Goal: Task Accomplishment & Management: Use online tool/utility

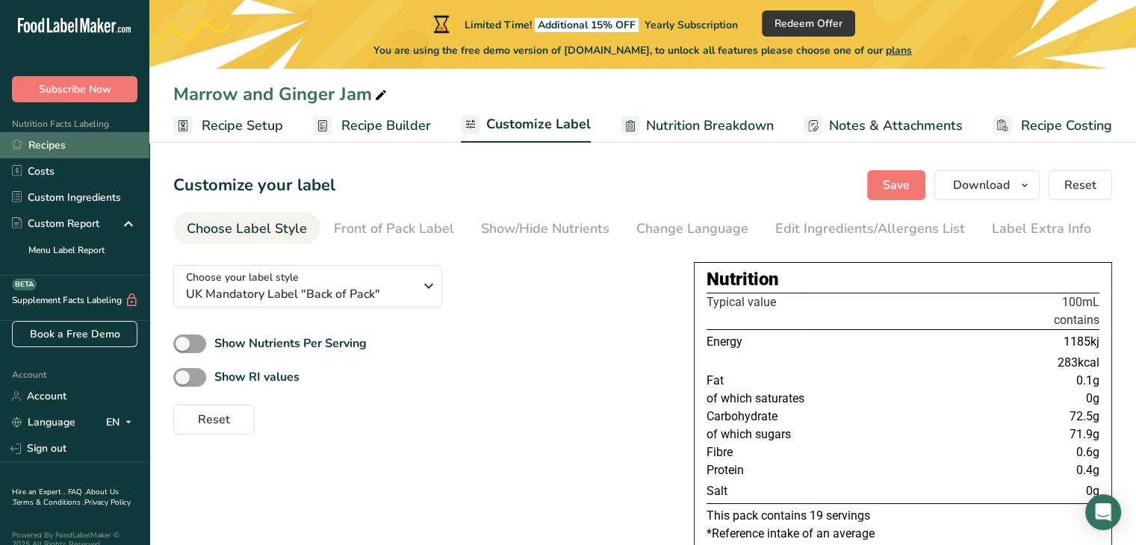
click at [70, 152] on link "Recipes" at bounding box center [74, 145] width 149 height 26
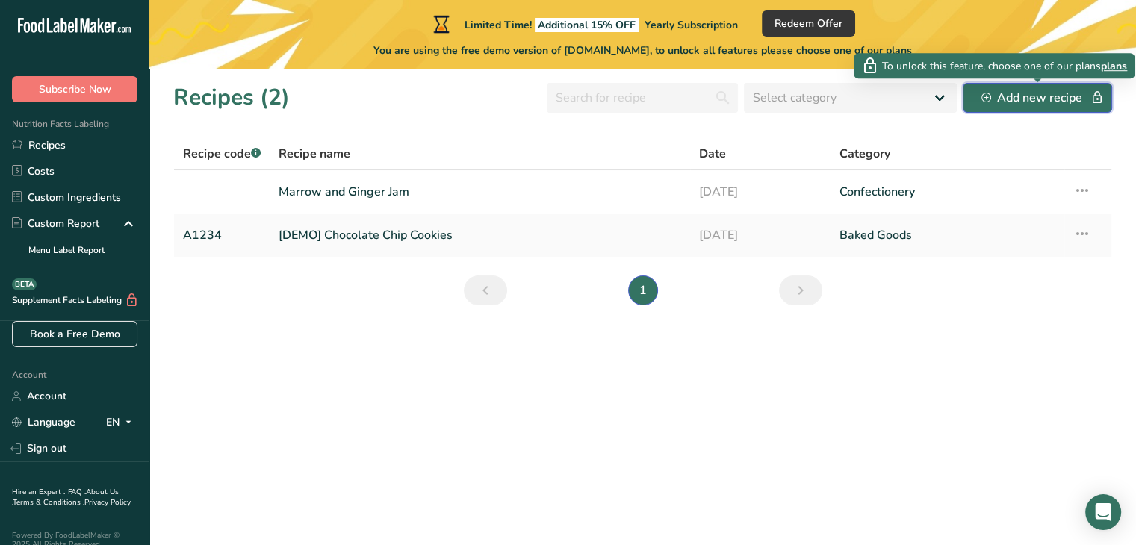
click at [1019, 96] on div "Add new recipe" at bounding box center [1037, 98] width 112 height 18
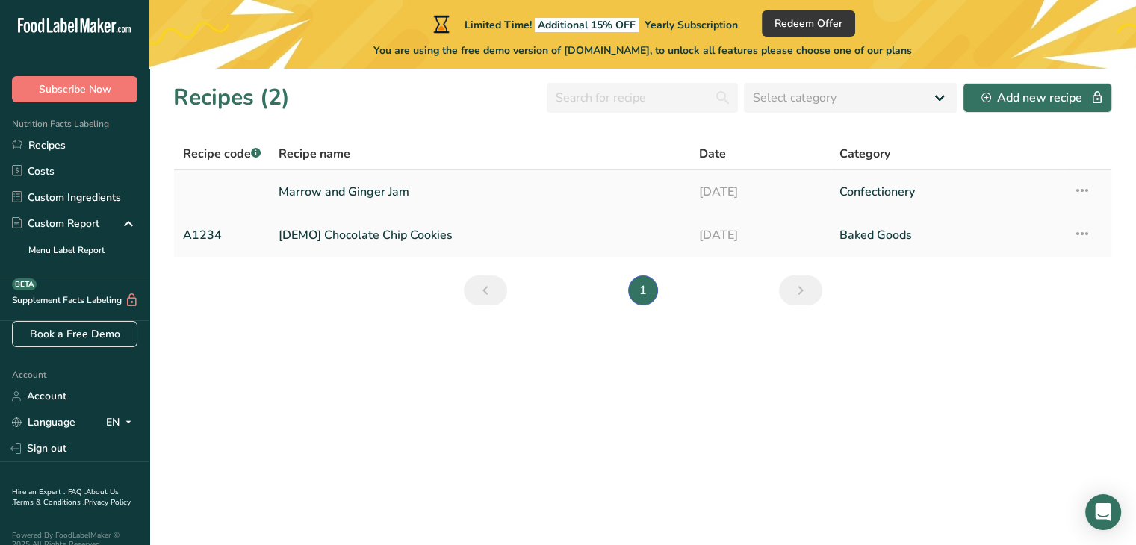
click at [344, 184] on link "Marrow and Ginger Jam" at bounding box center [480, 191] width 402 height 31
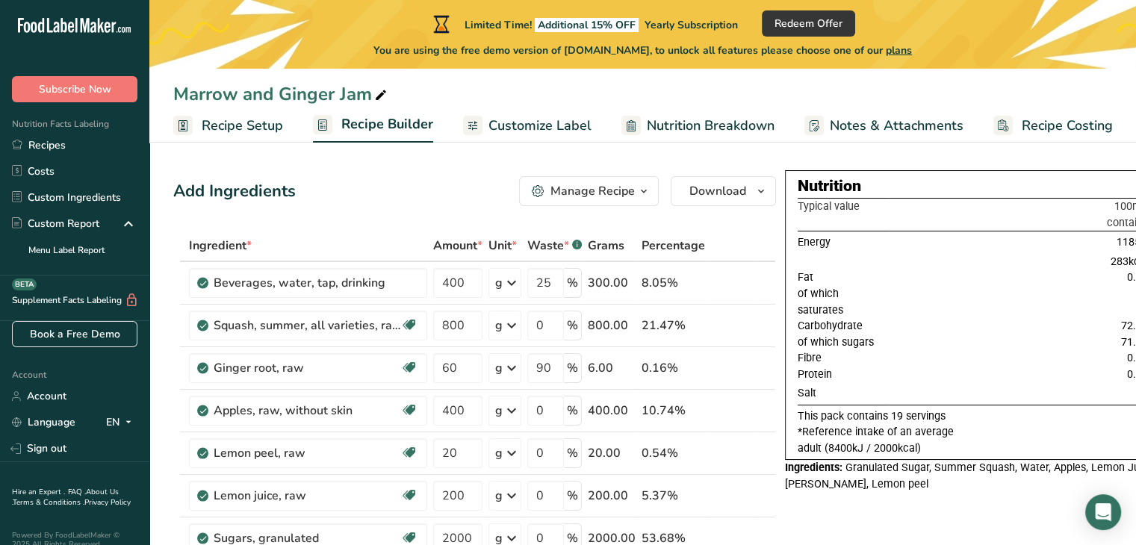
click at [244, 127] on span "Recipe Setup" at bounding box center [242, 126] width 81 height 20
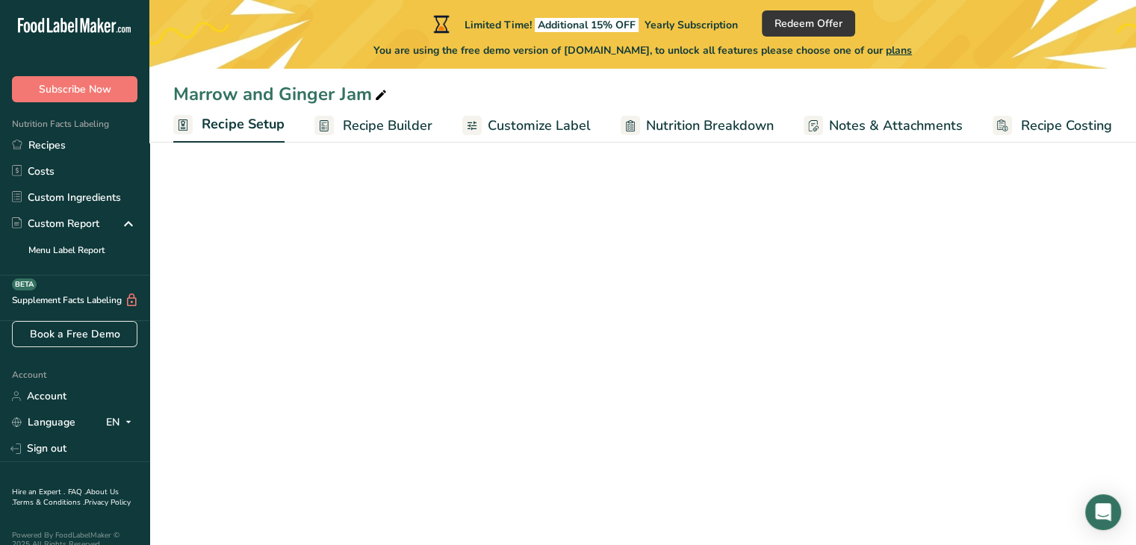
select select "22"
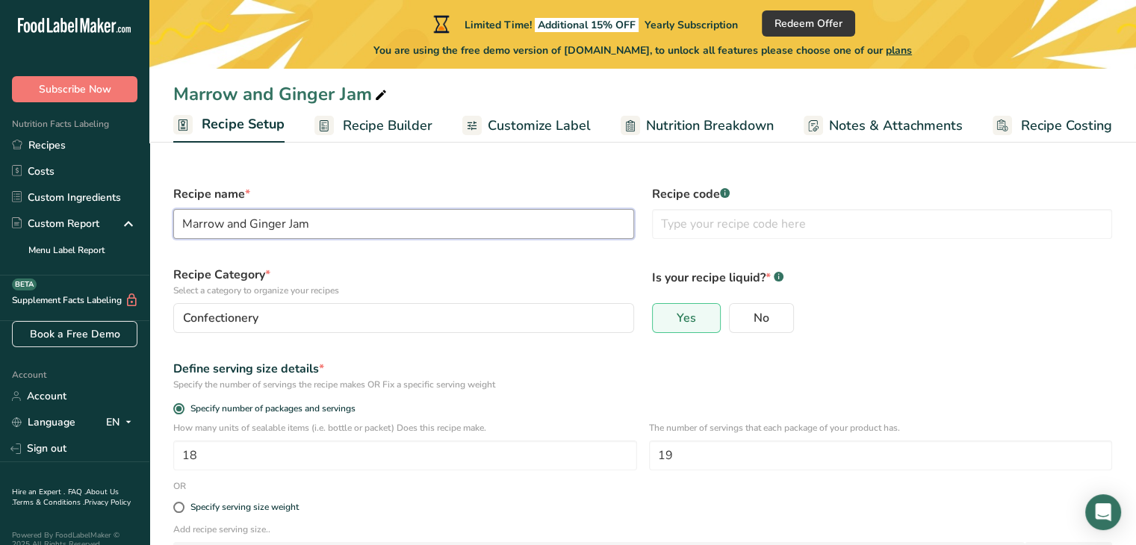
click at [360, 215] on input "Marrow and Ginger Jam" at bounding box center [403, 224] width 461 height 30
drag, startPoint x: 314, startPoint y: 219, endPoint x: 225, endPoint y: 221, distance: 89.6
click at [225, 221] on input "Marrow and Ginger Jam" at bounding box center [403, 224] width 461 height 30
drag, startPoint x: 228, startPoint y: 222, endPoint x: 370, endPoint y: 226, distance: 141.9
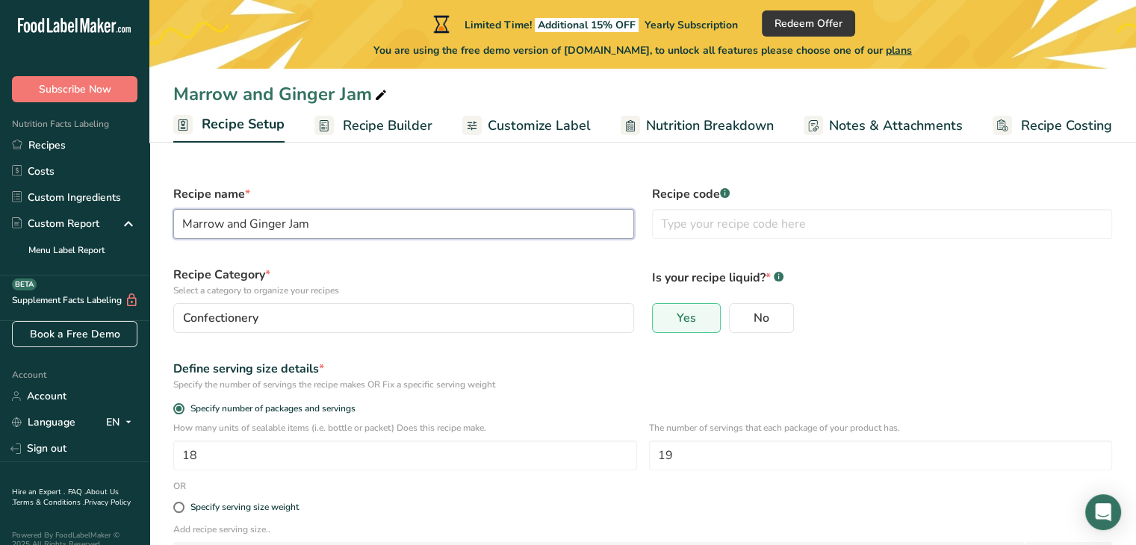
click at [370, 226] on input "Marrow and Ginger Jam" at bounding box center [403, 224] width 461 height 30
type input "[PERSON_NAME]"
click at [427, 131] on span "Recipe Builder" at bounding box center [388, 126] width 90 height 20
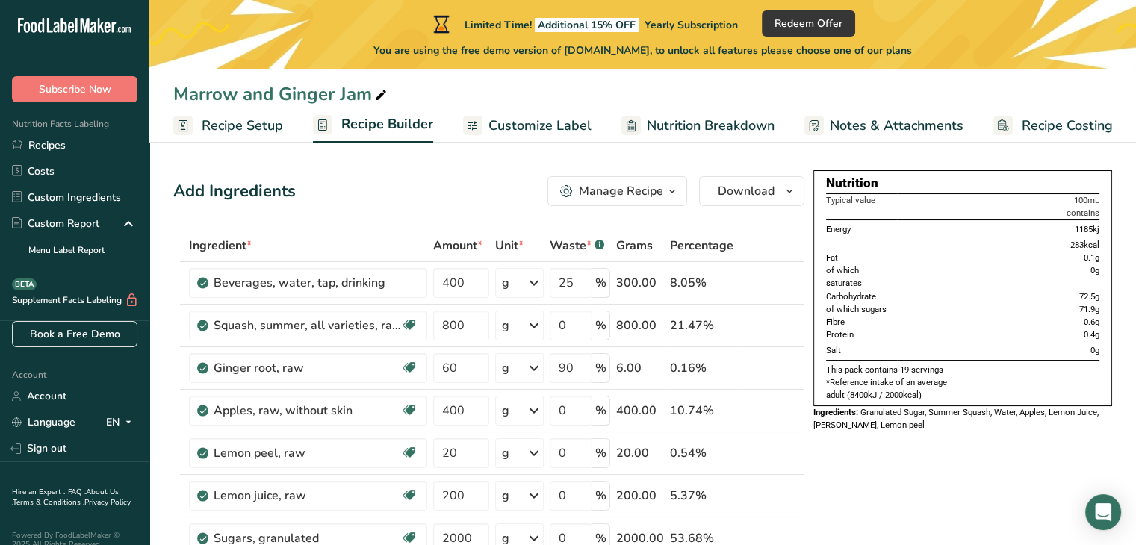
click at [496, 134] on span "Customize Label" at bounding box center [539, 126] width 103 height 20
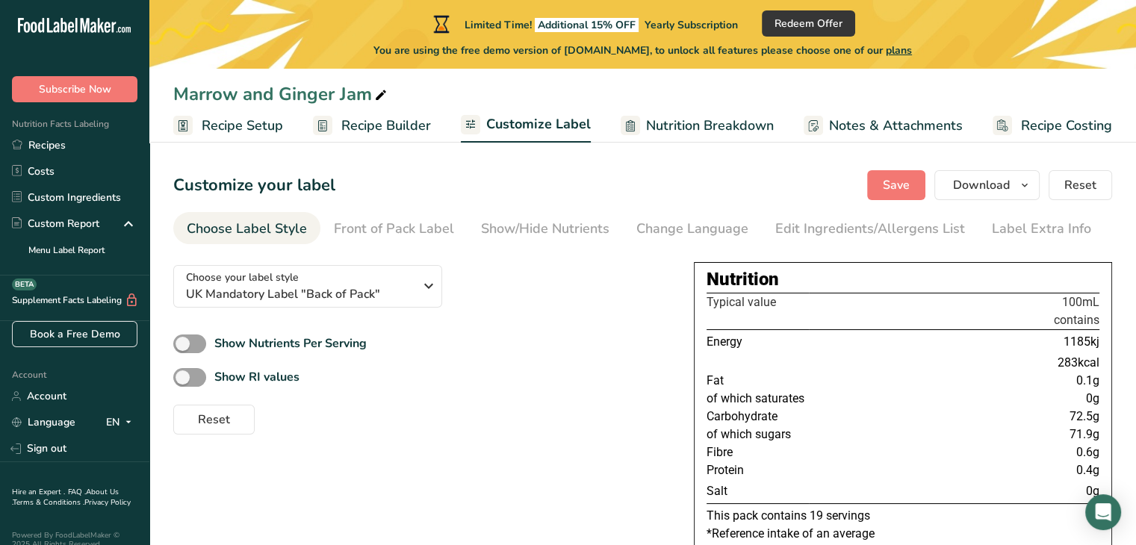
click at [378, 125] on span "Recipe Builder" at bounding box center [386, 126] width 90 height 20
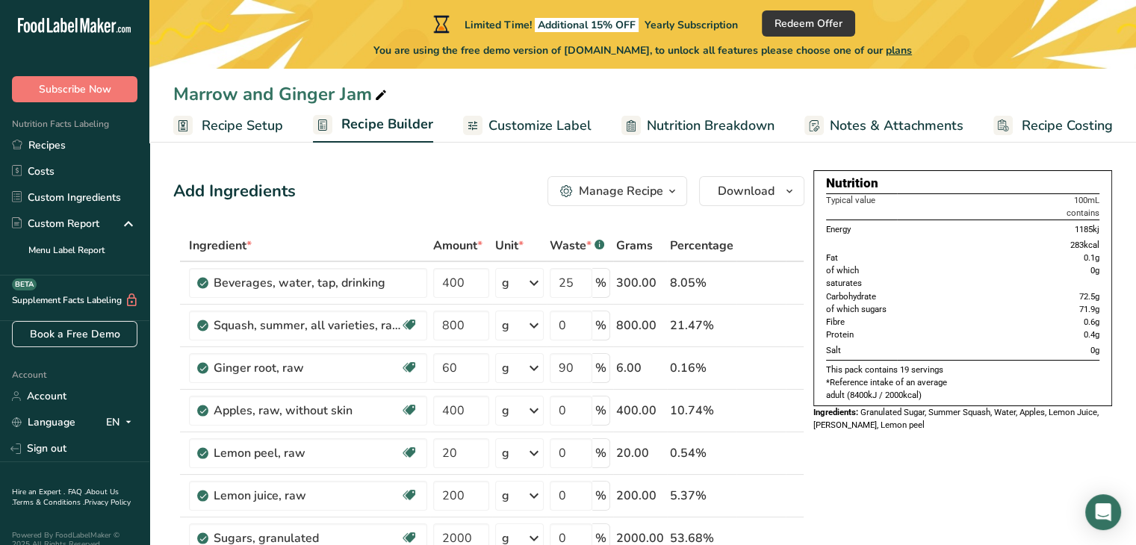
click at [239, 116] on span "Recipe Setup" at bounding box center [242, 126] width 81 height 20
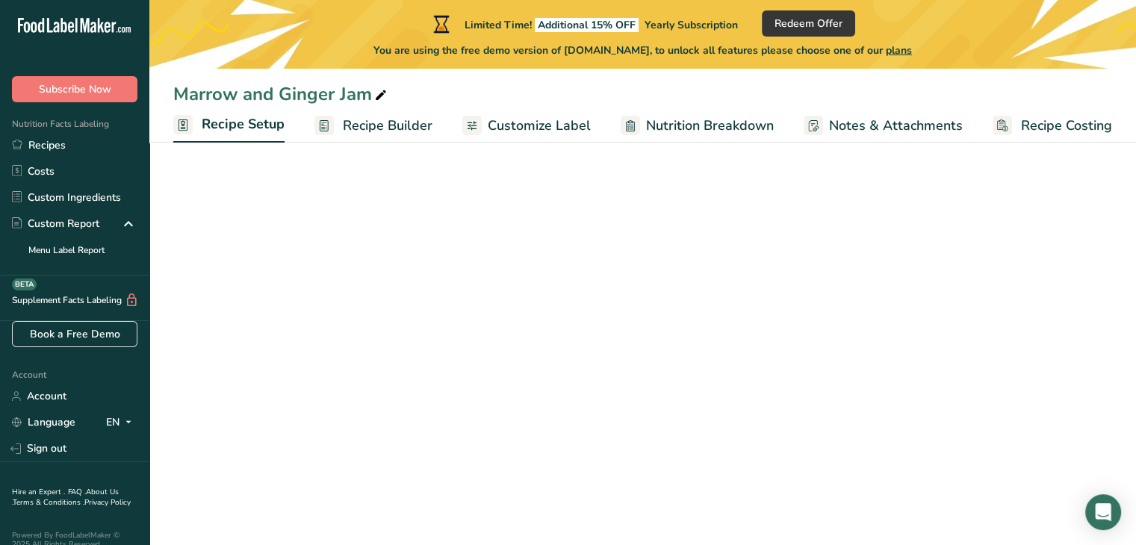
select select "22"
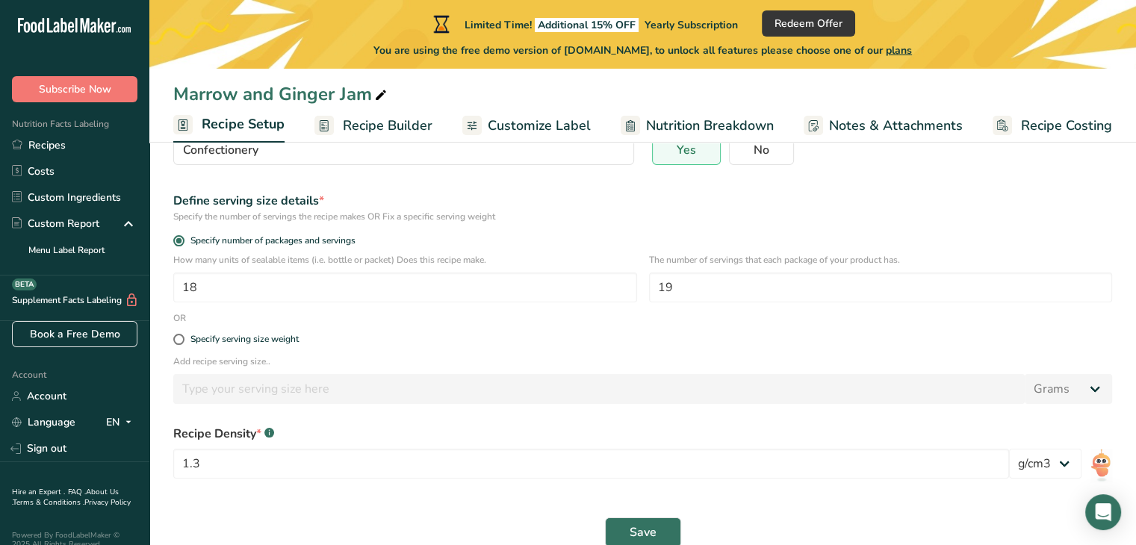
scroll to position [194, 0]
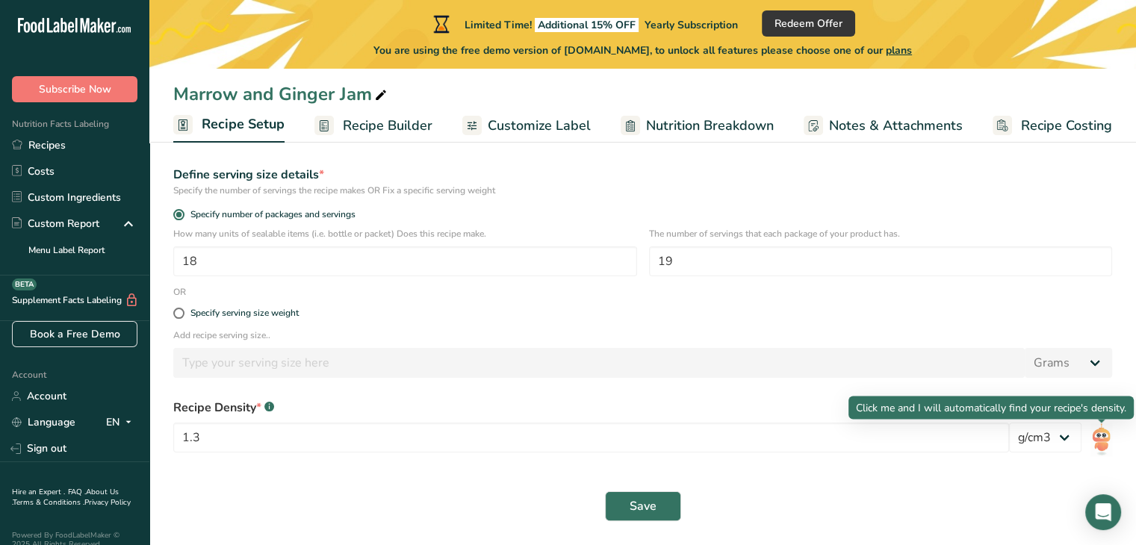
click at [1101, 441] on img at bounding box center [1101, 440] width 22 height 34
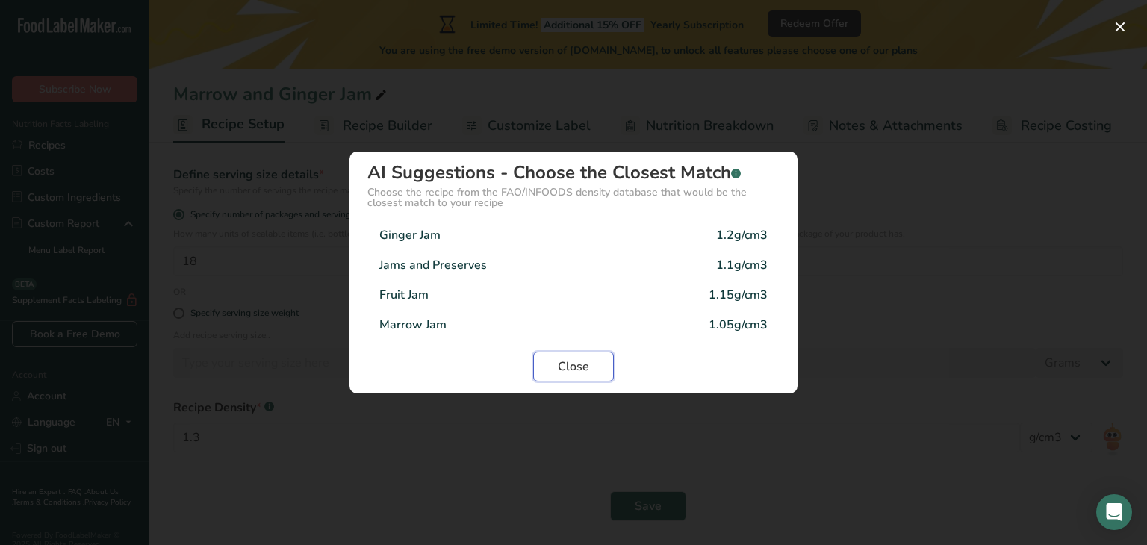
click at [572, 358] on span "Close" at bounding box center [573, 367] width 31 height 18
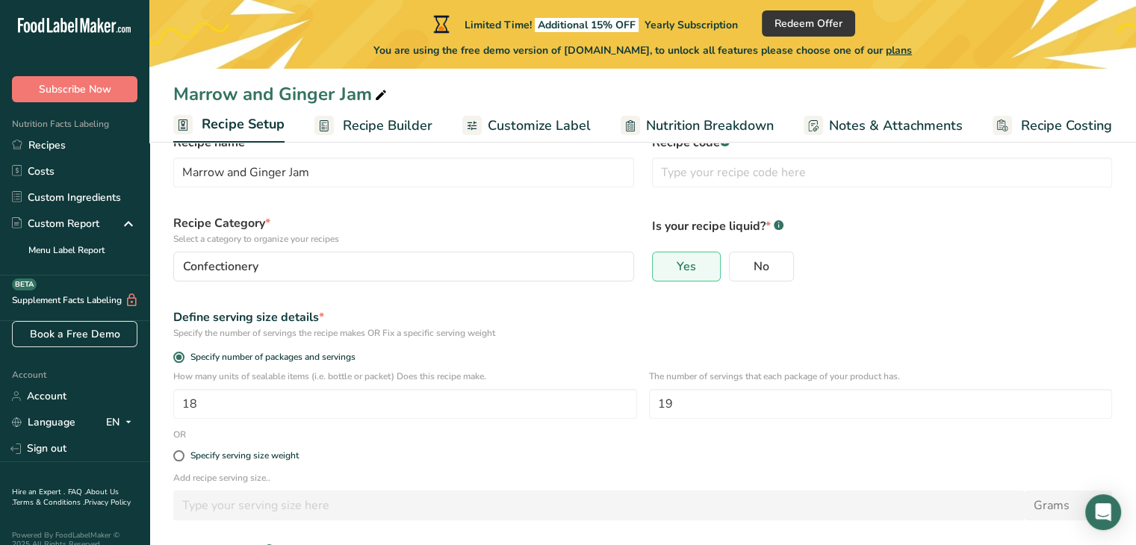
scroll to position [75, 0]
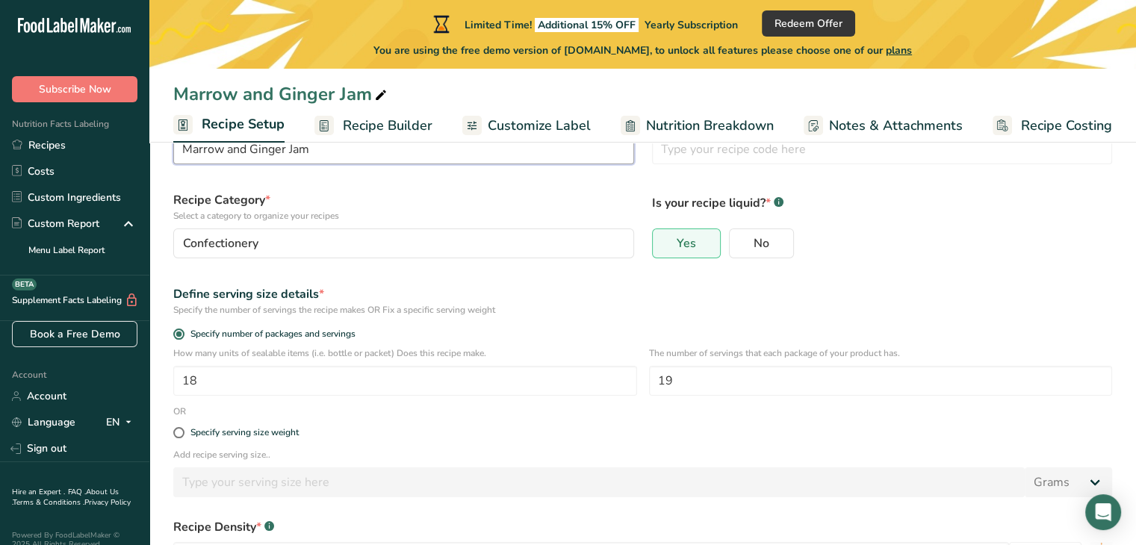
drag, startPoint x: 341, startPoint y: 153, endPoint x: 228, endPoint y: 158, distance: 113.6
click at [228, 158] on input "Marrow and Ginger Jam" at bounding box center [403, 149] width 461 height 30
type input "[PERSON_NAME]"
click at [472, 205] on label "Recipe Category * Select a category to organize your recipes" at bounding box center [403, 206] width 461 height 31
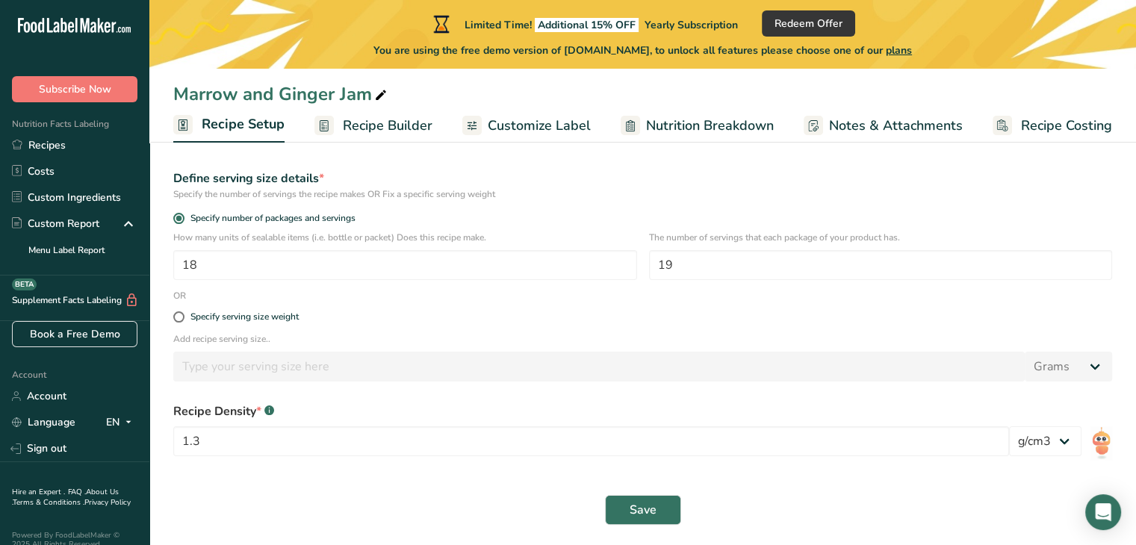
scroll to position [194, 0]
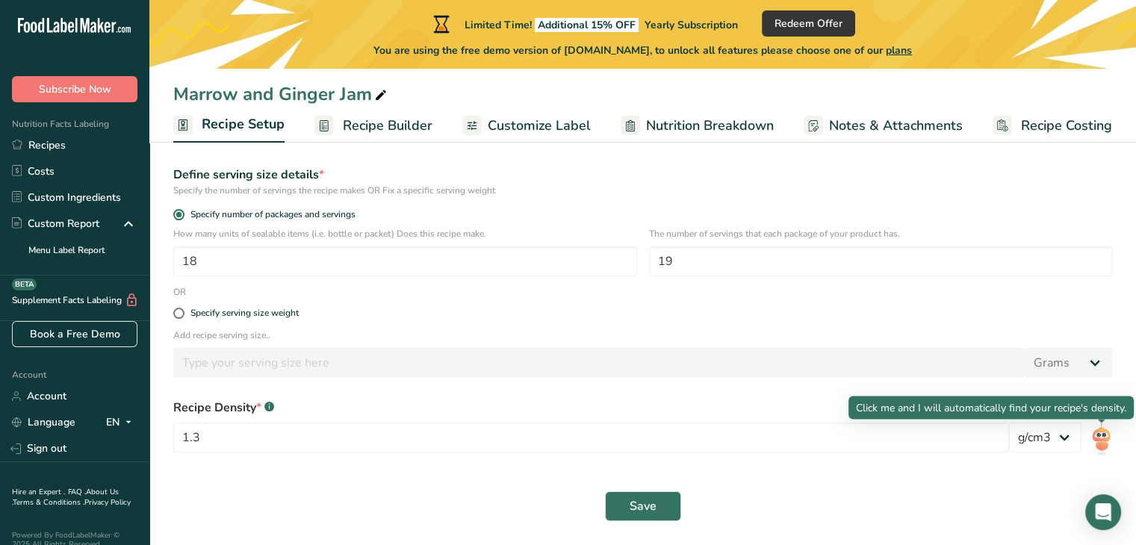
click at [1092, 441] on img at bounding box center [1101, 440] width 22 height 34
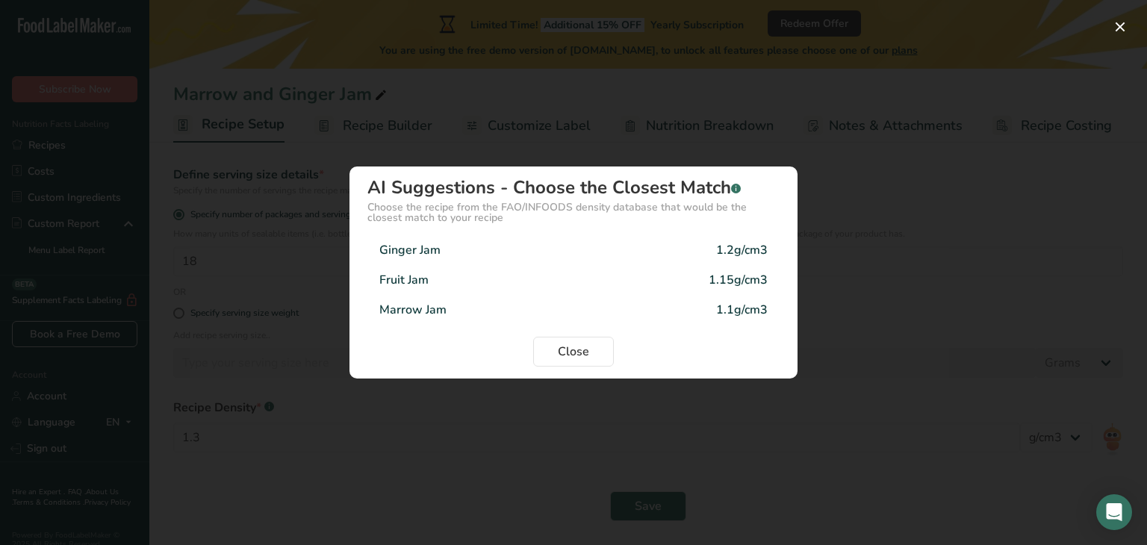
click at [454, 417] on div "Density Selection Modal" at bounding box center [573, 272] width 1147 height 545
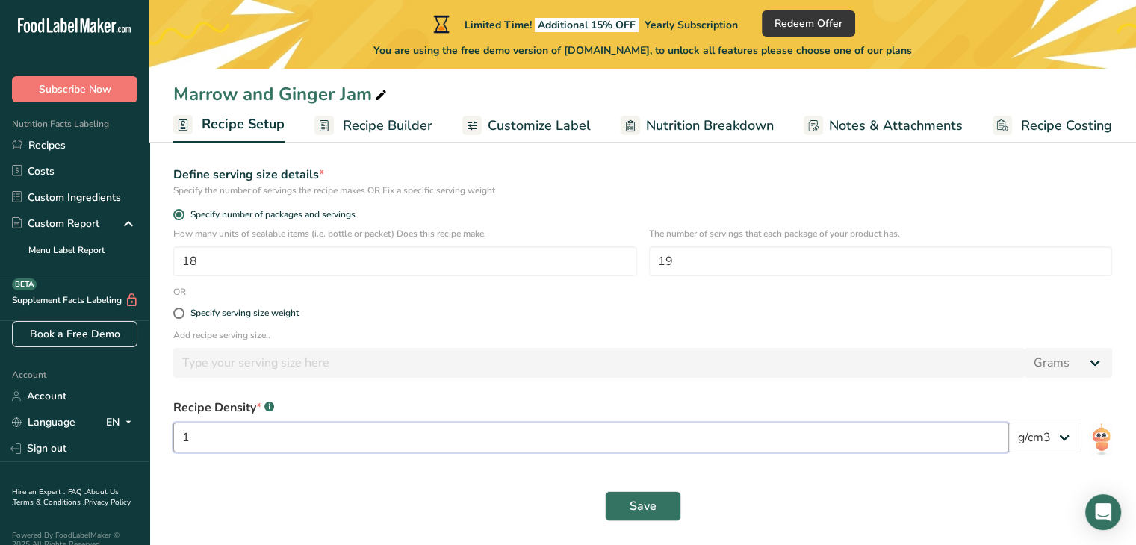
drag, startPoint x: 373, startPoint y: 444, endPoint x: 193, endPoint y: 441, distance: 180.0
click at [193, 441] on input "1" at bounding box center [591, 438] width 836 height 30
type input "1.5"
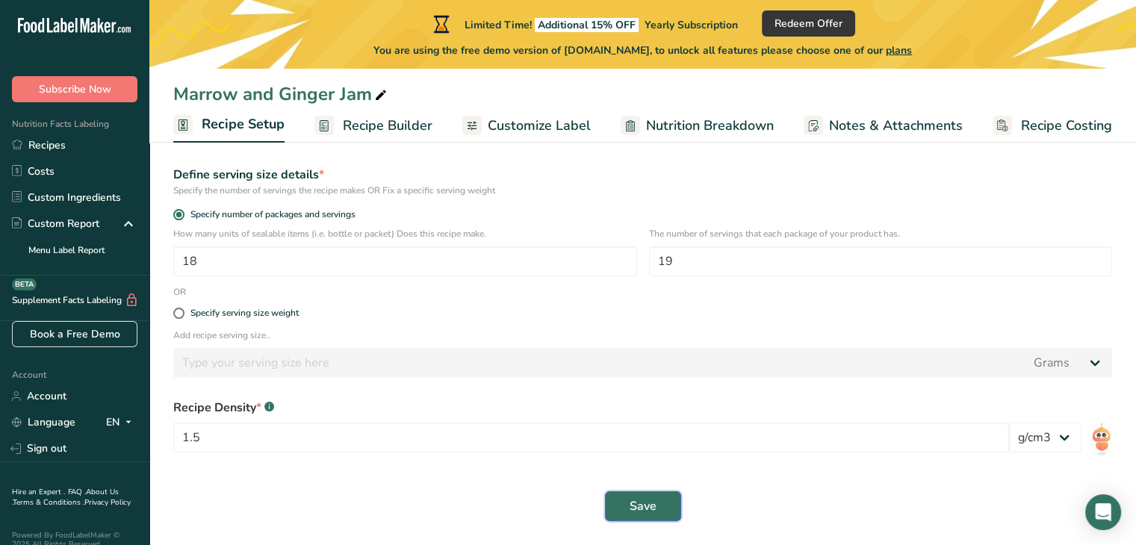
click at [651, 503] on span "Save" at bounding box center [642, 506] width 27 height 18
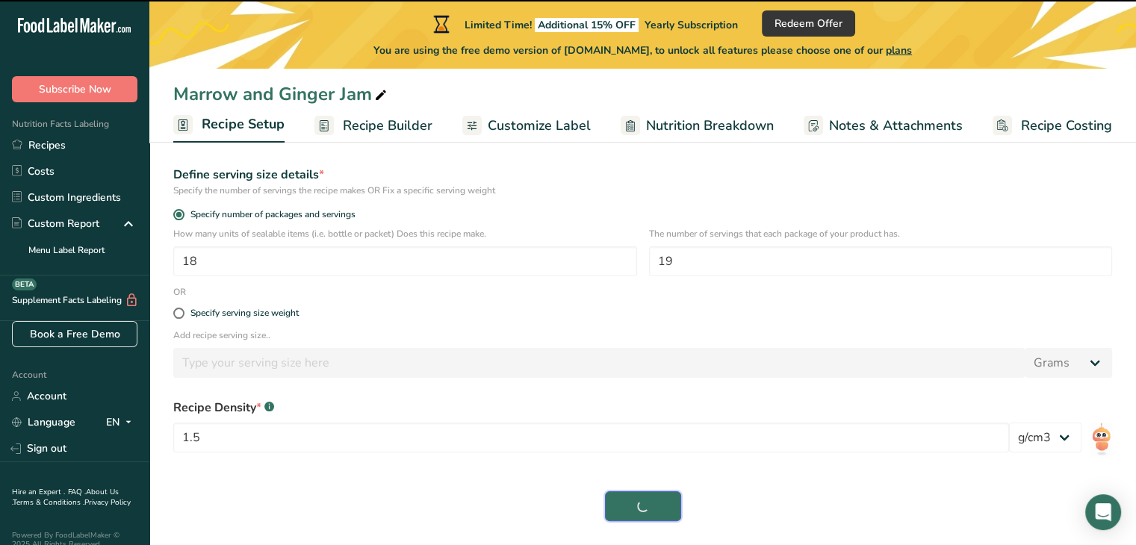
scroll to position [45, 0]
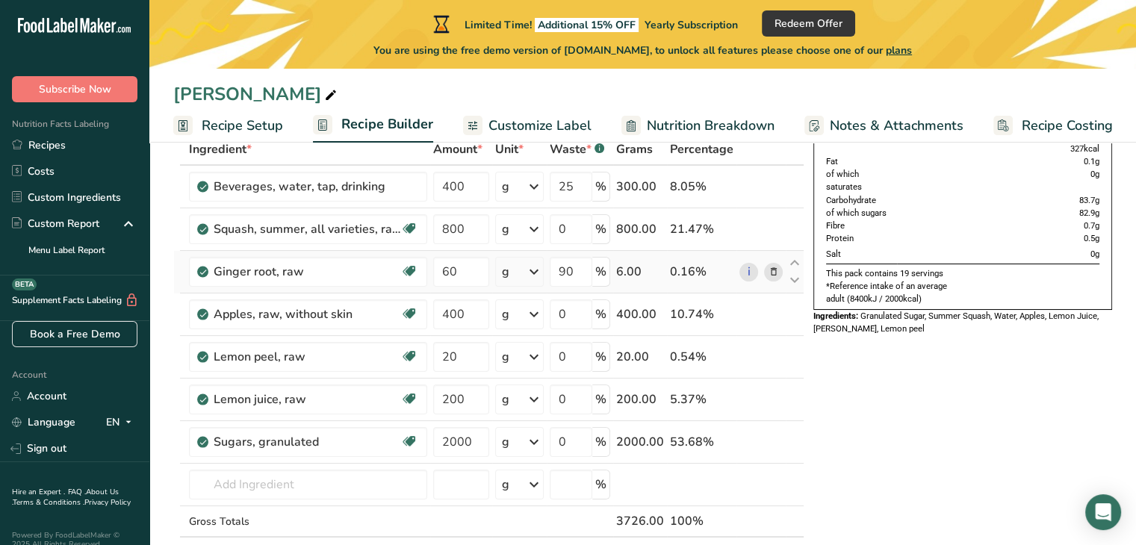
scroll to position [75, 0]
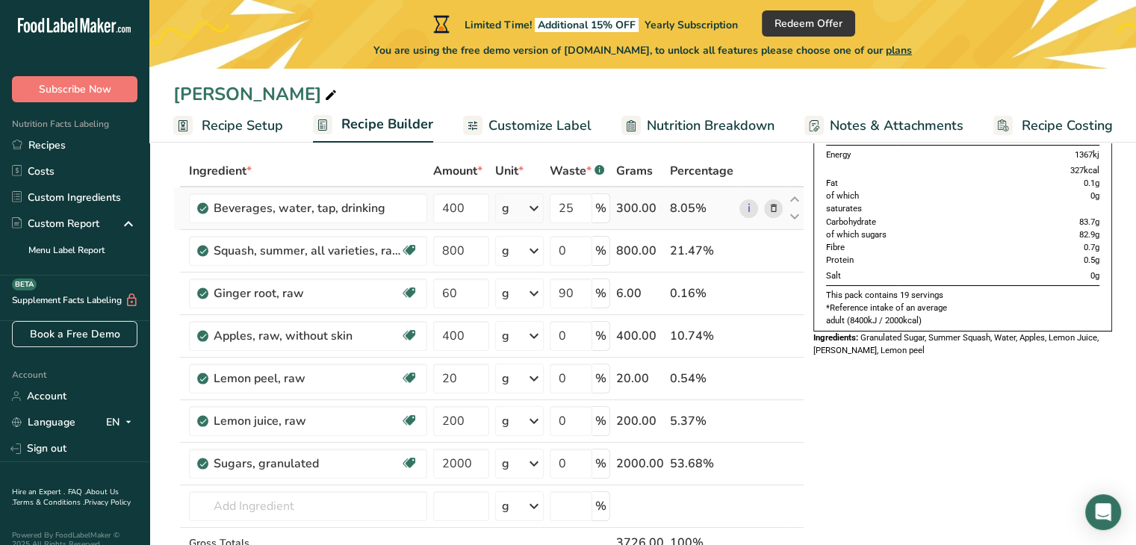
click at [777, 205] on icon at bounding box center [773, 209] width 10 height 16
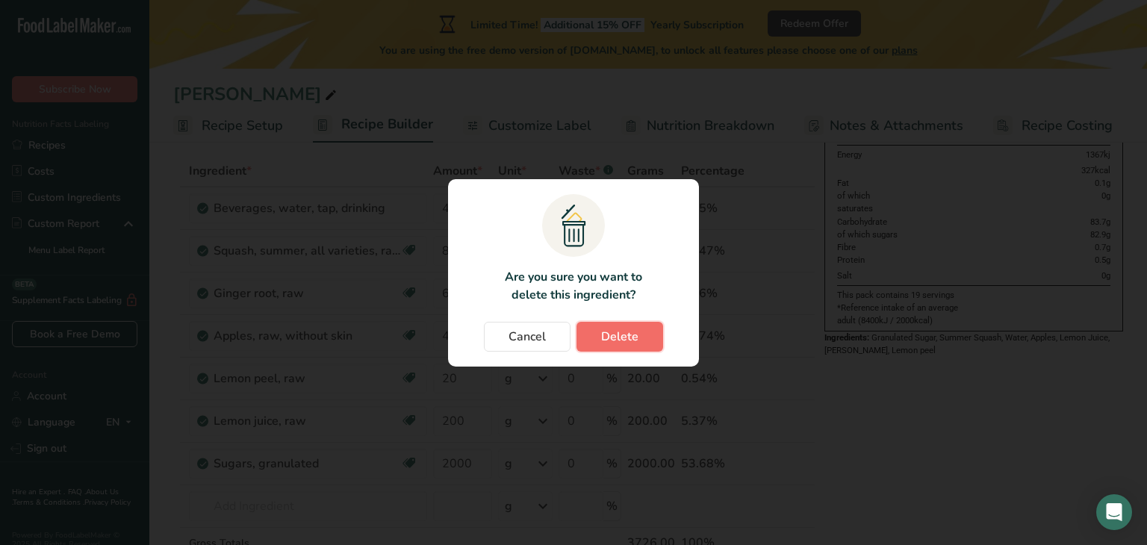
click at [594, 339] on button "Delete" at bounding box center [619, 337] width 87 height 30
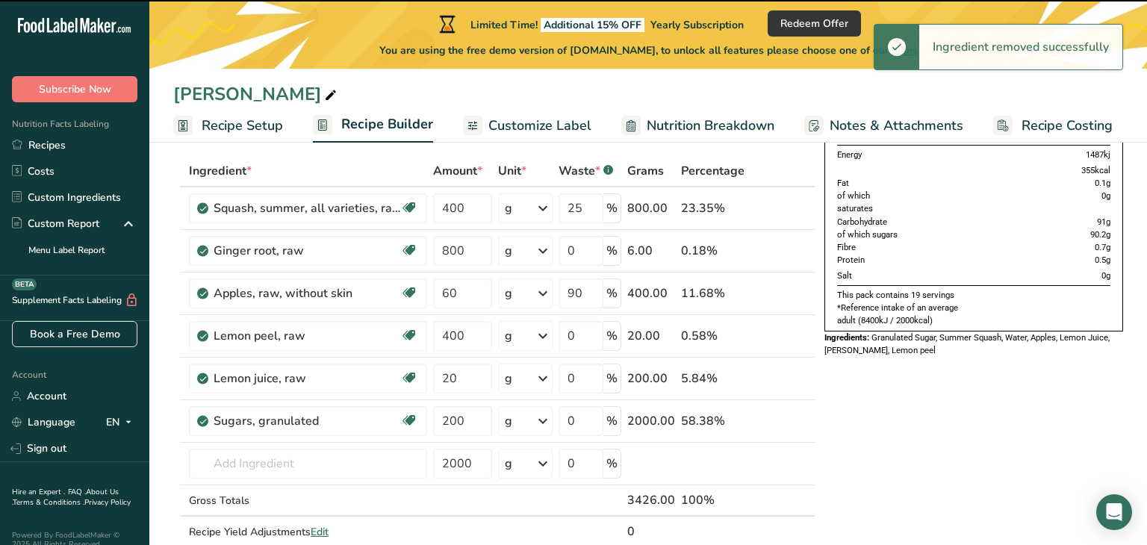
type input "800"
type input "0"
type input "60"
type input "90"
type input "400"
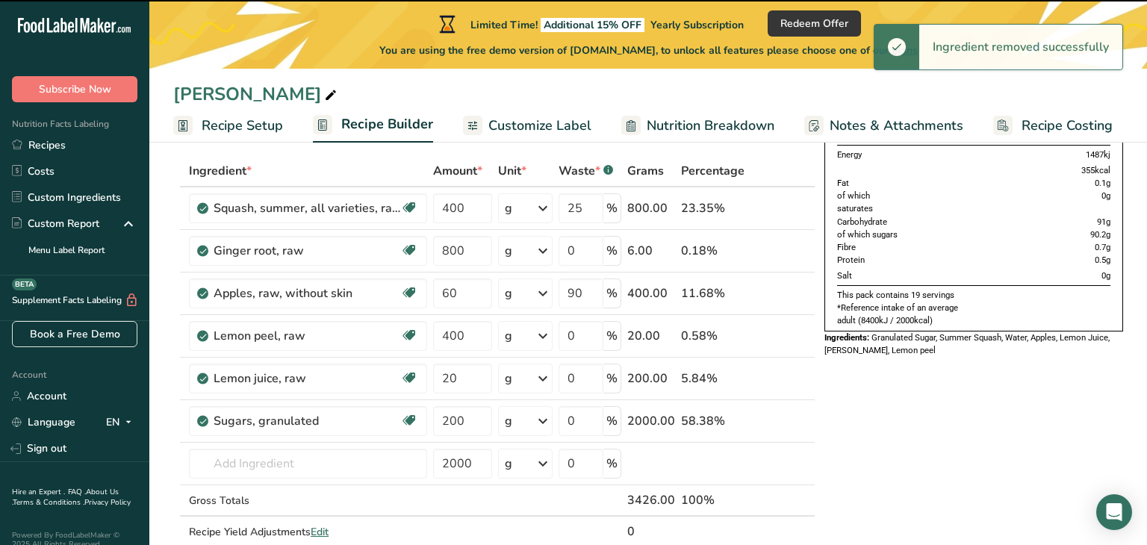
type input "0"
type input "20"
type input "200"
type input "2000"
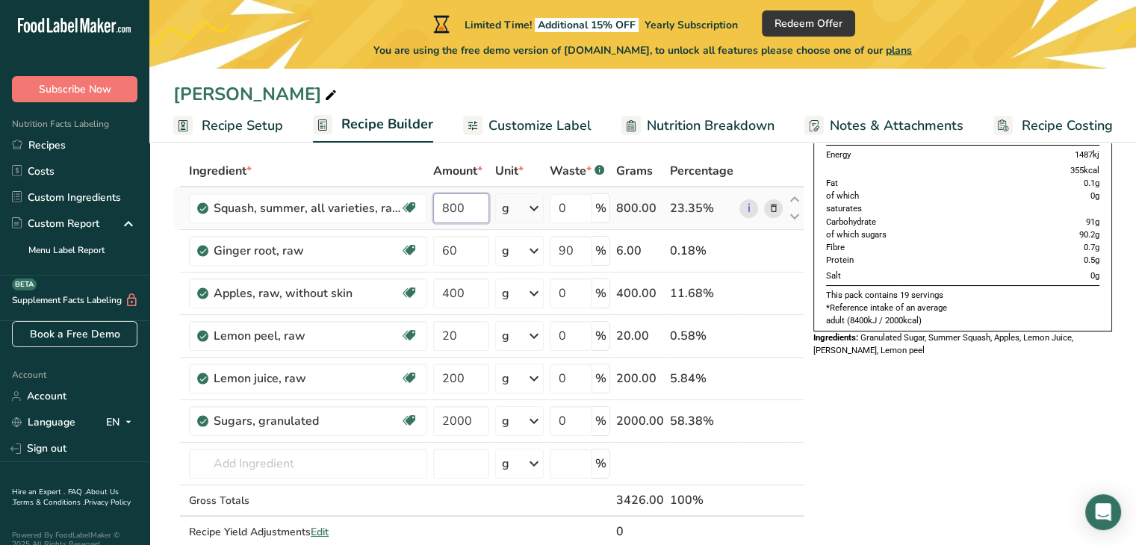
drag, startPoint x: 474, startPoint y: 208, endPoint x: 432, endPoint y: 207, distance: 42.6
click at [433, 207] on input "800" at bounding box center [461, 208] width 56 height 30
type input "1"
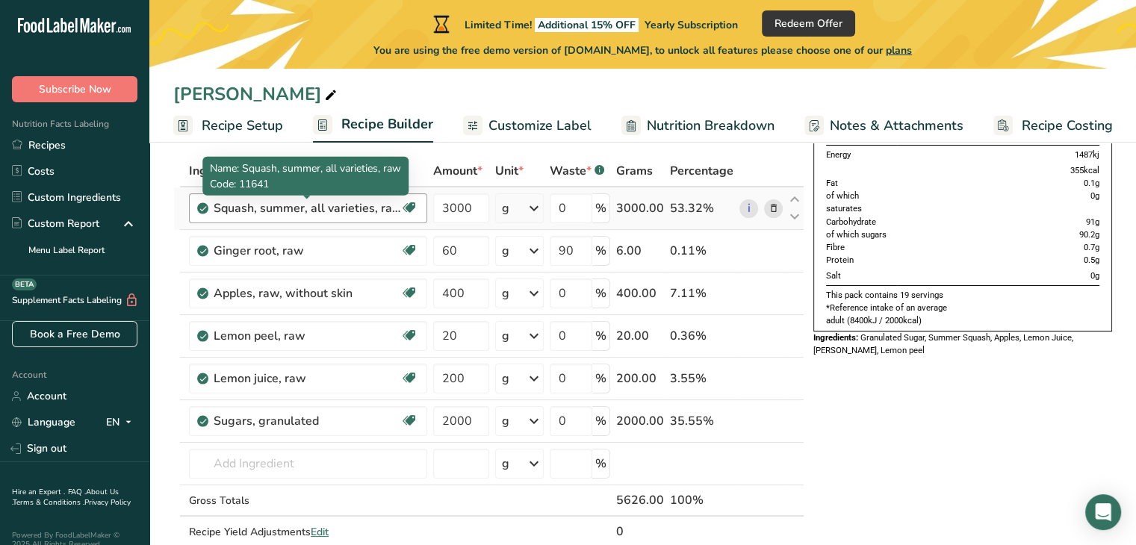
click at [245, 199] on div "Ingredient * Amount * Unit * Waste * .a-a{fill:#347362;}.b-a{fill:#fff;} Grams …" at bounding box center [488, 366] width 631 height 423
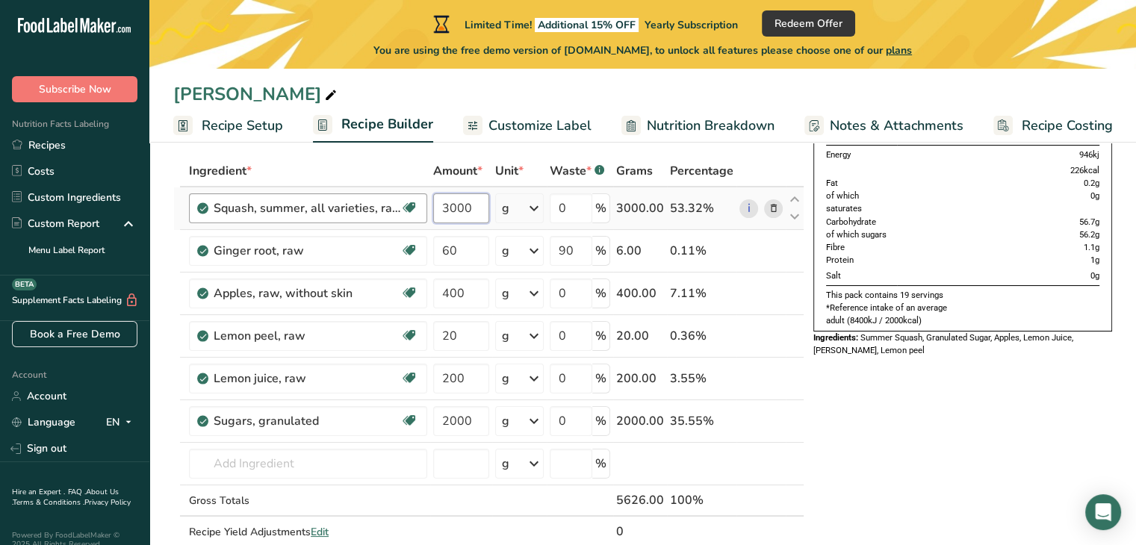
drag, startPoint x: 488, startPoint y: 214, endPoint x: 424, endPoint y: 211, distance: 63.5
click at [424, 211] on tr "Squash, summer, all varieties, raw Dairy free Gluten free Vegan Vegetarian Soy …" at bounding box center [488, 208] width 629 height 43
type input "2000"
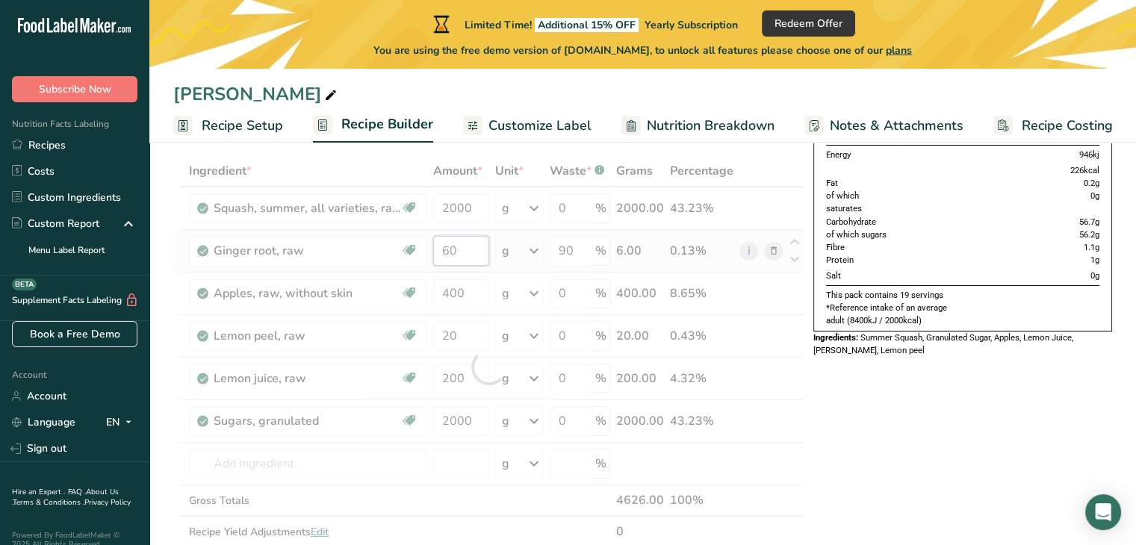
click at [461, 250] on div "Ingredient * Amount * Unit * Waste * .a-a{fill:#347362;}.b-a{fill:#fff;} Grams …" at bounding box center [488, 366] width 631 height 423
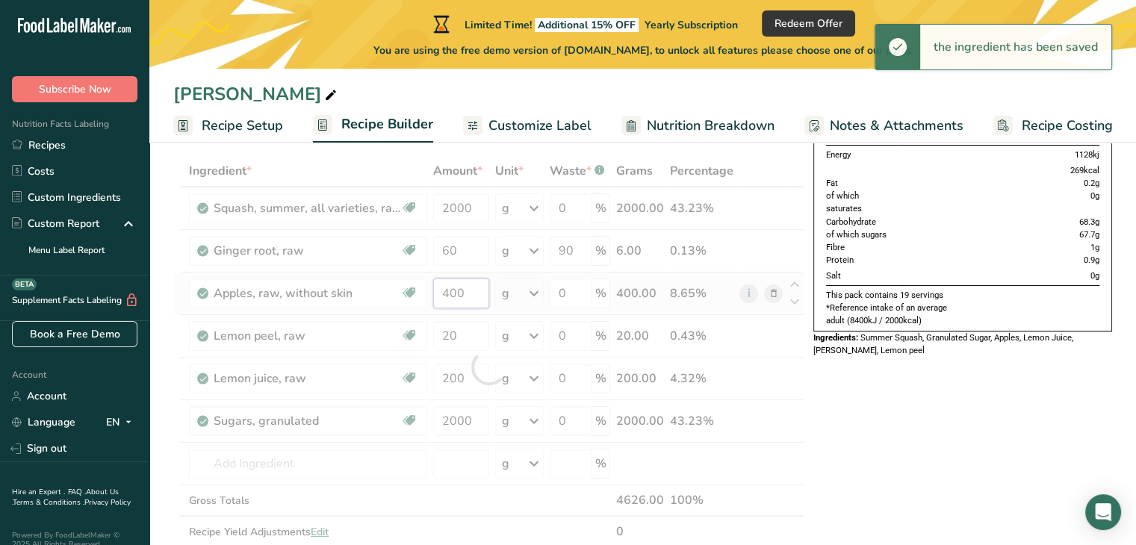
click at [475, 290] on div "Ingredient * Amount * Unit * Waste * .a-a{fill:#347362;}.b-a{fill:#fff;} Grams …" at bounding box center [488, 366] width 631 height 423
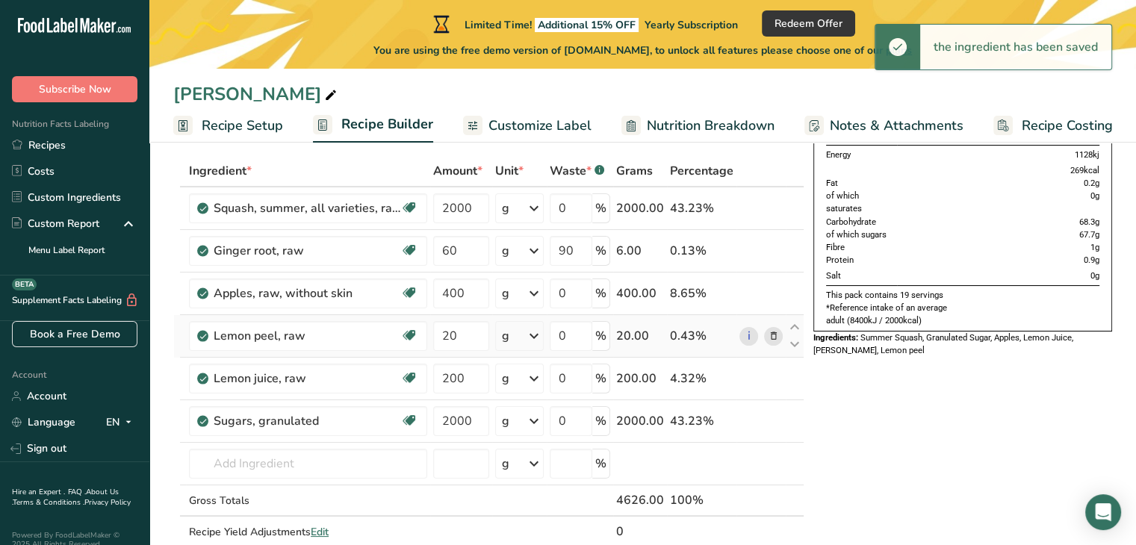
click at [777, 335] on div "Ingredient * Amount * Unit * Waste * .a-a{fill:#347362;}.b-a{fill:#fff;} Grams …" at bounding box center [488, 366] width 631 height 423
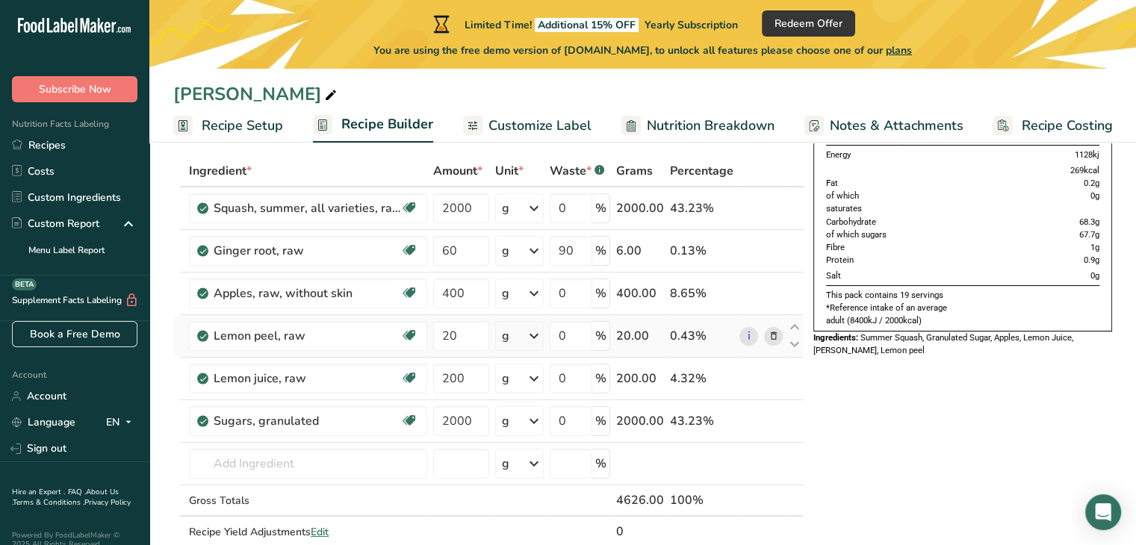
click at [774, 338] on icon at bounding box center [773, 337] width 10 height 16
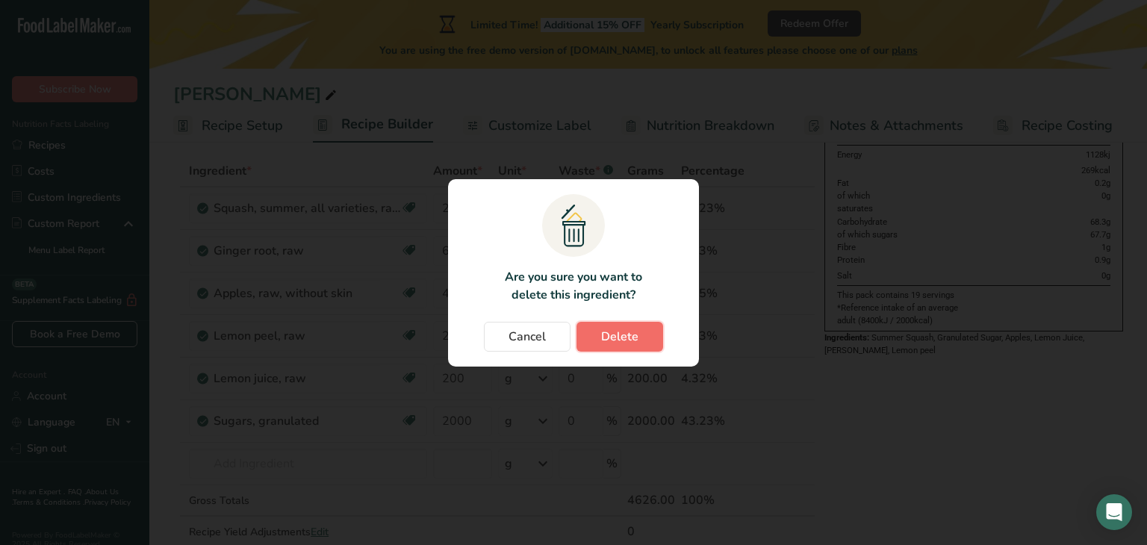
click at [603, 341] on span "Delete" at bounding box center [619, 337] width 37 height 18
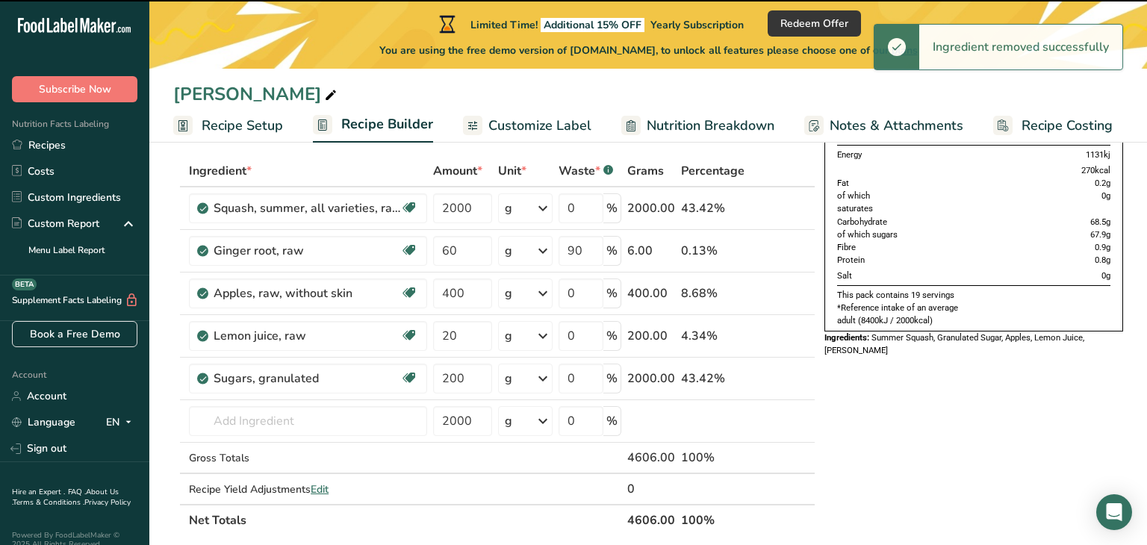
type input "200"
type input "2000"
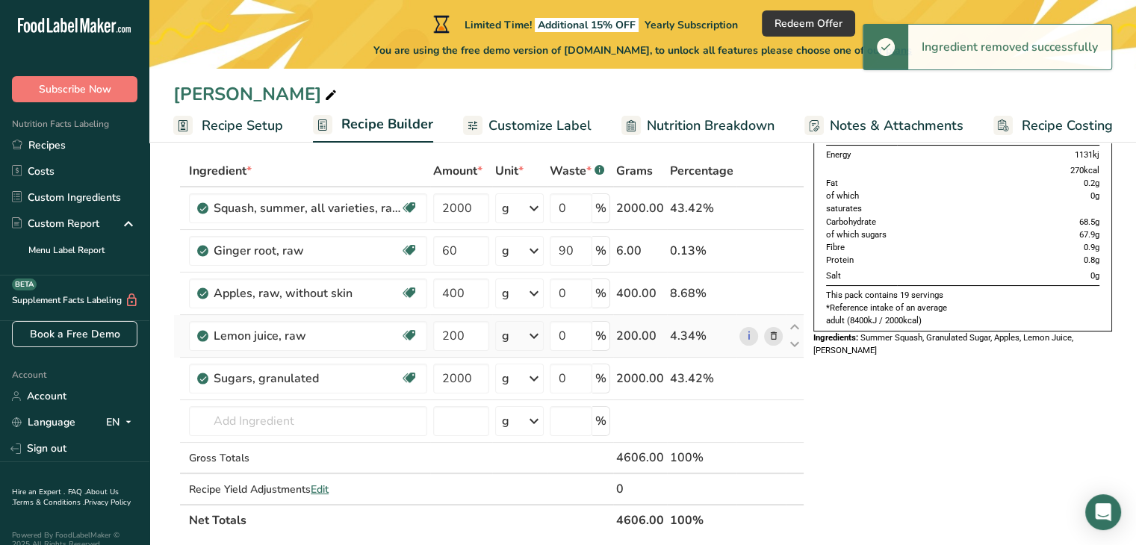
click at [770, 338] on icon at bounding box center [773, 337] width 10 height 16
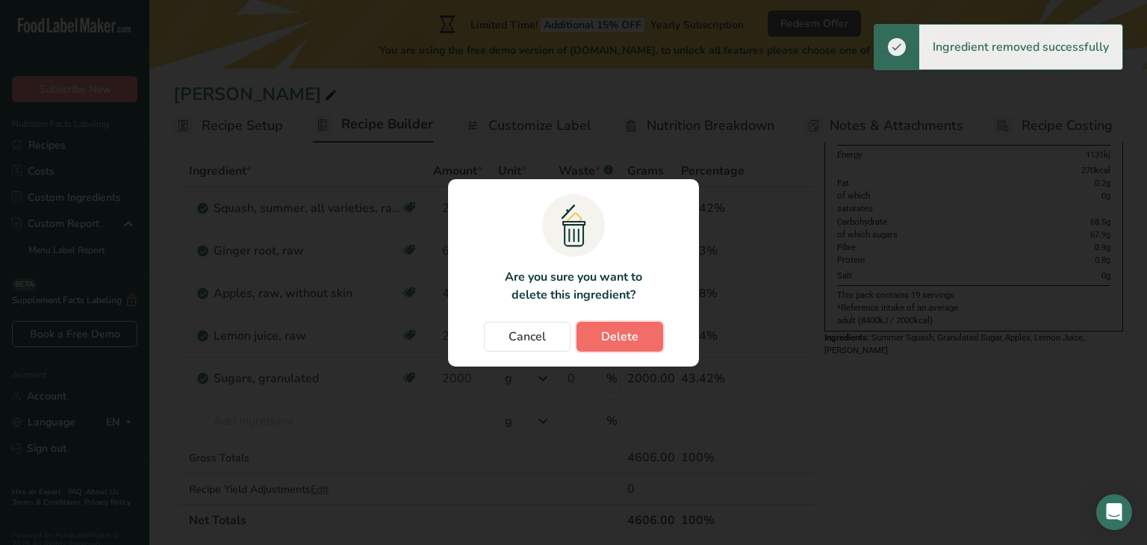
click at [612, 343] on span "Delete" at bounding box center [619, 337] width 37 height 18
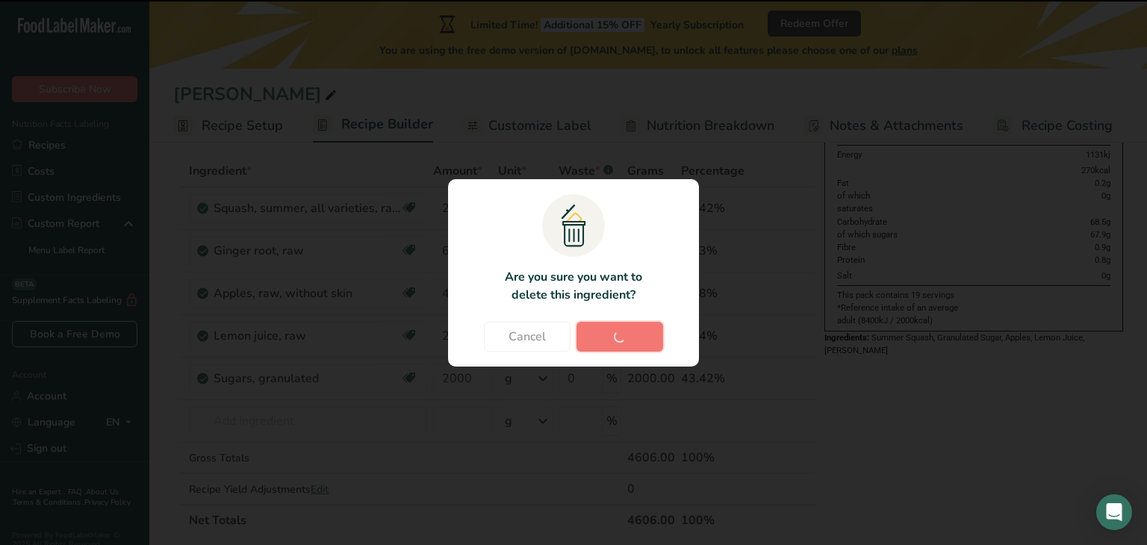
type input "2000"
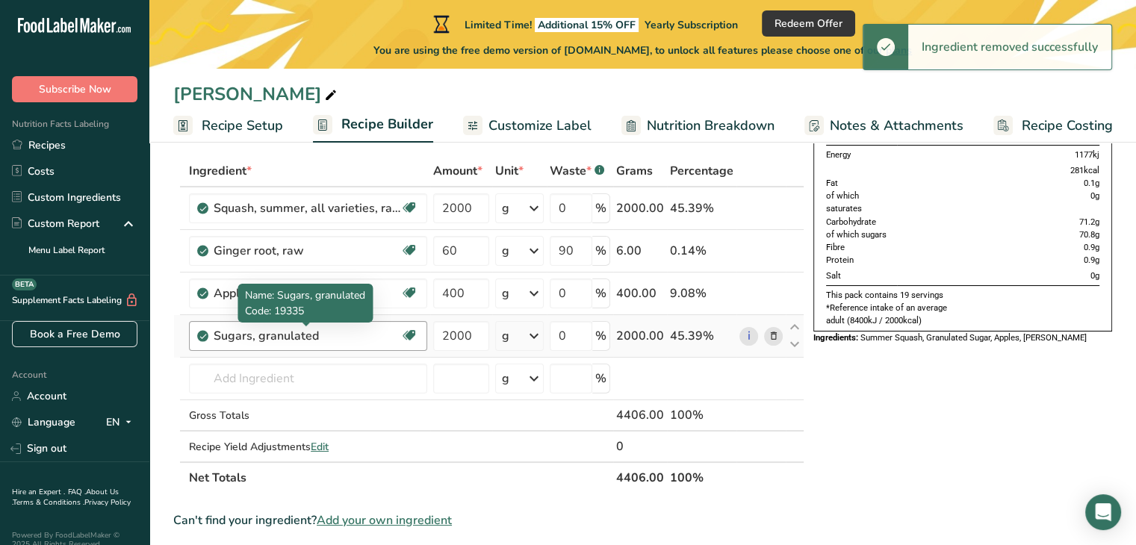
click at [358, 327] on div "Sugars, granulated" at bounding box center [307, 336] width 187 height 18
click at [336, 338] on div "Sugars, granulated" at bounding box center [307, 336] width 187 height 18
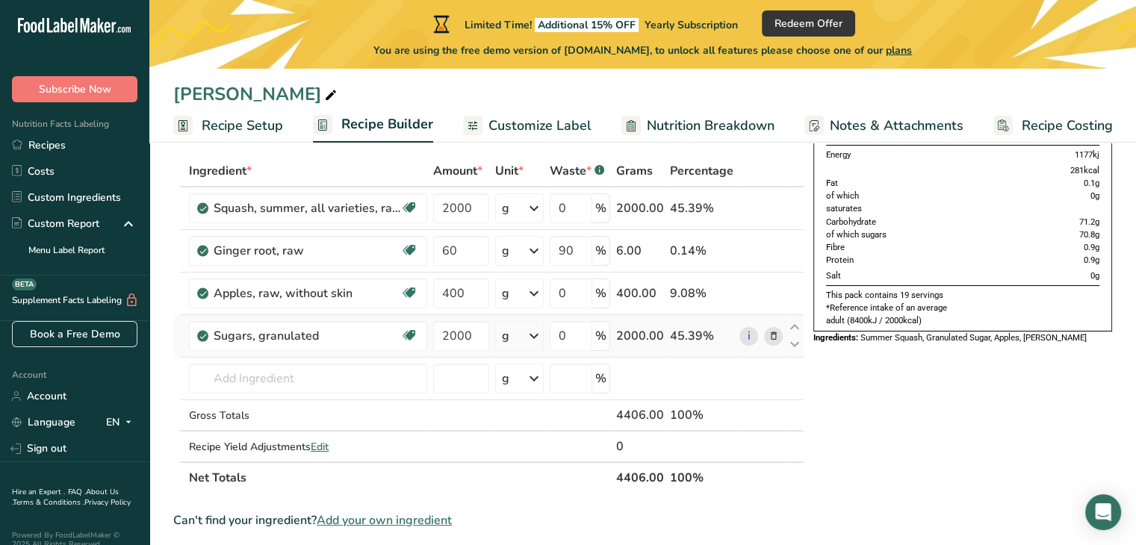
click at [770, 335] on icon at bounding box center [773, 337] width 10 height 16
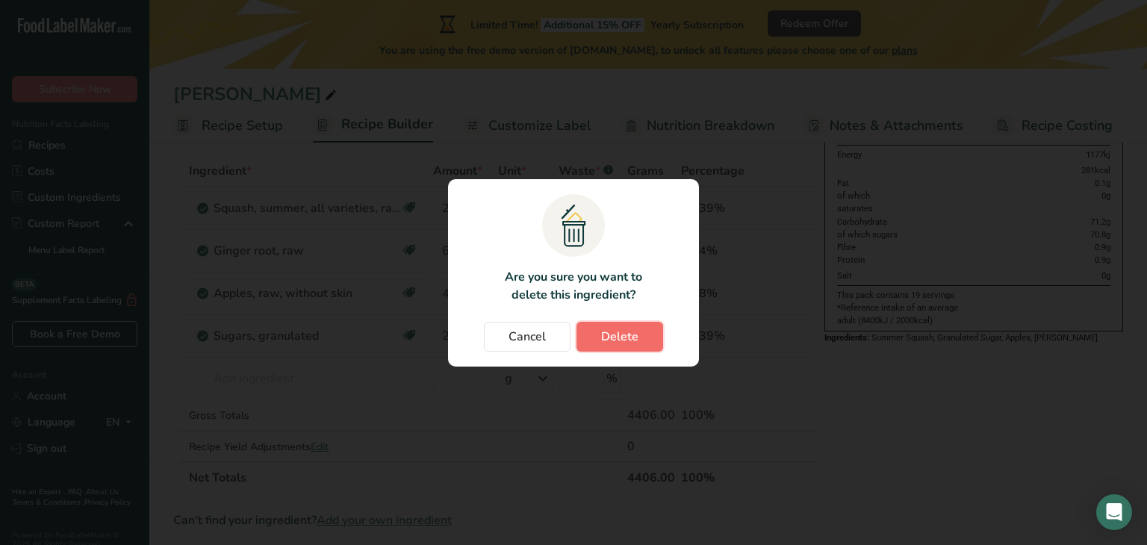
click at [601, 336] on span "Delete" at bounding box center [619, 337] width 37 height 18
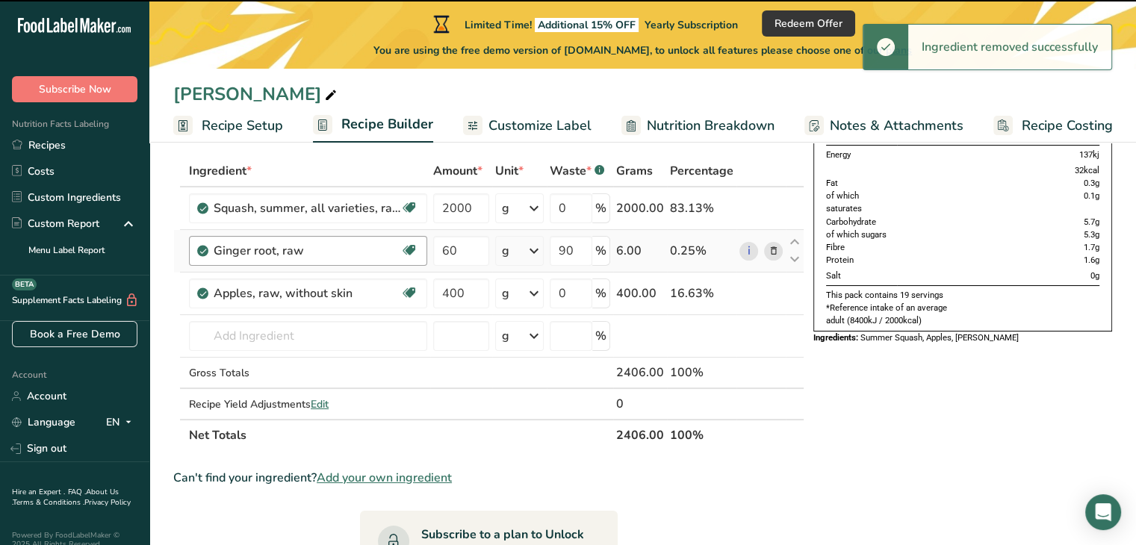
drag, startPoint x: 324, startPoint y: 311, endPoint x: 331, endPoint y: 240, distance: 72.0
click at [323, 246] on section "Add Ingredients Manage Recipe Delete Recipe Duplicate Recipe Scale Recipe Save …" at bounding box center [642, 547] width 986 height 951
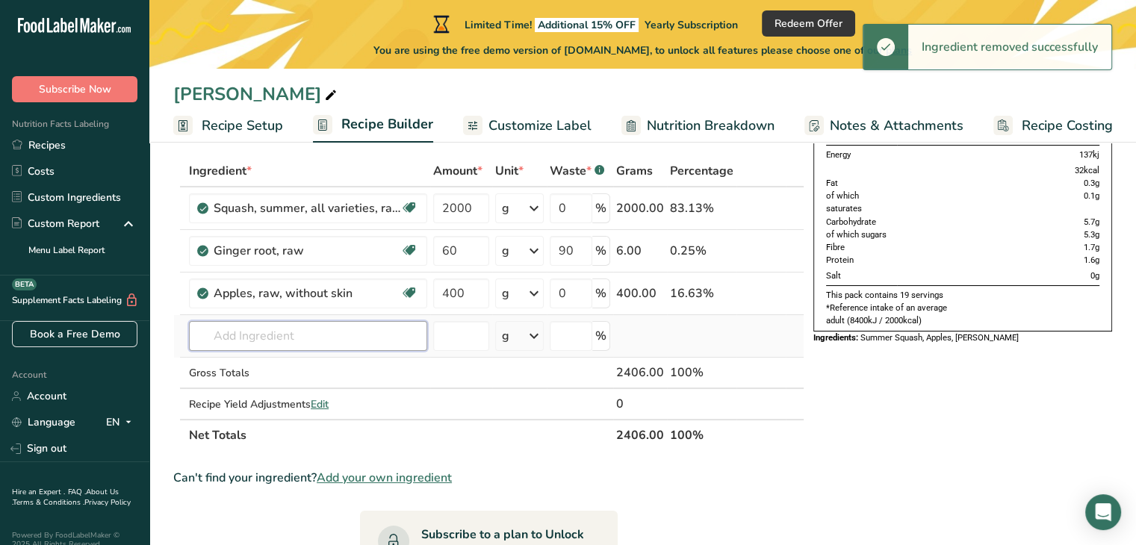
click at [394, 335] on input "text" at bounding box center [308, 336] width 238 height 30
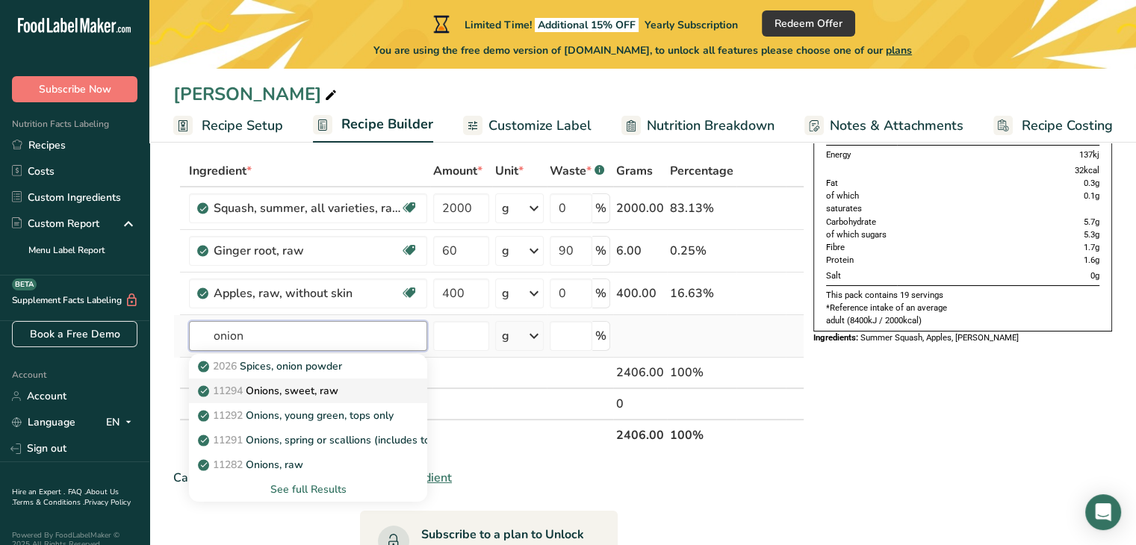
type input "onion"
click at [355, 383] on div "11294 Onions, sweet, raw" at bounding box center [296, 391] width 190 height 16
type input "Onions, sweet, raw"
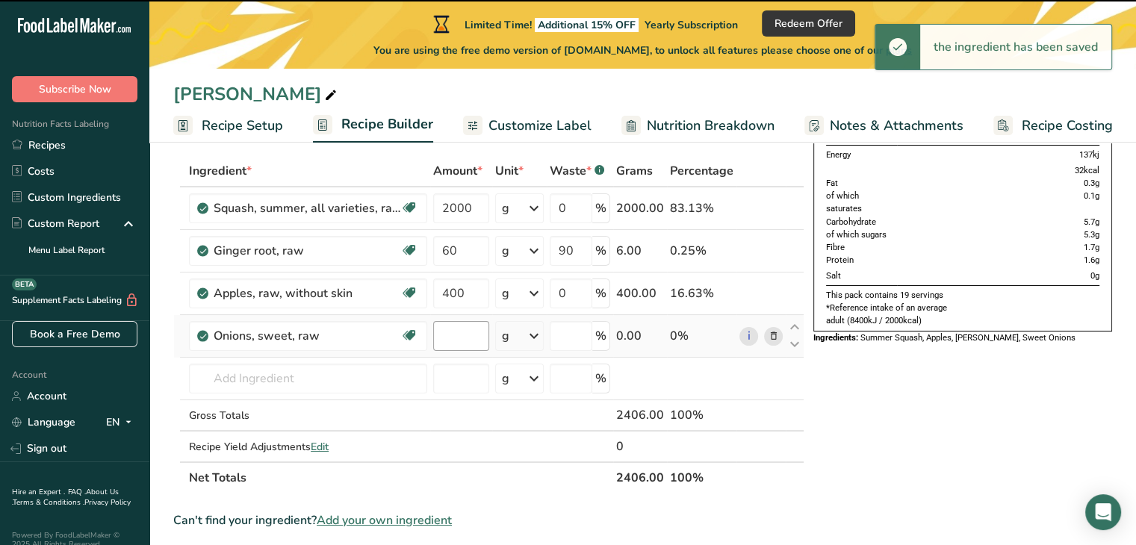
type input "0"
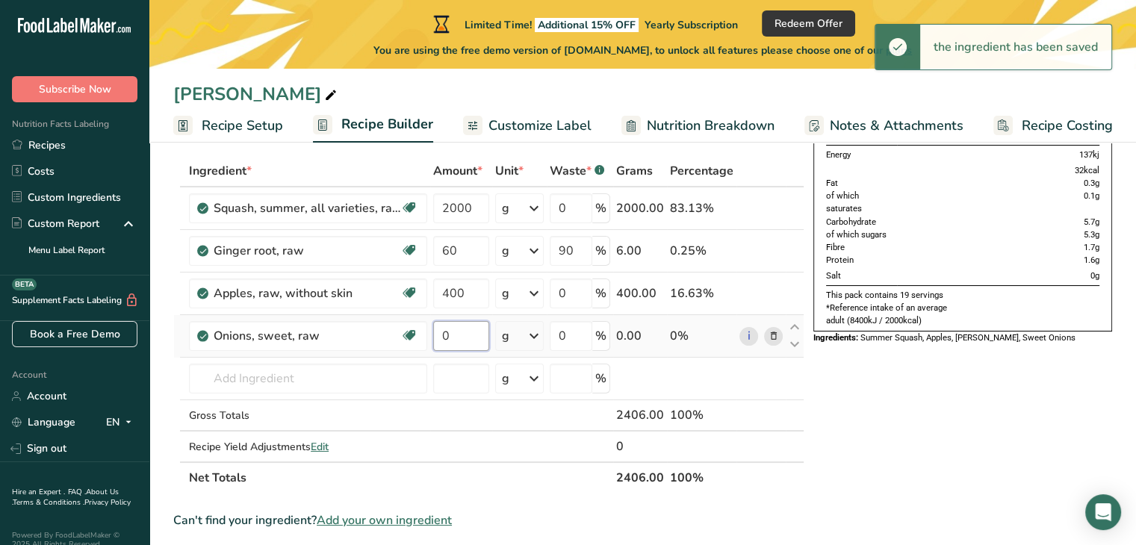
click at [461, 335] on input "0" at bounding box center [461, 336] width 56 height 30
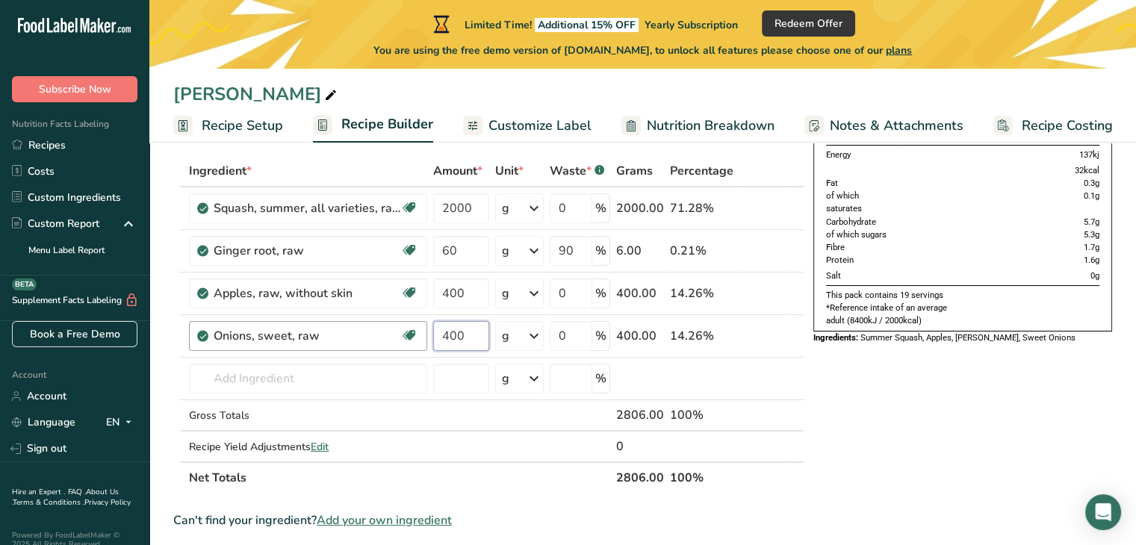
type input "400"
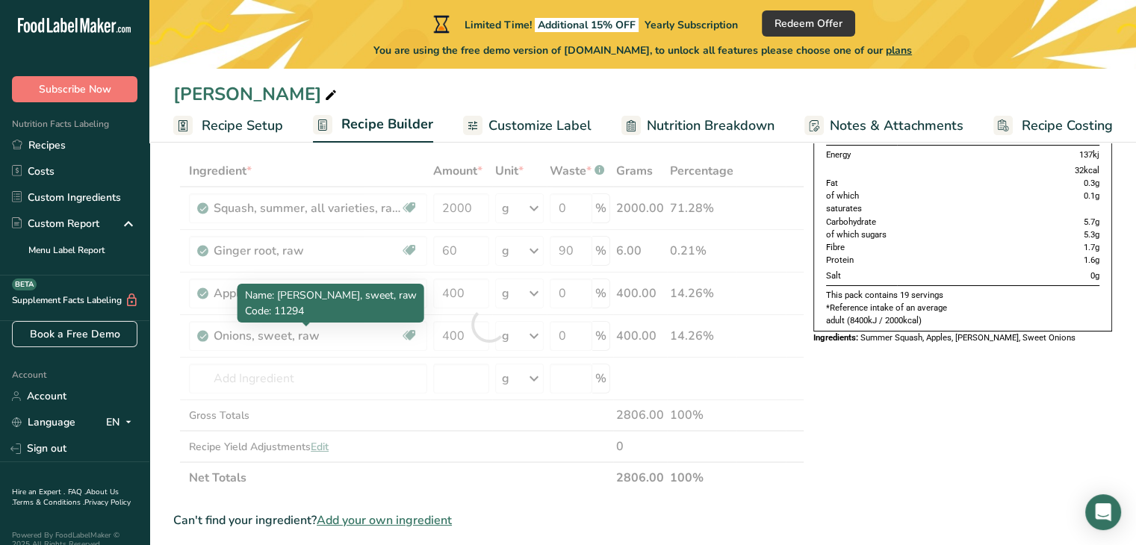
drag, startPoint x: 268, startPoint y: 338, endPoint x: 268, endPoint y: 359, distance: 20.9
click at [268, 341] on div "Ingredient * Amount * Unit * Waste * .a-a{fill:#347362;}.b-a{fill:#fff;} Grams …" at bounding box center [488, 324] width 631 height 338
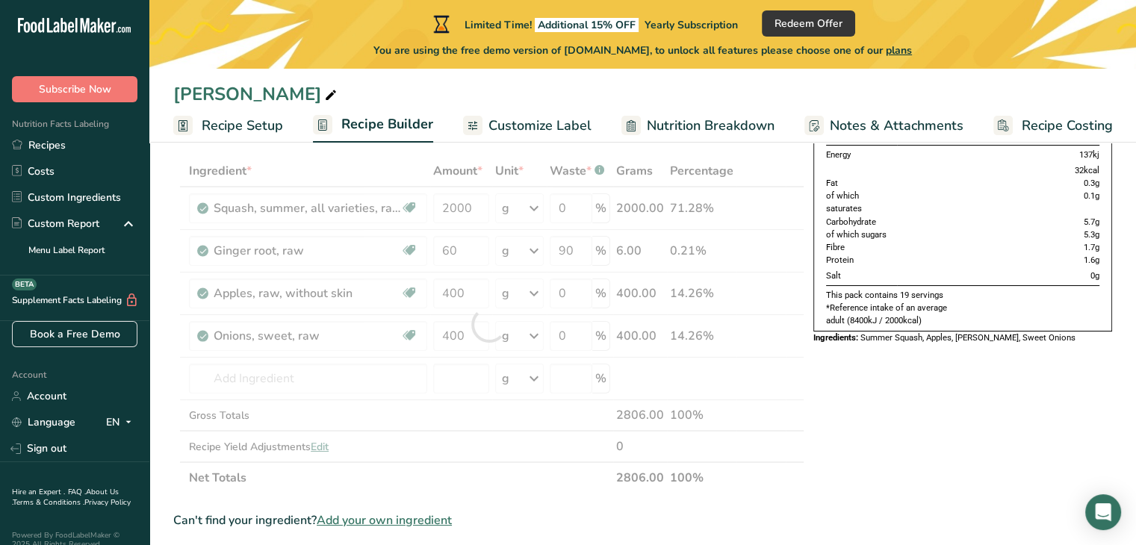
click at [267, 367] on div at bounding box center [488, 324] width 631 height 338
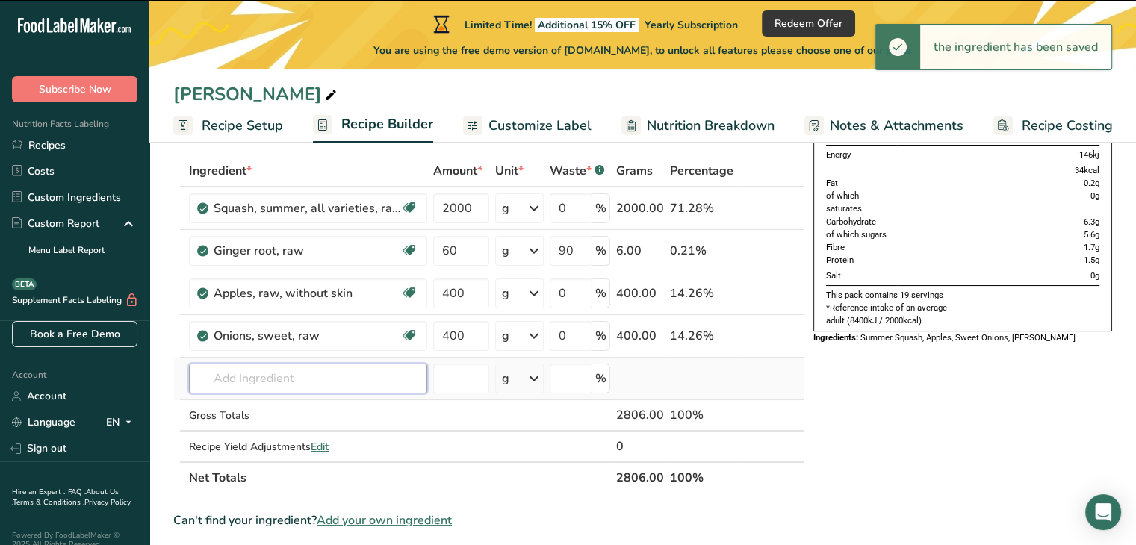
click at [266, 372] on input "text" at bounding box center [308, 379] width 238 height 30
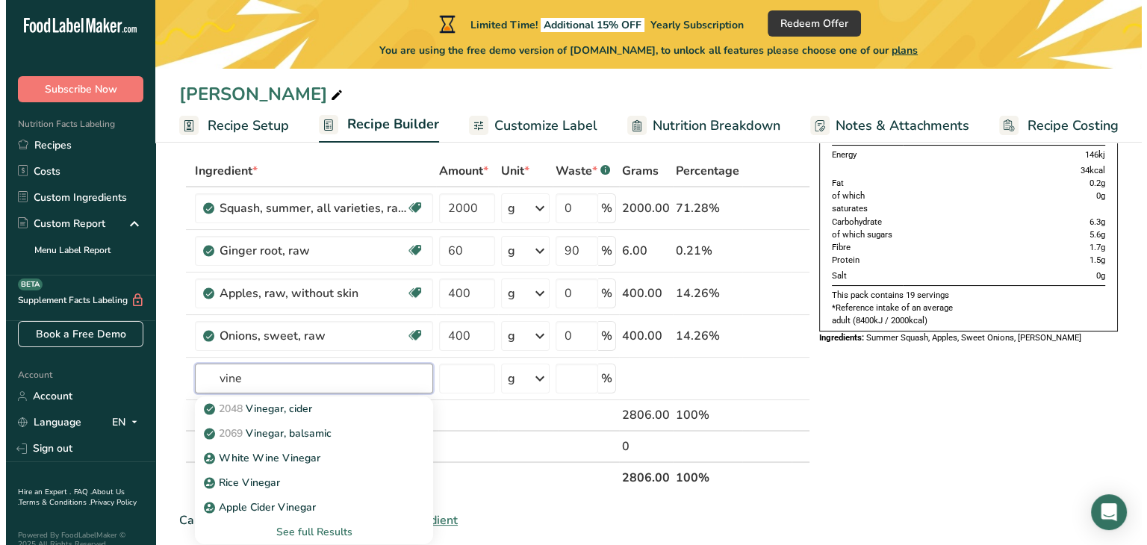
scroll to position [149, 0]
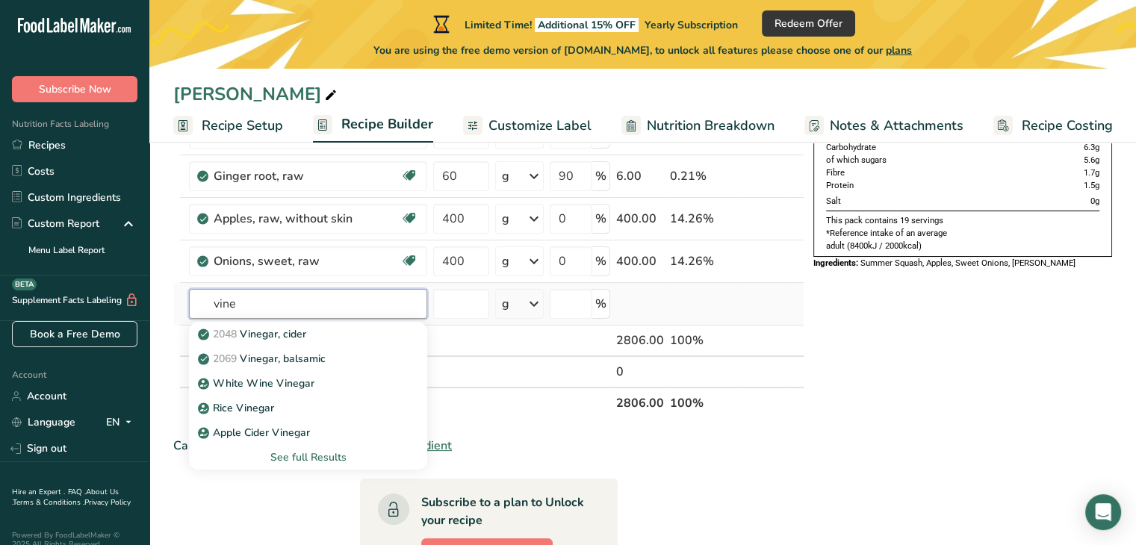
type input "vine"
click at [320, 461] on div "See full Results" at bounding box center [308, 458] width 214 height 16
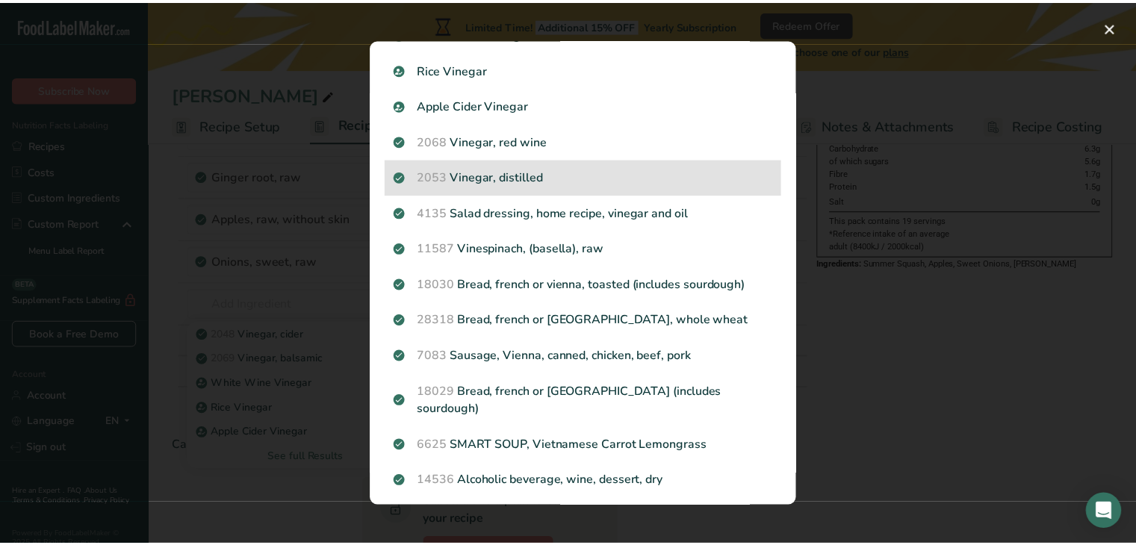
scroll to position [0, 0]
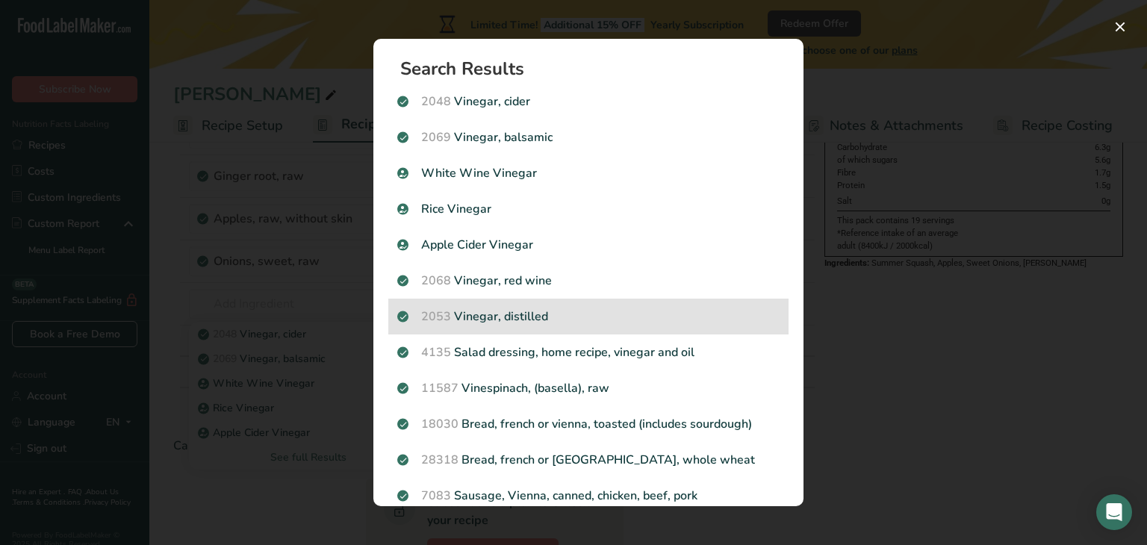
click at [562, 305] on div "2053 Vinegar, distilled" at bounding box center [588, 317] width 400 height 36
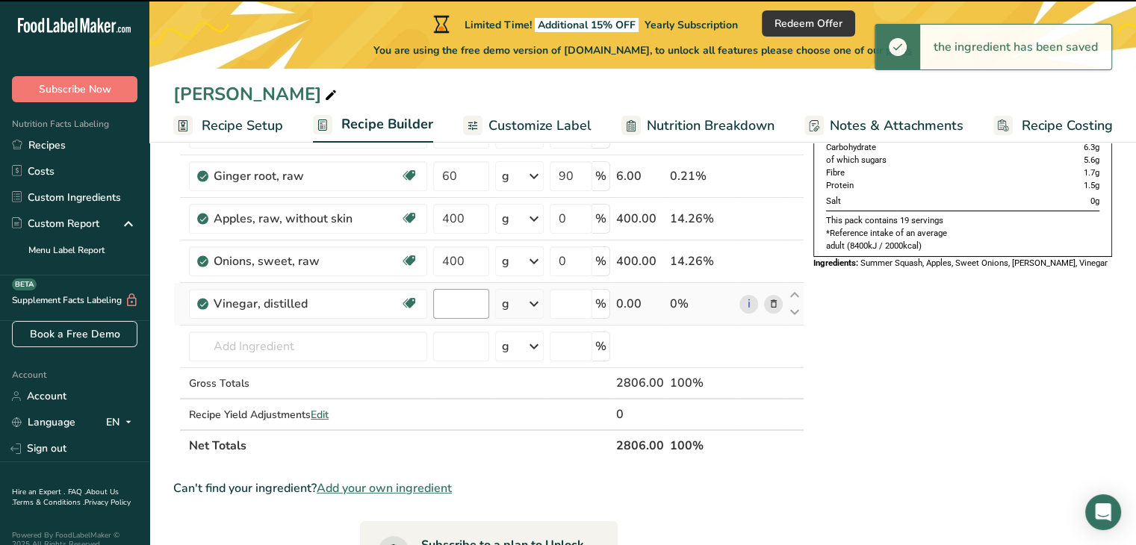
type input "0"
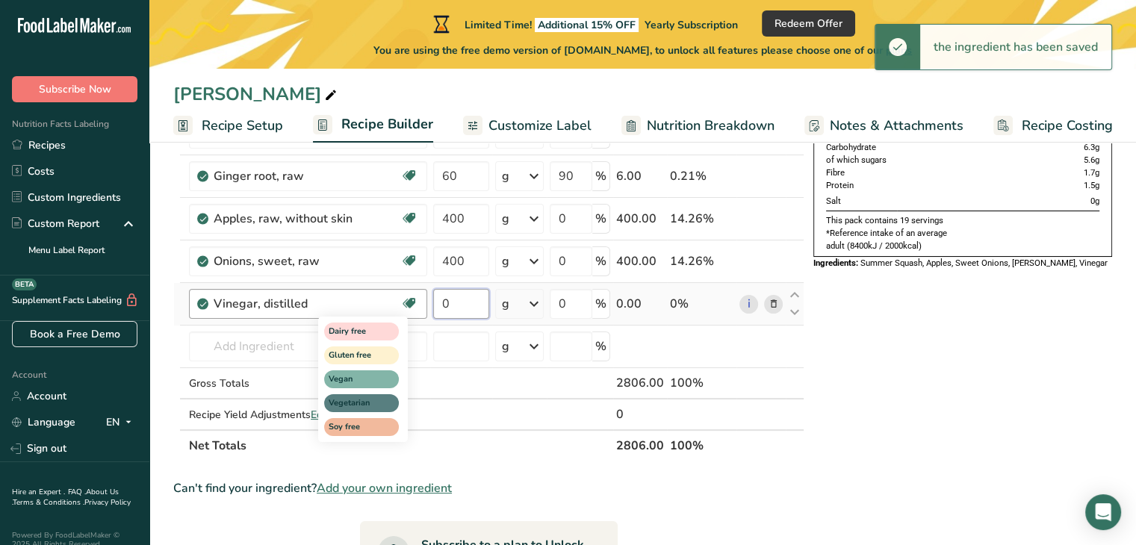
drag, startPoint x: 464, startPoint y: 299, endPoint x: 410, endPoint y: 299, distance: 53.8
click at [410, 299] on tr "Vinegar, distilled Dairy free Gluten free Vegan Vegetarian Soy free 0 g Portion…" at bounding box center [488, 304] width 629 height 43
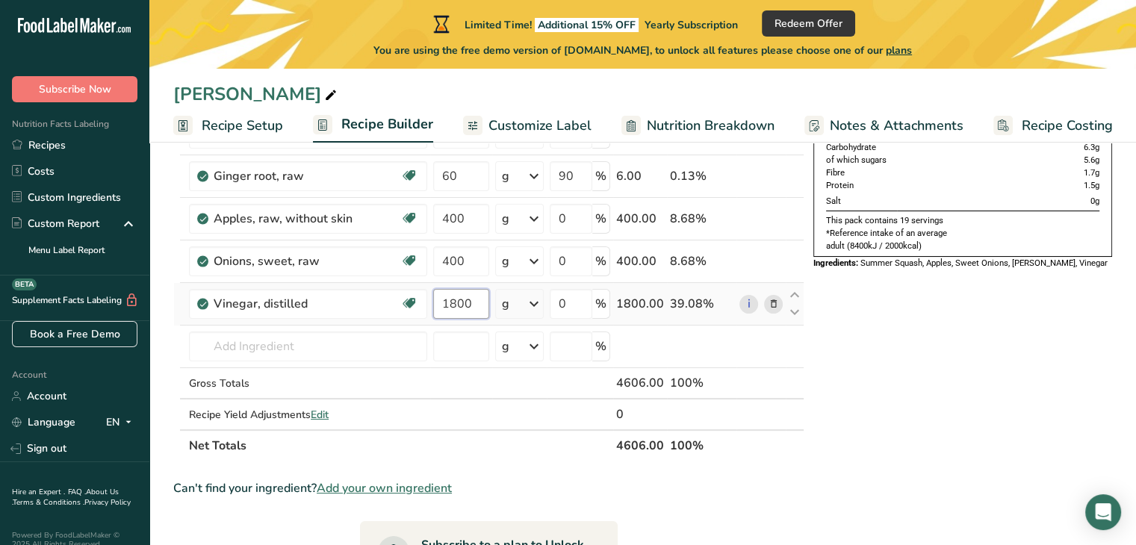
type input "1800"
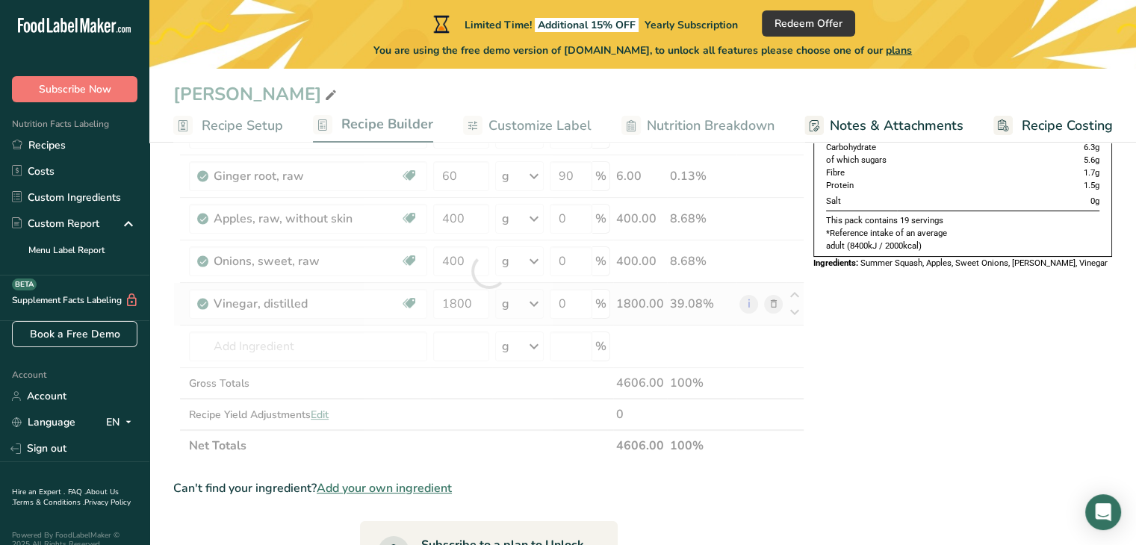
click at [509, 299] on div "Ingredient * Amount * Unit * Waste * .a-a{fill:#347362;}.b-a{fill:#fff;} Grams …" at bounding box center [488, 271] width 631 height 381
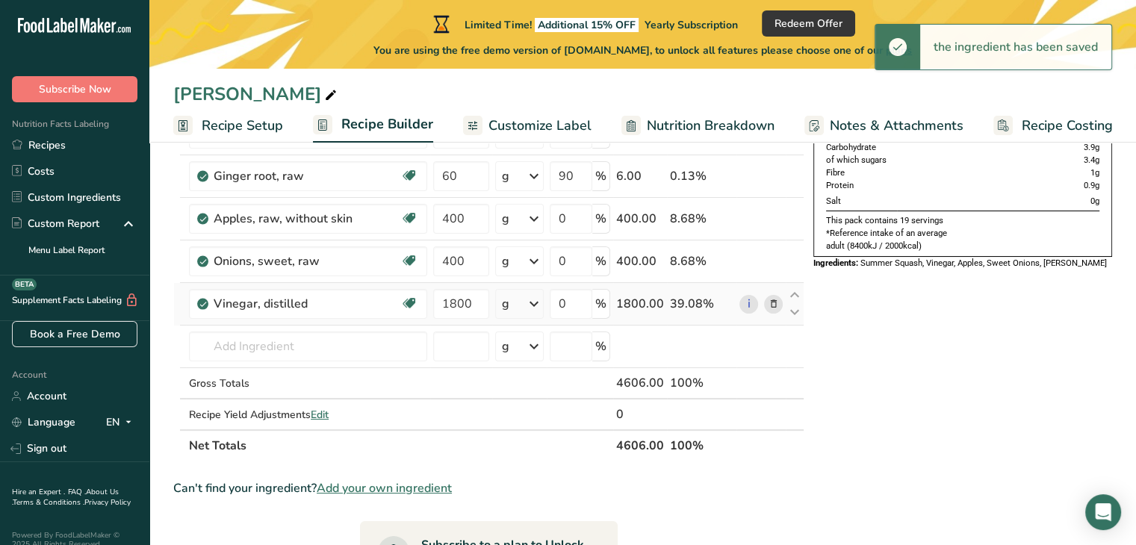
click at [520, 302] on div "g" at bounding box center [519, 304] width 49 height 30
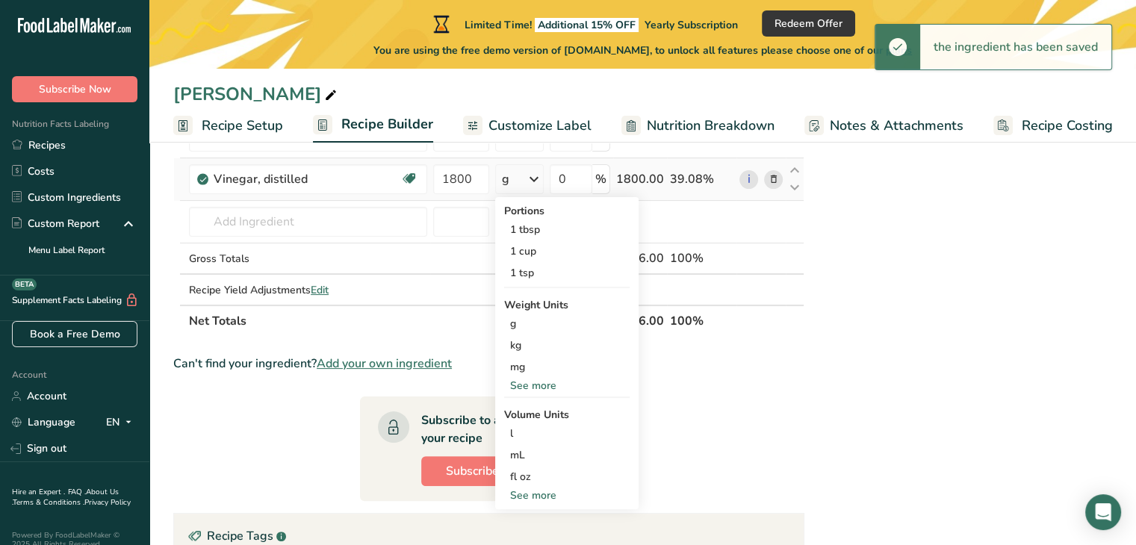
scroll to position [299, 0]
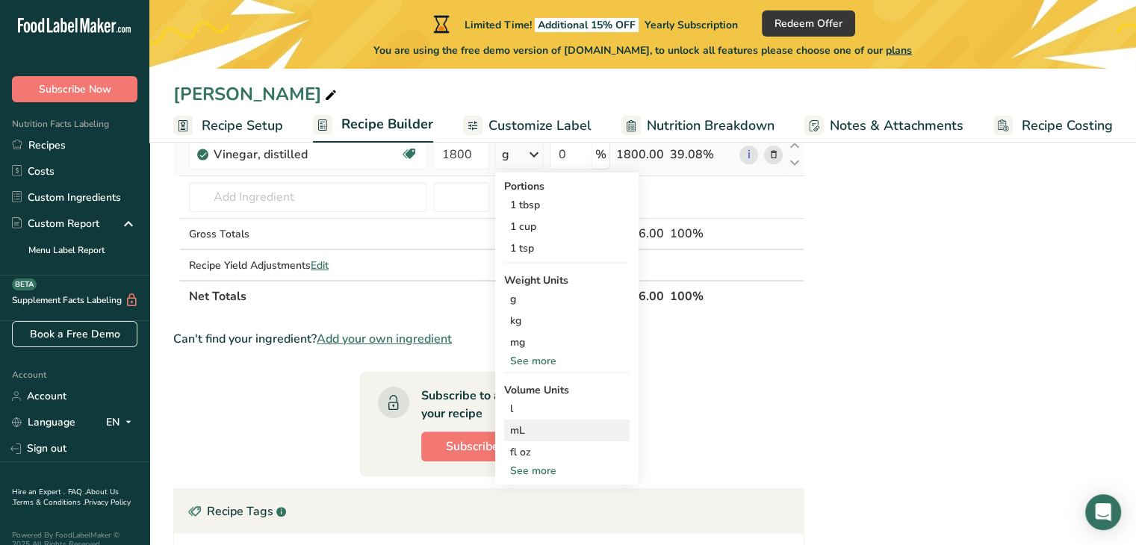
click at [541, 428] on div "mL" at bounding box center [567, 431] width 114 height 16
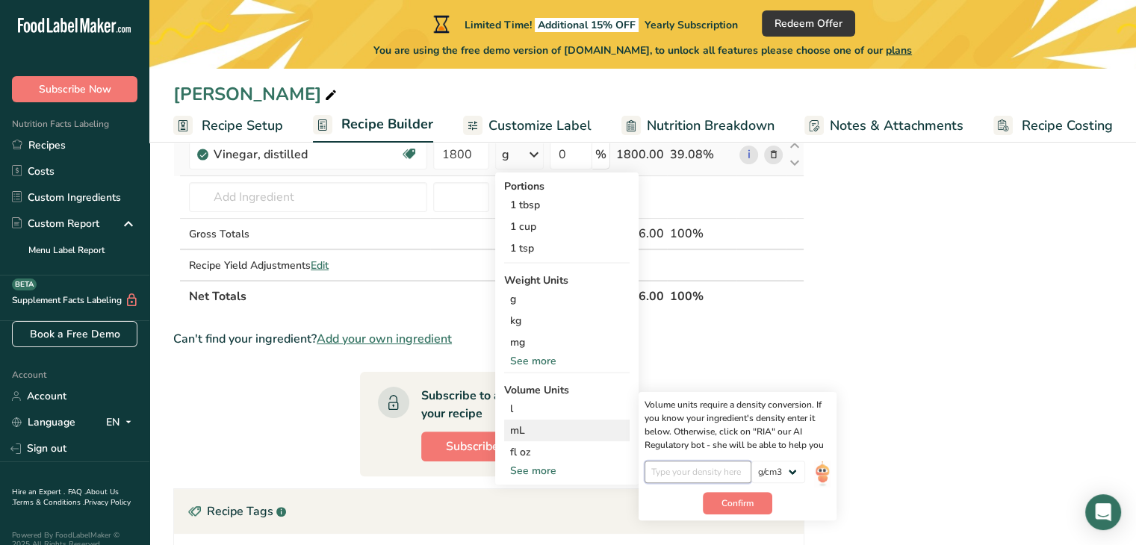
click at [741, 471] on input "number" at bounding box center [697, 472] width 107 height 22
click at [812, 471] on div "lb/ft3 g/cm3" at bounding box center [737, 476] width 186 height 31
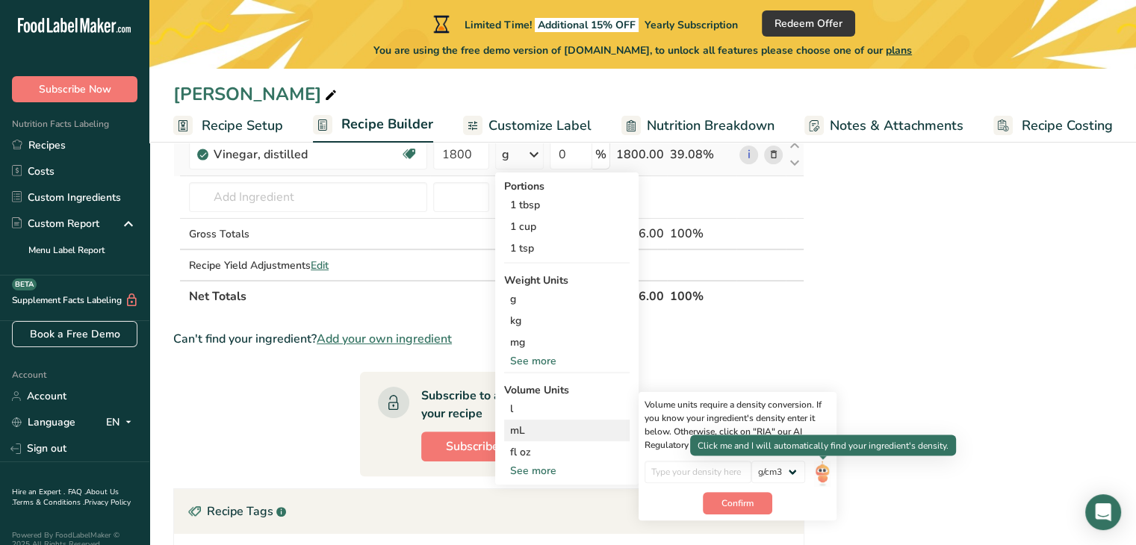
click at [821, 470] on img at bounding box center [822, 474] width 16 height 26
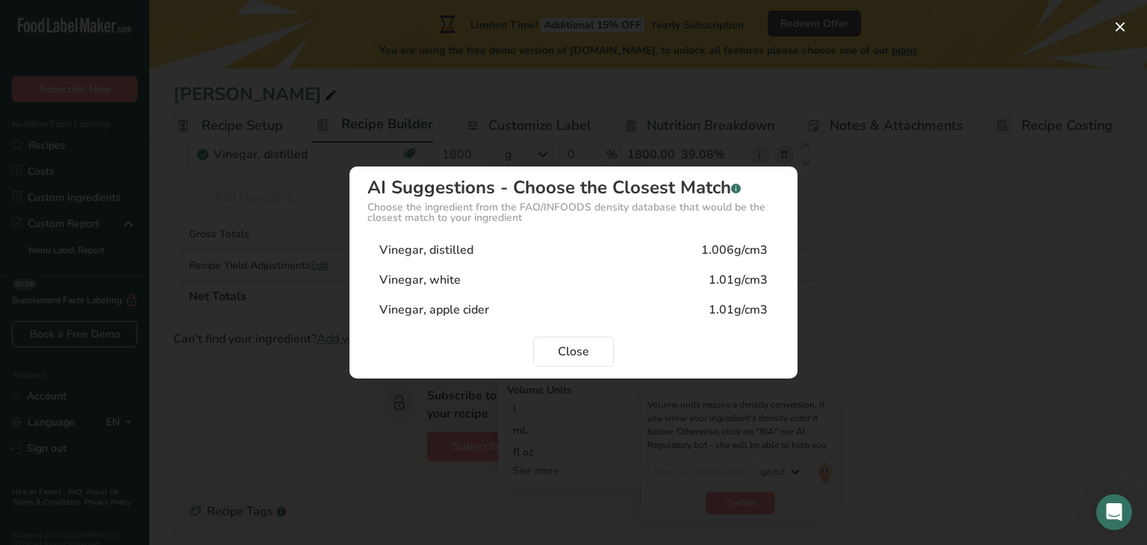
click at [529, 243] on div "Vinegar, distilled 1.006g/cm3" at bounding box center [573, 250] width 412 height 30
type input "1.006"
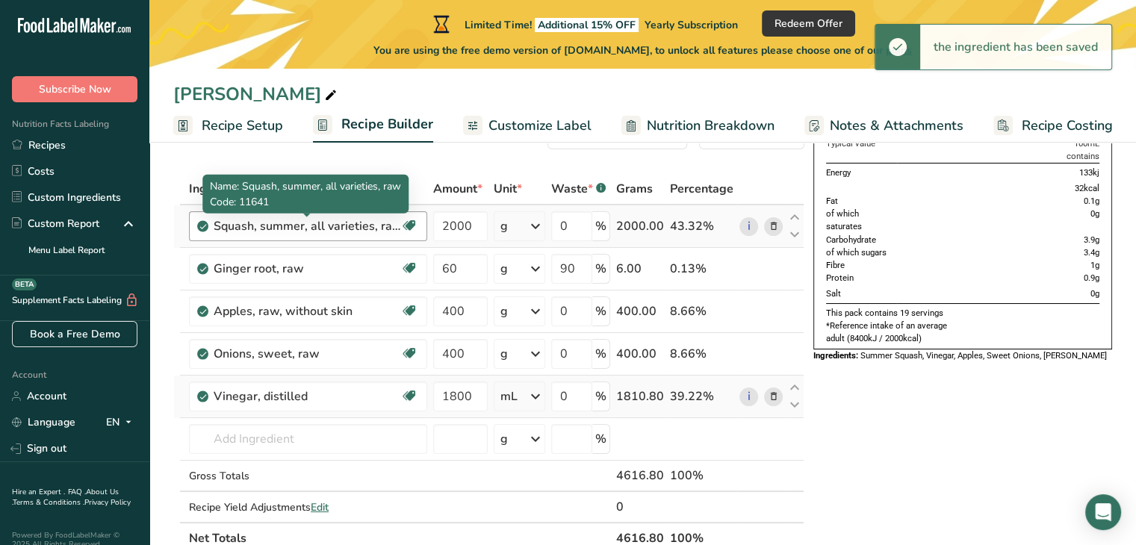
scroll to position [0, 0]
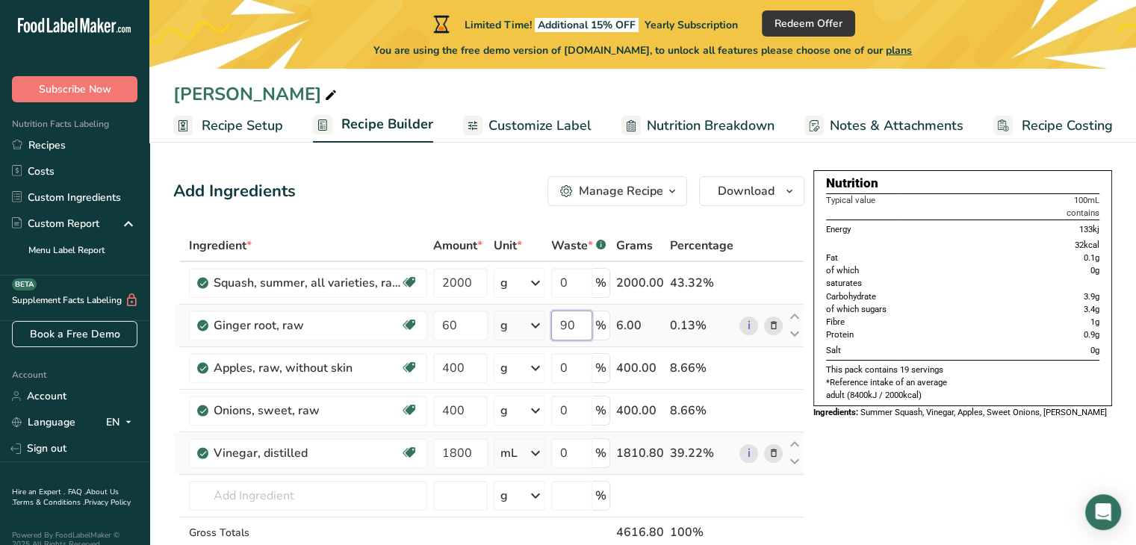
drag, startPoint x: 583, startPoint y: 326, endPoint x: 493, endPoint y: 326, distance: 90.4
click at [493, 326] on tr "[PERSON_NAME], raw Dairy free Gluten free Vegan Vegetarian Soy free 60 g Portio…" at bounding box center [488, 326] width 629 height 43
type input "0"
click at [585, 366] on div "Ingredient * Amount * Unit * Waste * .a-a{fill:#347362;}.b-a{fill:#fff;} Grams …" at bounding box center [488, 420] width 631 height 381
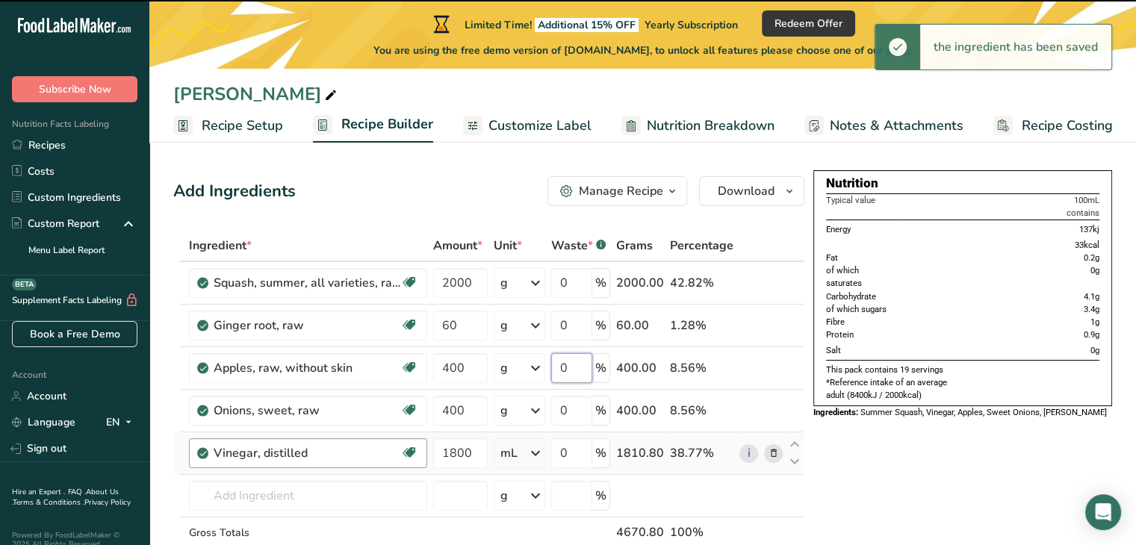
scroll to position [75, 0]
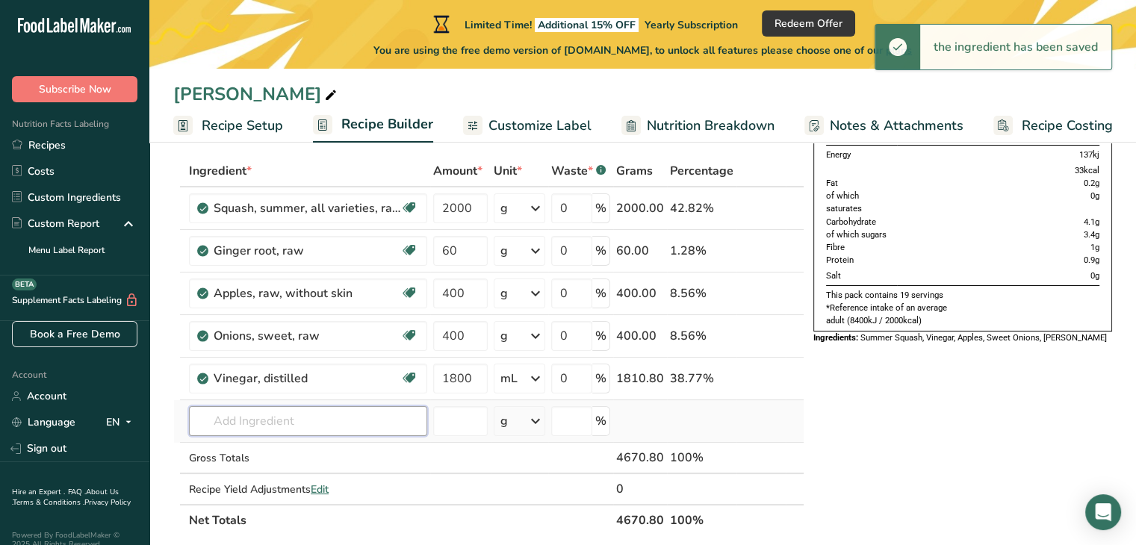
click at [279, 409] on div "Ingredient * Amount * Unit * Waste * .a-a{fill:#347362;}.b-a{fill:#fff;} Grams …" at bounding box center [488, 345] width 631 height 381
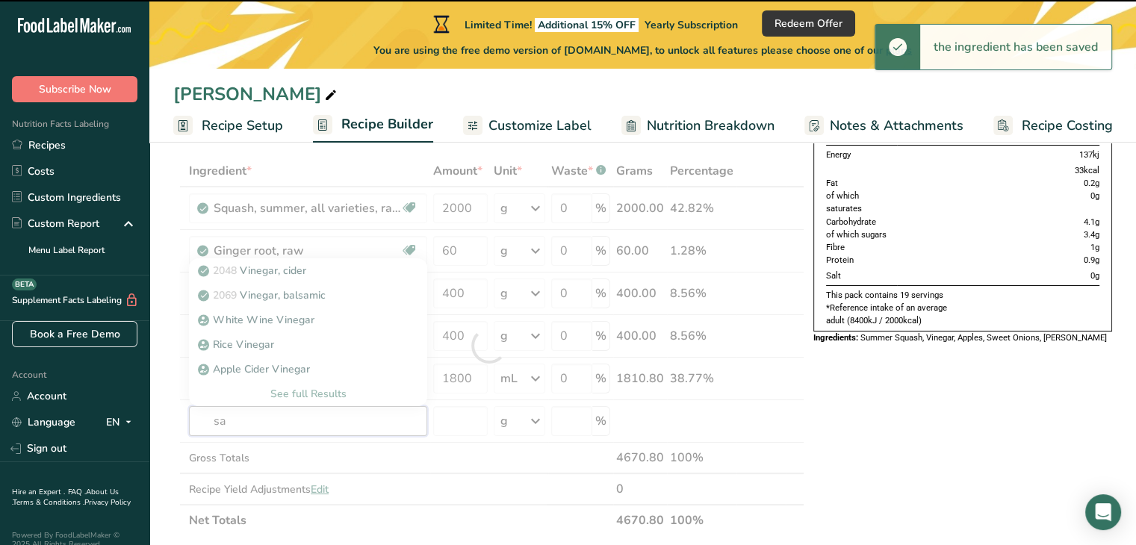
type input "sal"
type input "t"
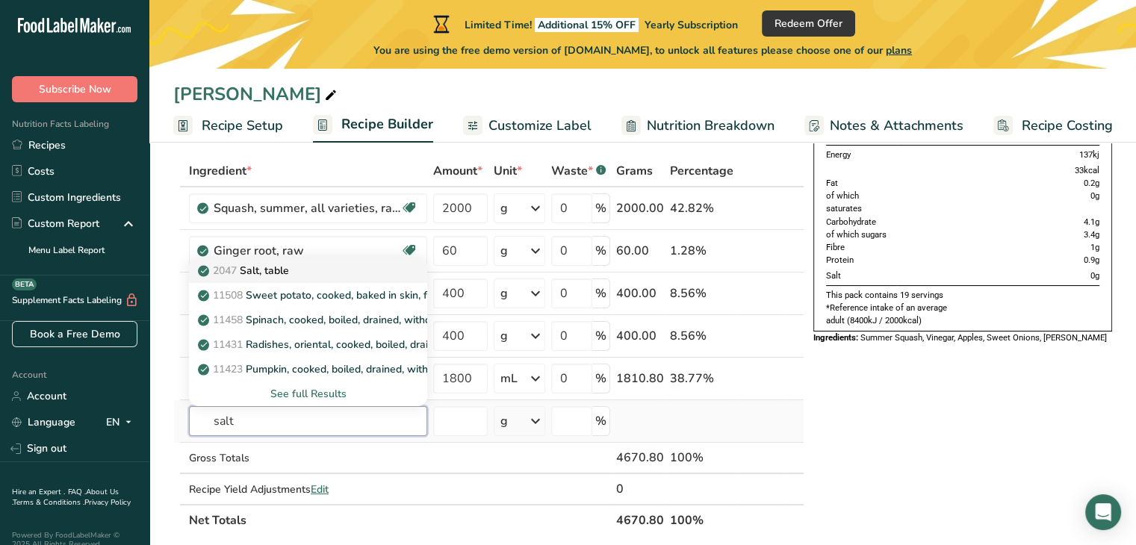
type input "salt"
click at [382, 264] on div "2047 Salt, table" at bounding box center [296, 271] width 190 height 16
type input "Salt, table"
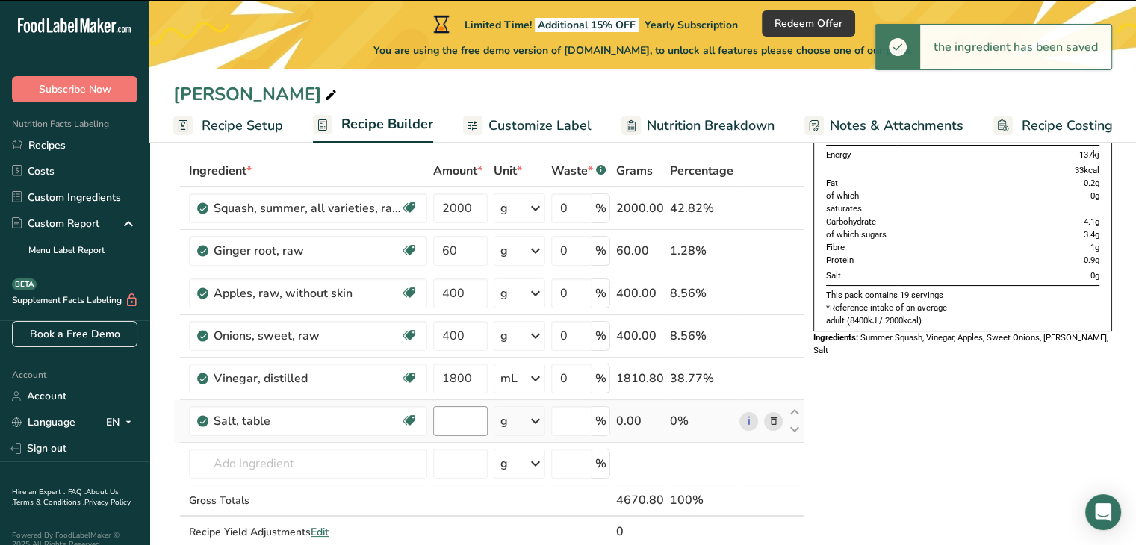
type input "0"
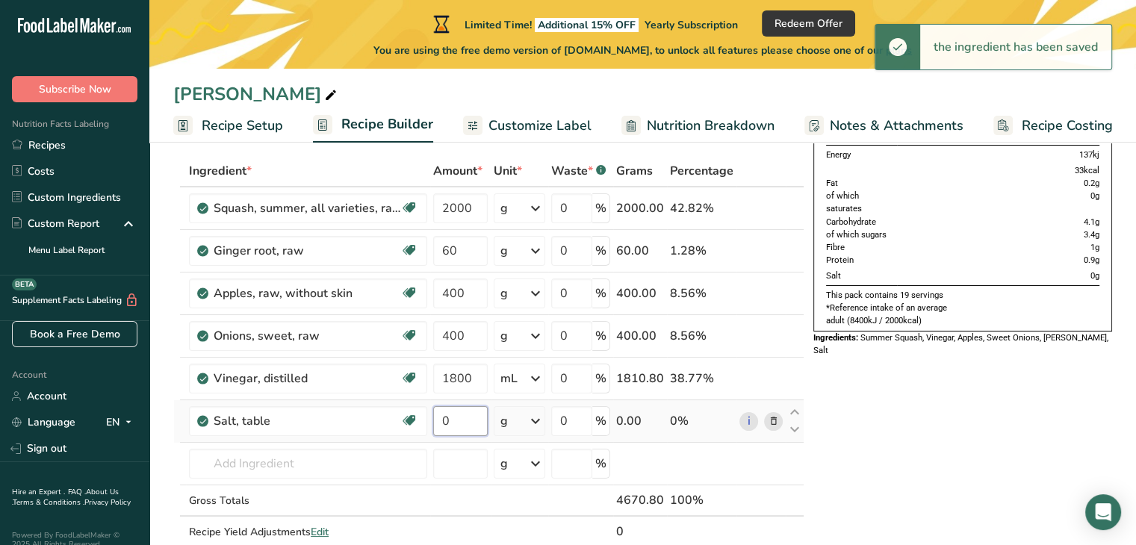
drag, startPoint x: 484, startPoint y: 421, endPoint x: 436, endPoint y: 414, distance: 48.3
click at [436, 414] on input "0" at bounding box center [460, 421] width 54 height 30
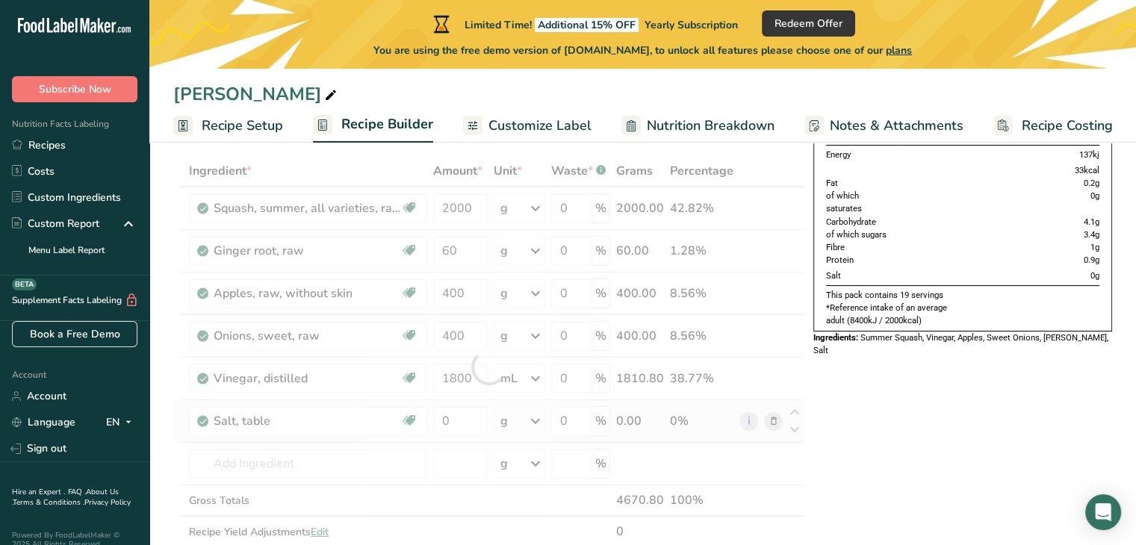
click at [542, 417] on div "Ingredient * Amount * Unit * Waste * .a-a{fill:#347362;}.b-a{fill:#fff;} Grams …" at bounding box center [488, 366] width 631 height 423
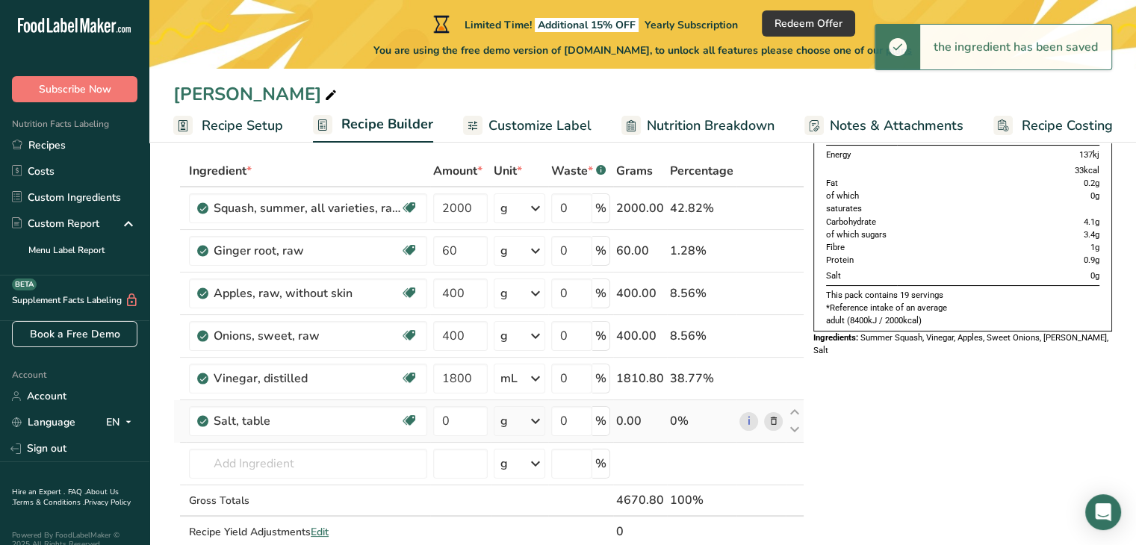
click at [540, 414] on icon at bounding box center [535, 421] width 18 height 27
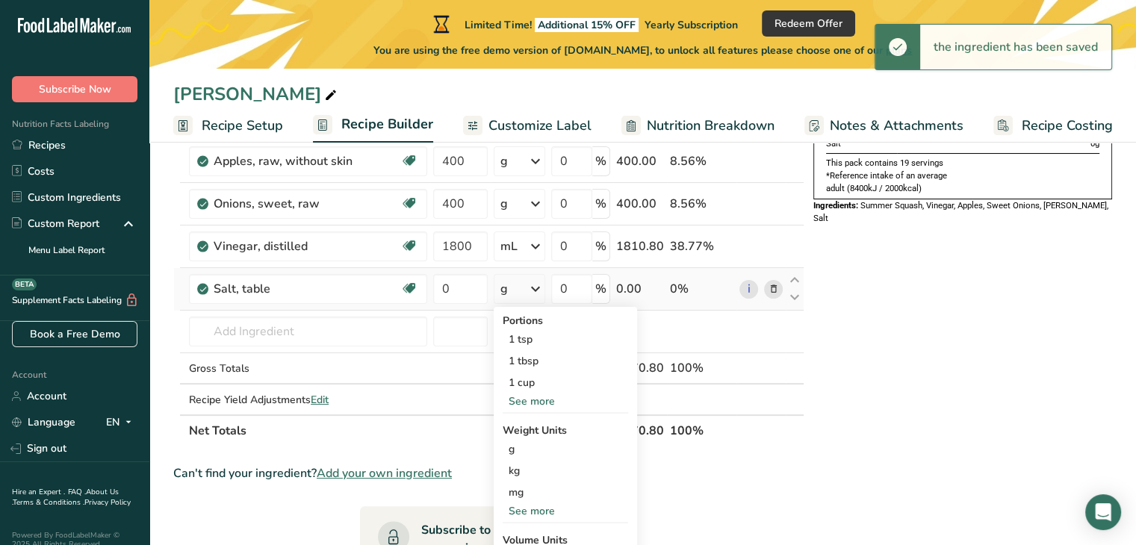
scroll to position [224, 0]
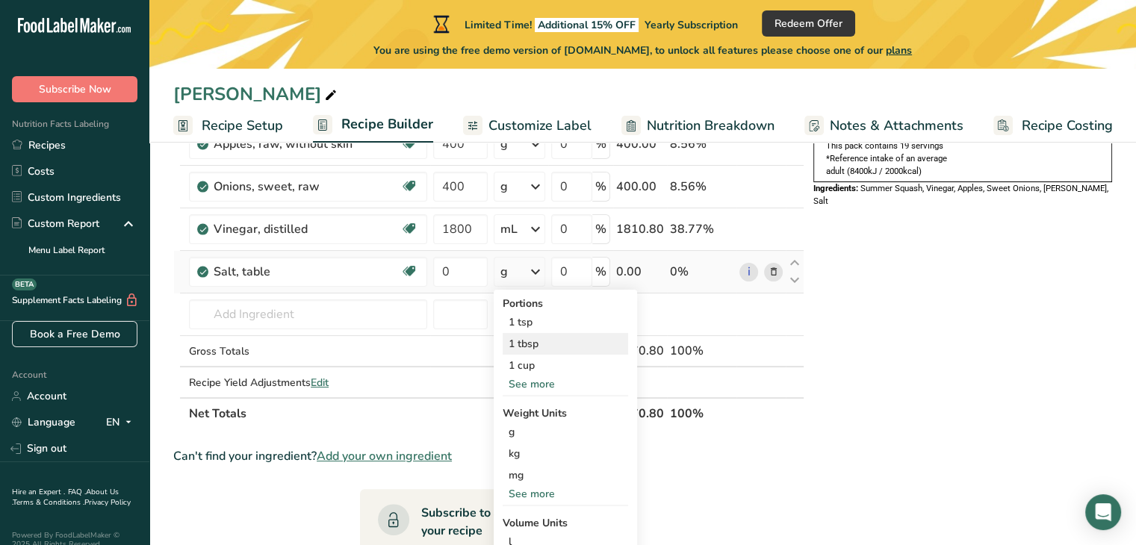
click at [545, 345] on div "1 tbsp" at bounding box center [565, 344] width 125 height 22
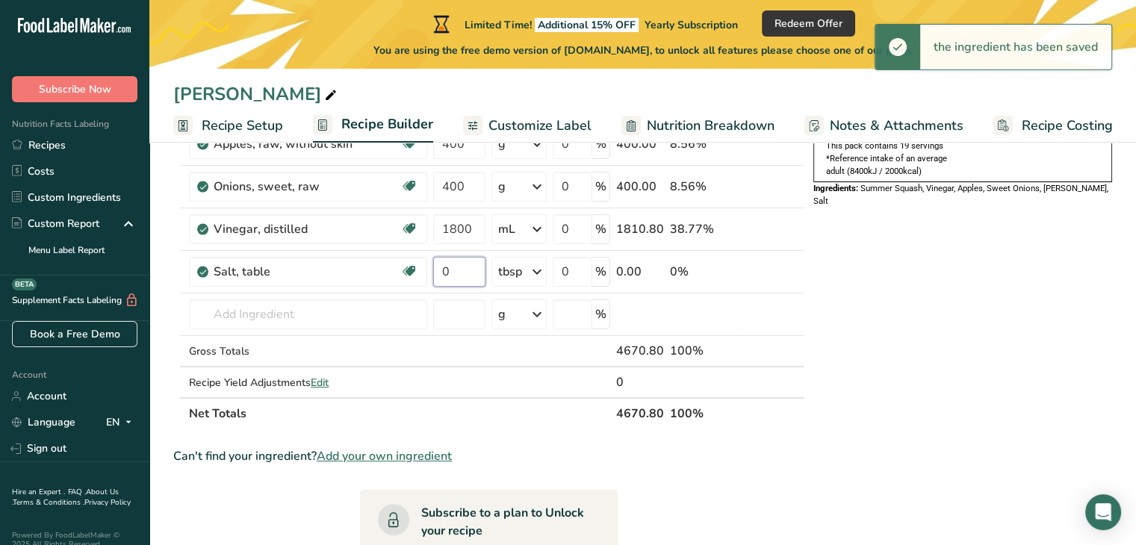
click at [469, 271] on input "0" at bounding box center [459, 272] width 52 height 30
drag, startPoint x: 467, startPoint y: 270, endPoint x: 432, endPoint y: 282, distance: 36.4
click at [433, 282] on input "2" at bounding box center [459, 272] width 52 height 30
type input "2"
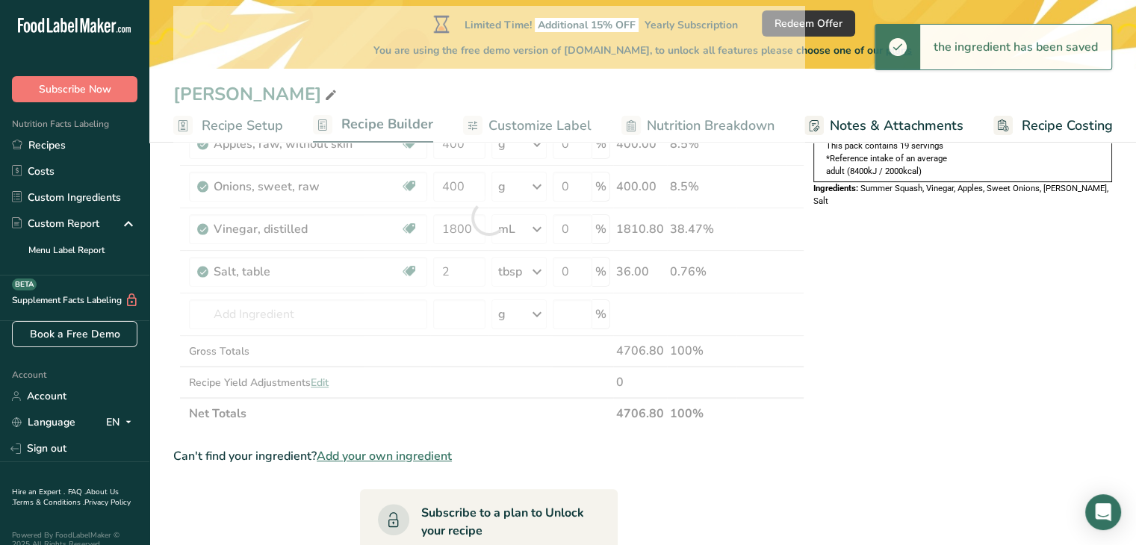
click at [568, 449] on div "Can't find your ingredient? Add your own ingredient" at bounding box center [488, 456] width 631 height 18
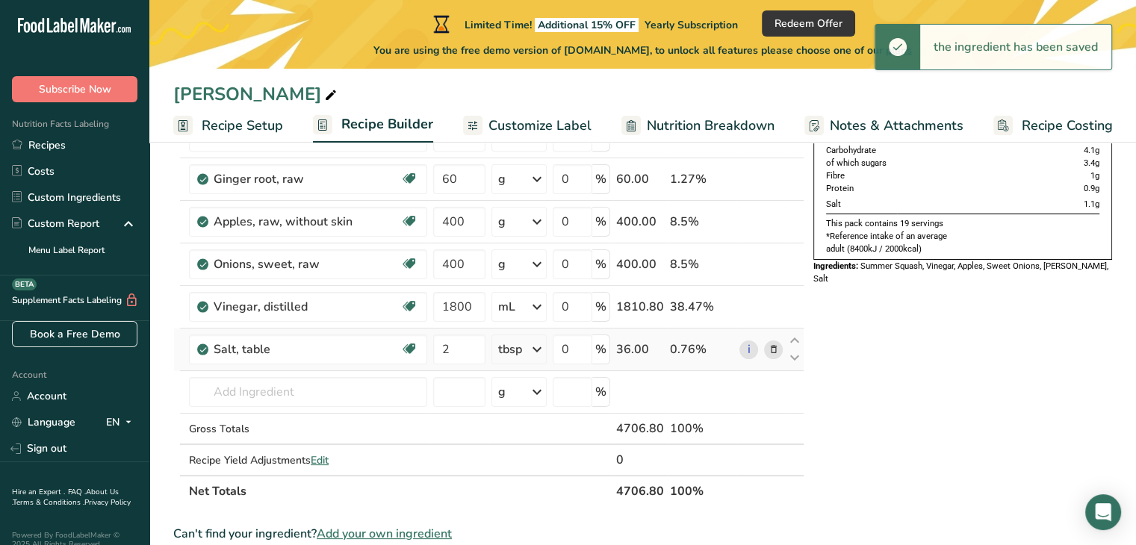
scroll to position [149, 0]
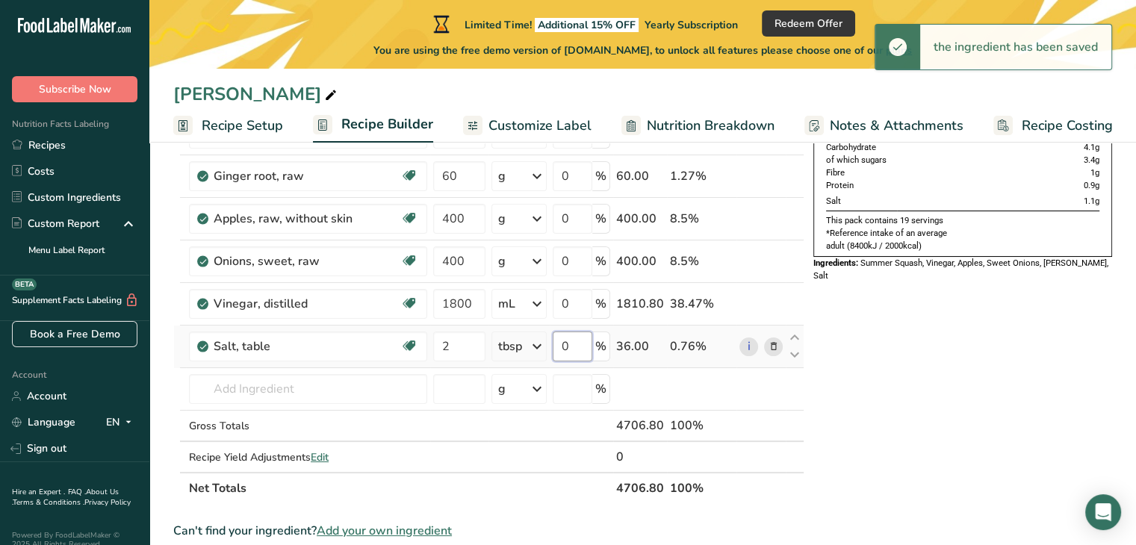
drag, startPoint x: 576, startPoint y: 344, endPoint x: 550, endPoint y: 345, distance: 26.9
click at [550, 345] on tr "Salt, table Dairy free Gluten free Vegan Vegetarian Soy free 2 tbsp Portions 1 …" at bounding box center [488, 347] width 629 height 43
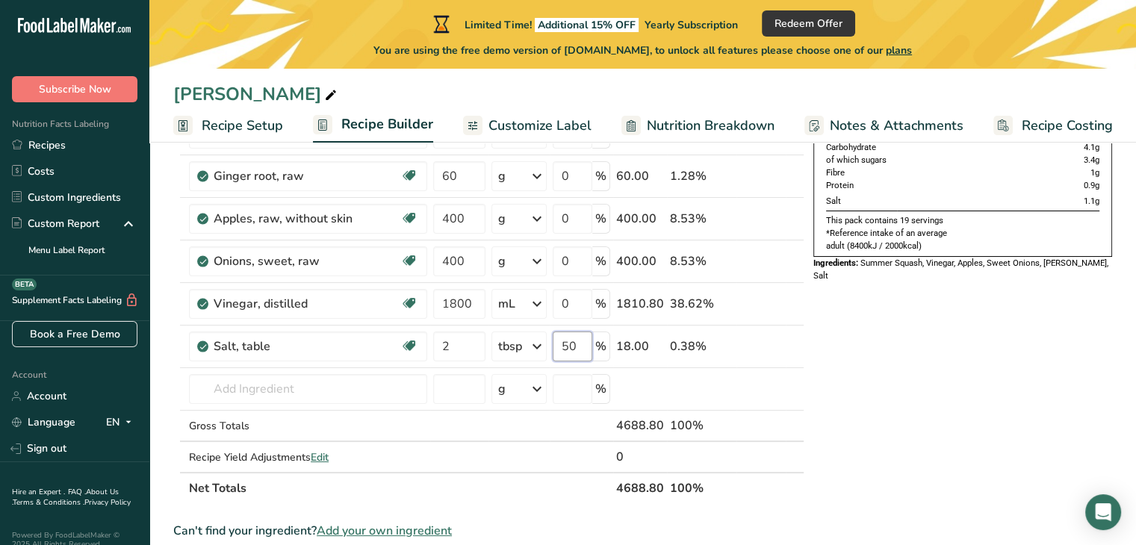
type input "50"
click at [873, 422] on div "Nutrition Typical value 100mL contains Energy 136kj 32kcal Fat 0.2g of which sa…" at bounding box center [962, 536] width 299 height 1031
click at [279, 390] on input "text" at bounding box center [308, 389] width 238 height 30
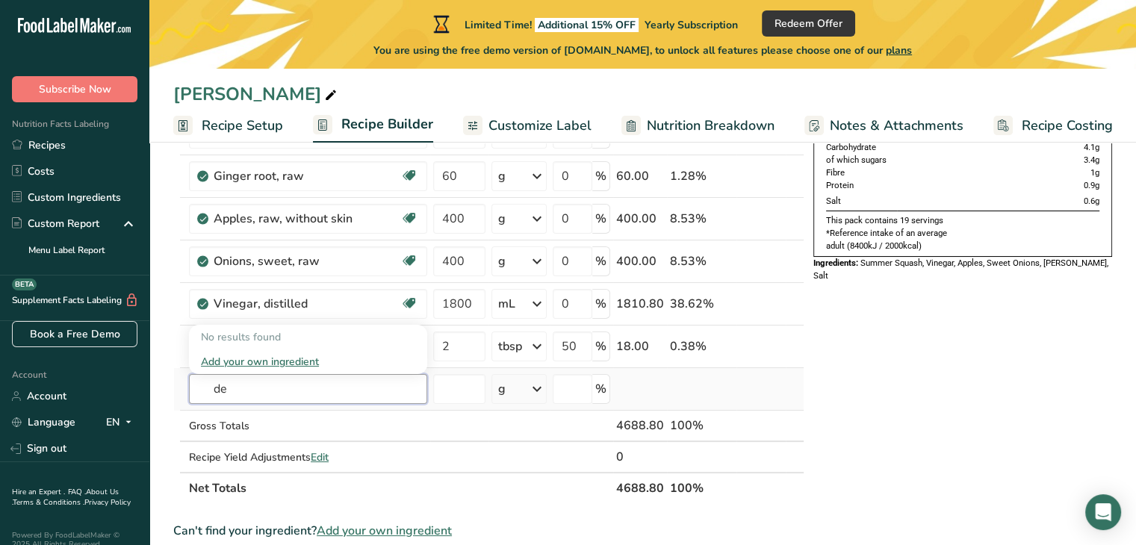
type input "d"
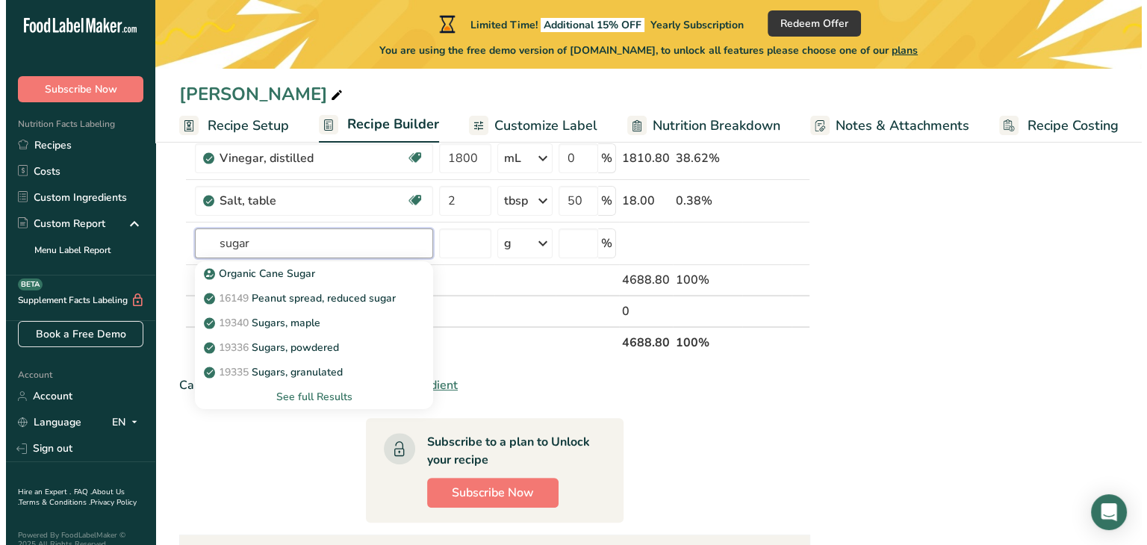
scroll to position [299, 0]
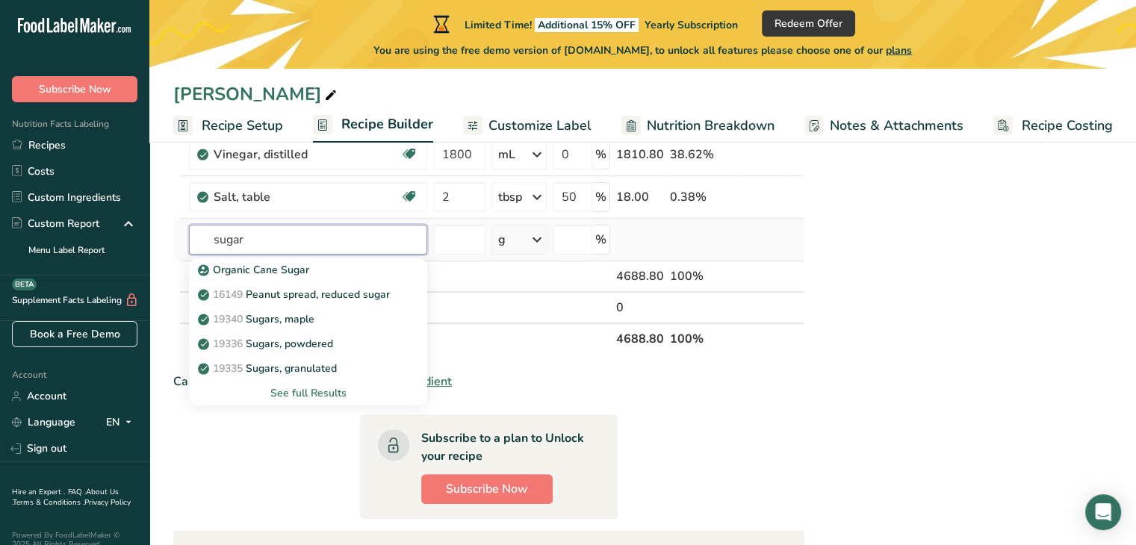
type input "sugar"
click at [299, 389] on div "See full Results" at bounding box center [308, 393] width 214 height 16
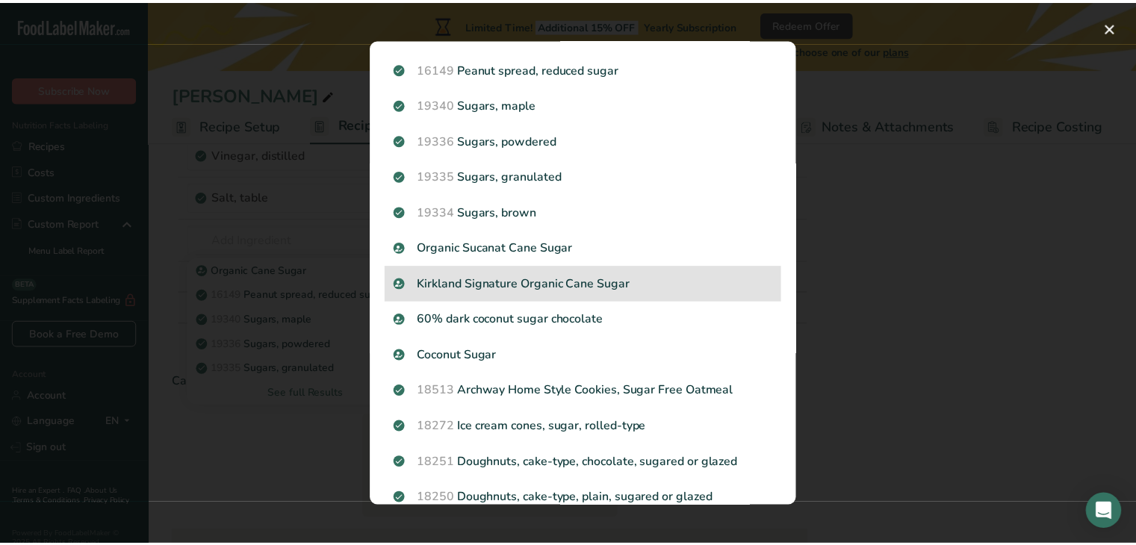
scroll to position [0, 0]
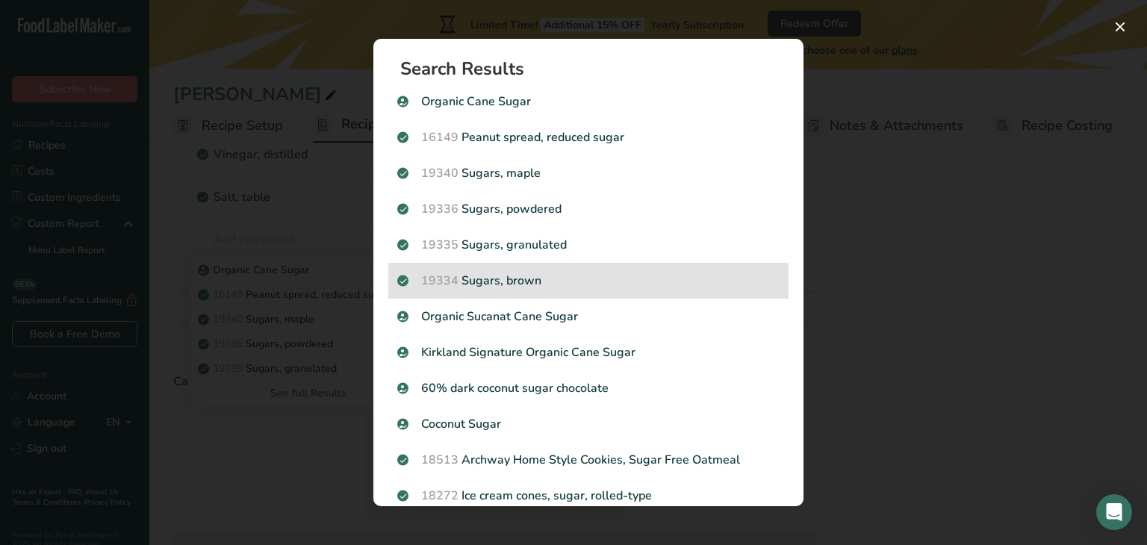
click at [542, 274] on p "19334 Sugars, brown" at bounding box center [588, 281] width 382 height 18
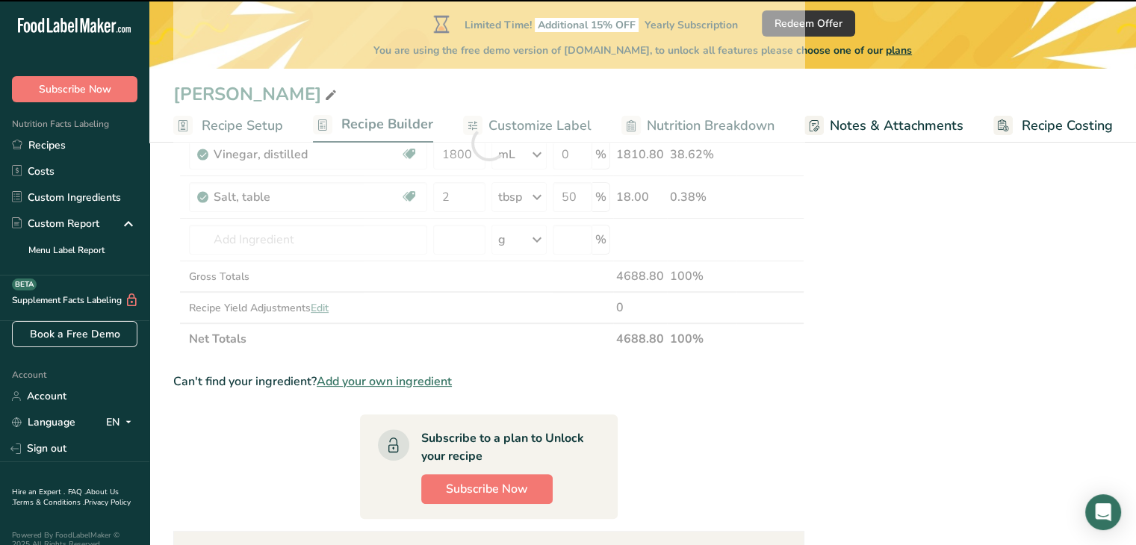
type input "0"
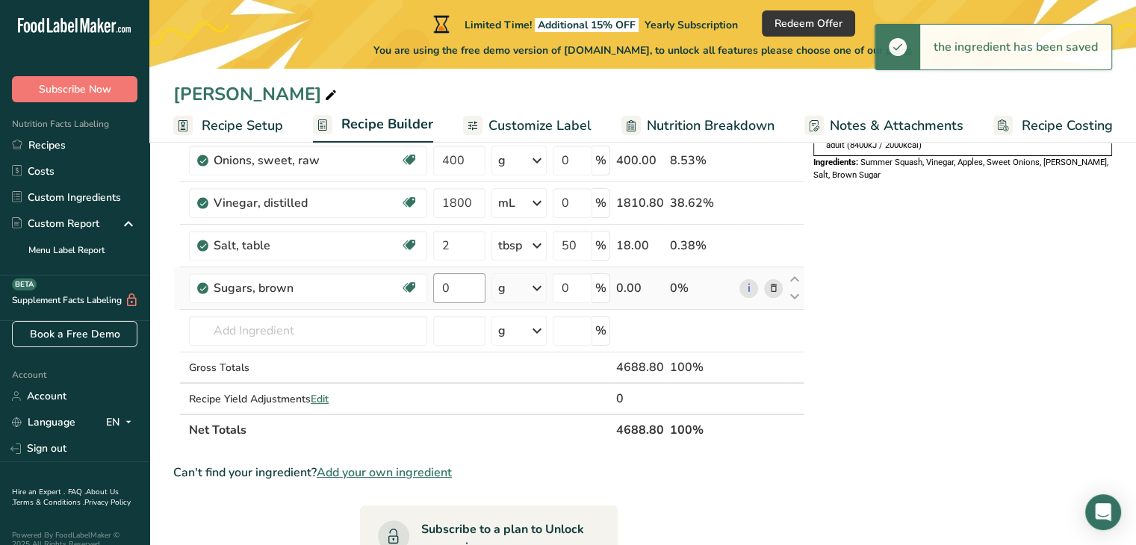
scroll to position [224, 0]
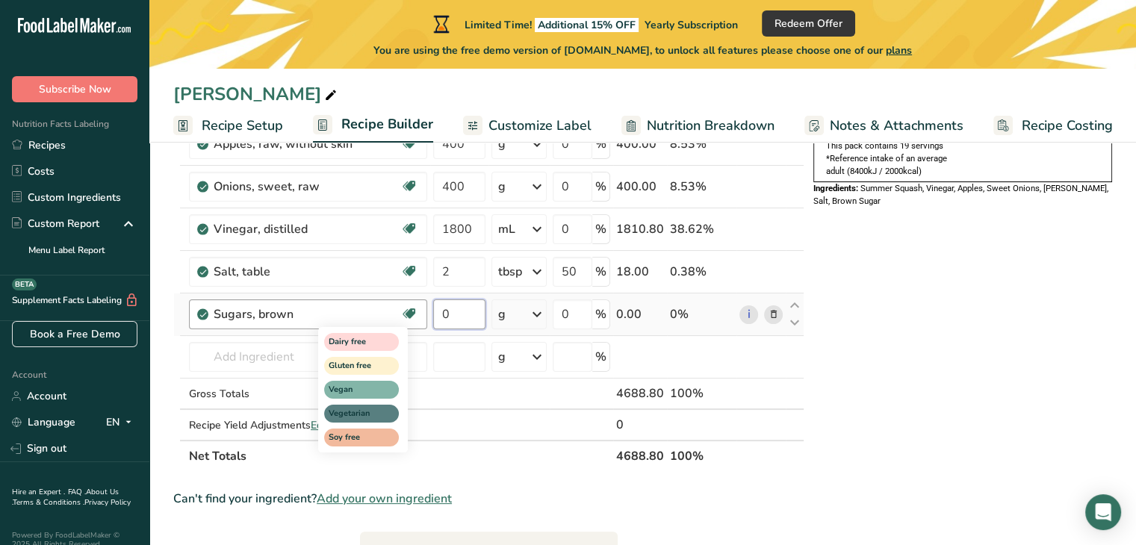
drag, startPoint x: 456, startPoint y: 317, endPoint x: 400, endPoint y: 311, distance: 55.6
click at [400, 311] on tr "Sugars, brown Dairy free Gluten free Vegan Vegetarian Soy free 0 g Portions 1 t…" at bounding box center [488, 314] width 629 height 43
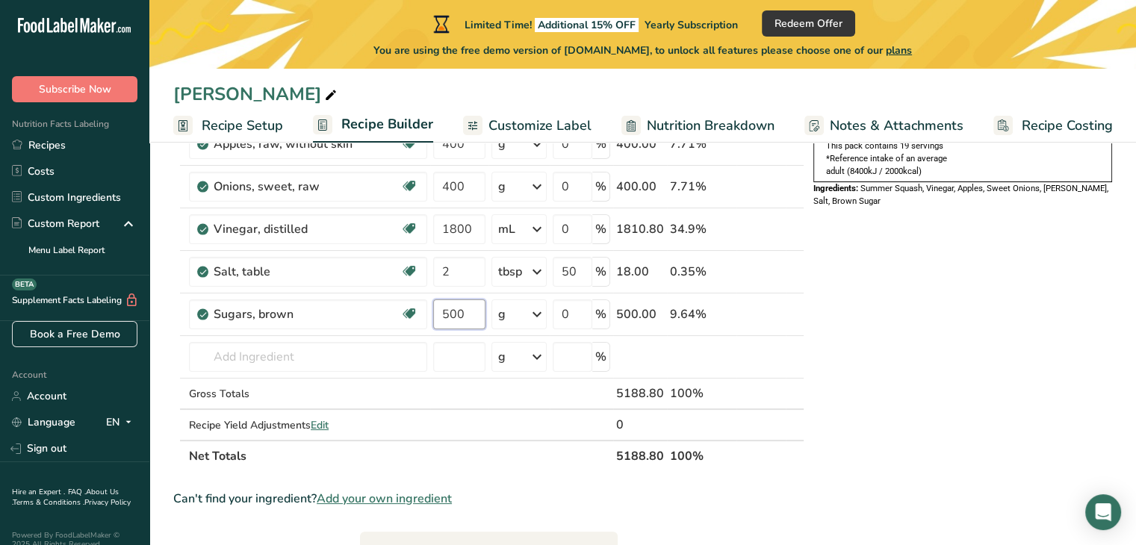
type input "500"
click at [976, 376] on div "Nutrition Typical value 100mL contains Energy 137kj 32kcal Fat 0.2g of which sa…" at bounding box center [962, 483] width 299 height 1074
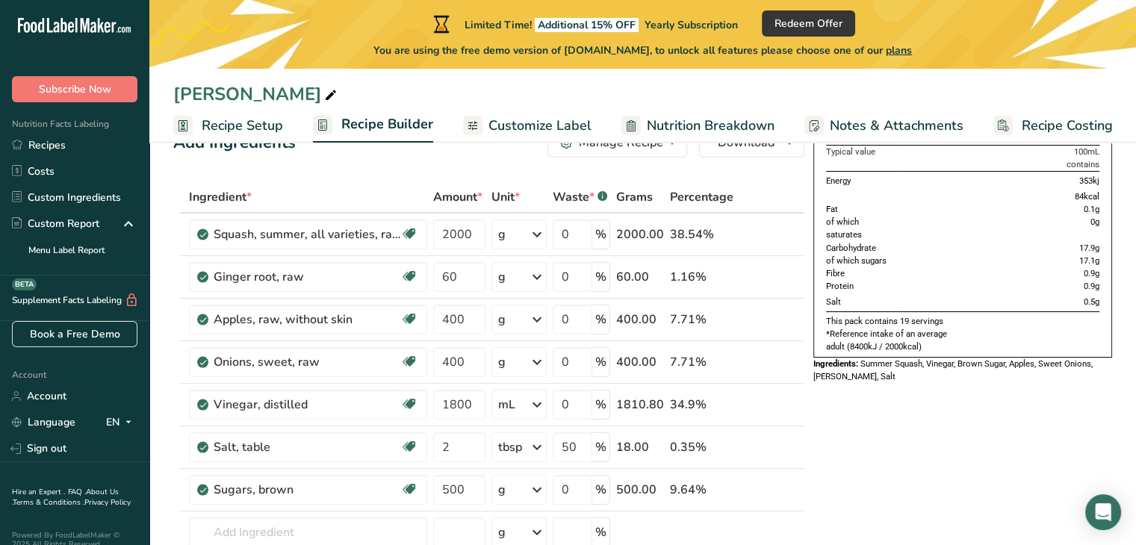
scroll to position [75, 0]
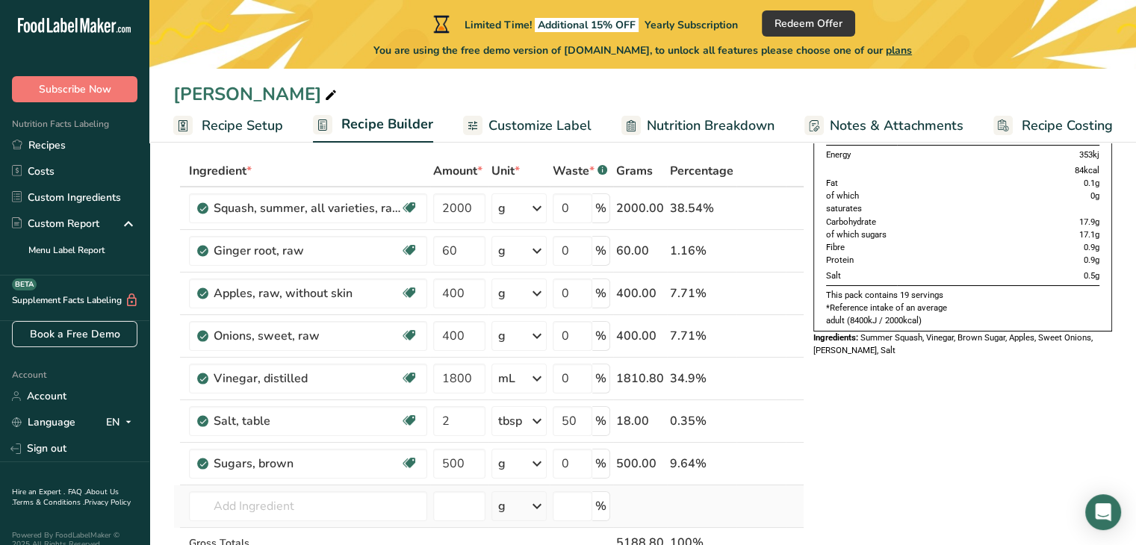
click at [293, 488] on td "Organic Cane Sugar 16149 Peanut spread, reduced sugar 19340 Sugars, maple 19336…" at bounding box center [308, 506] width 244 height 43
click at [299, 500] on input "text" at bounding box center [308, 506] width 238 height 30
drag, startPoint x: 273, startPoint y: 514, endPoint x: 194, endPoint y: 504, distance: 79.0
click at [194, 504] on input "sultana" at bounding box center [308, 506] width 238 height 30
type input "sultana"
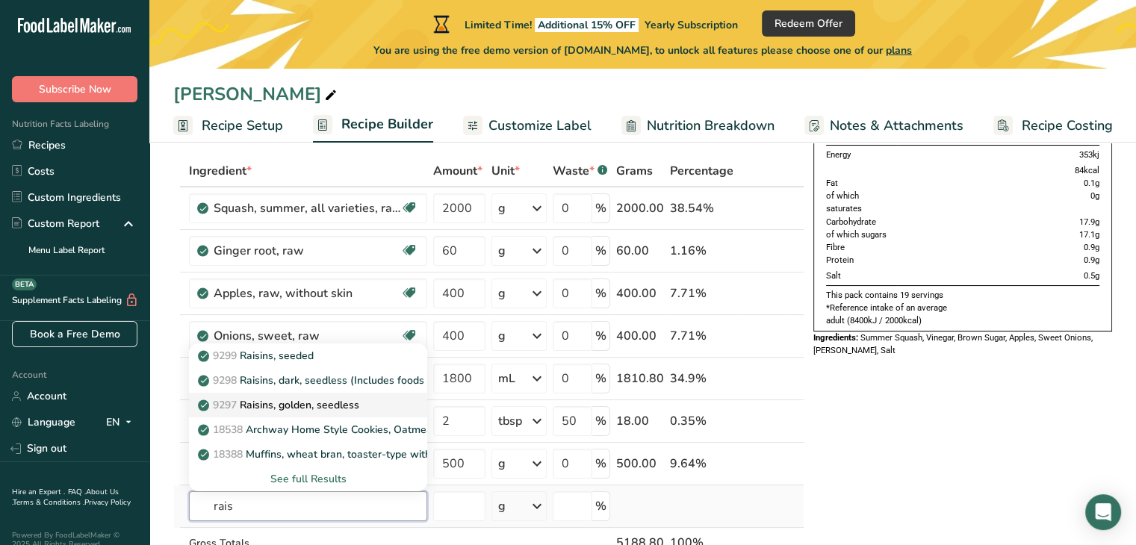
type input "rais"
click at [335, 405] on p "9297 Raisins, golden, seedless" at bounding box center [280, 405] width 158 height 16
type input "Raisins, golden, seedless"
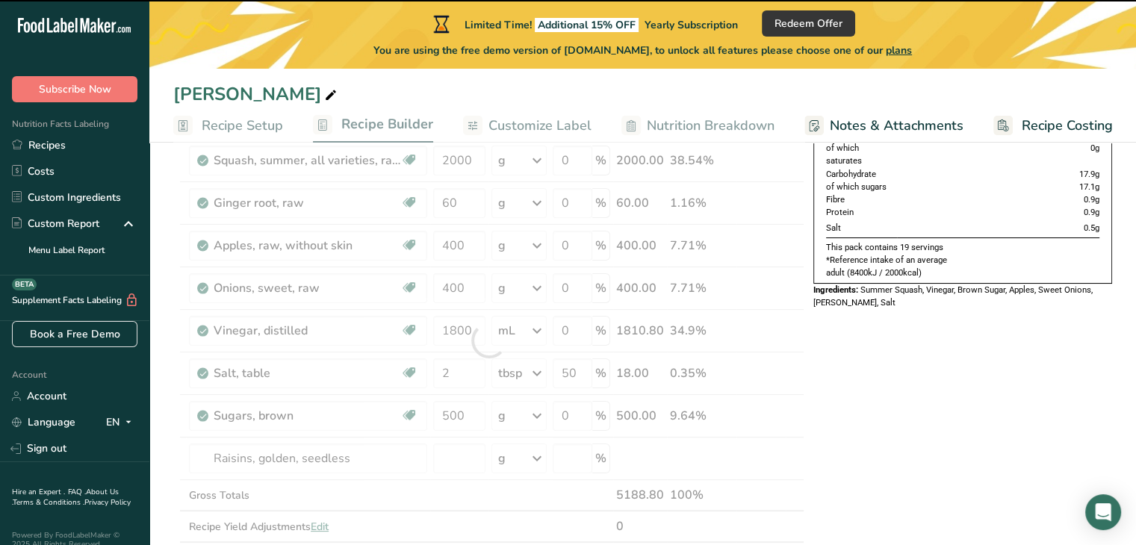
scroll to position [149, 0]
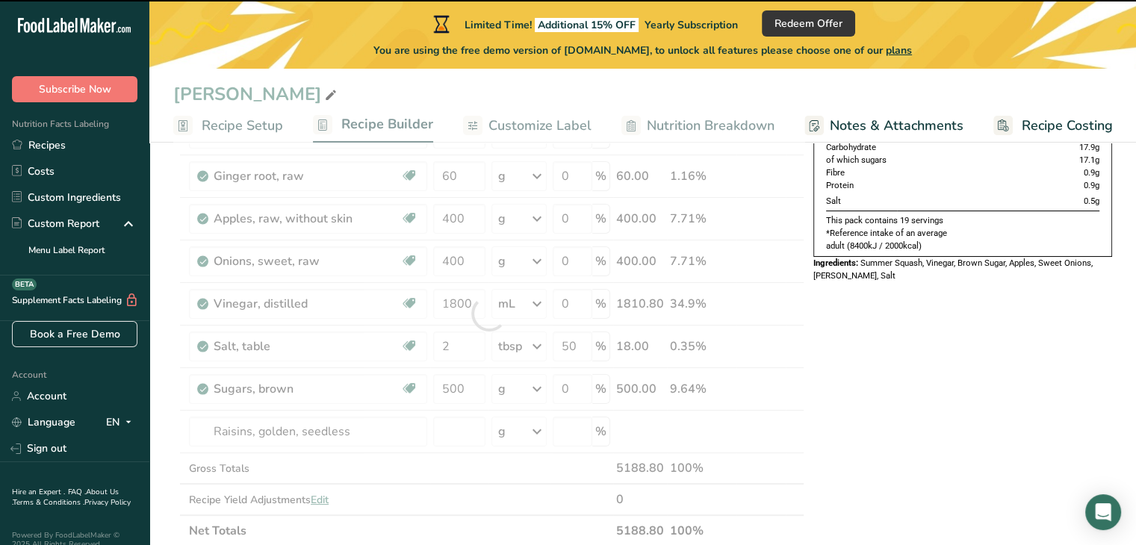
type input "0"
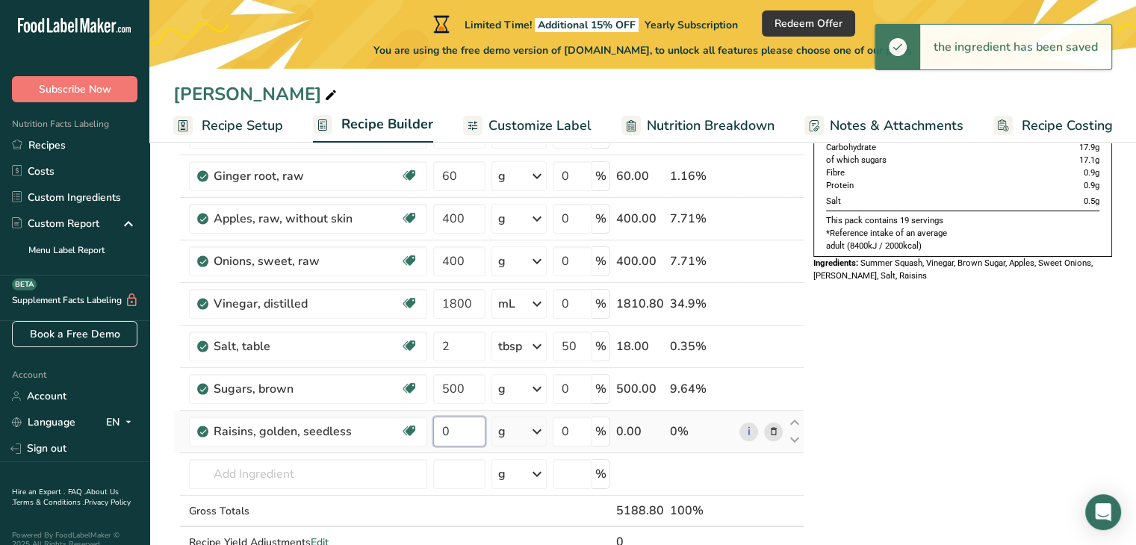
drag, startPoint x: 463, startPoint y: 428, endPoint x: 433, endPoint y: 428, distance: 29.9
click at [433, 428] on input "0" at bounding box center [459, 432] width 52 height 30
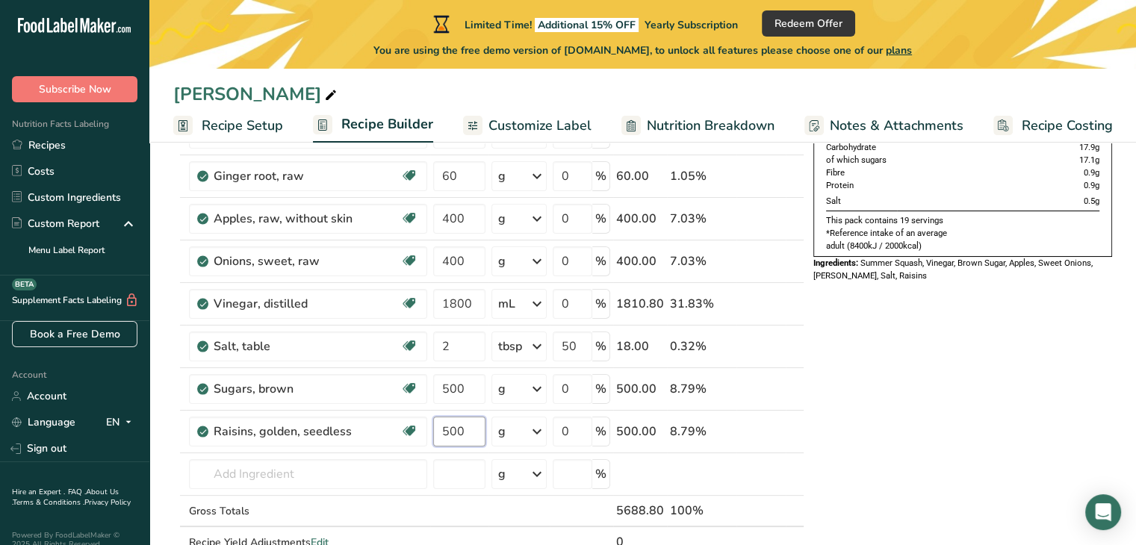
type input "500"
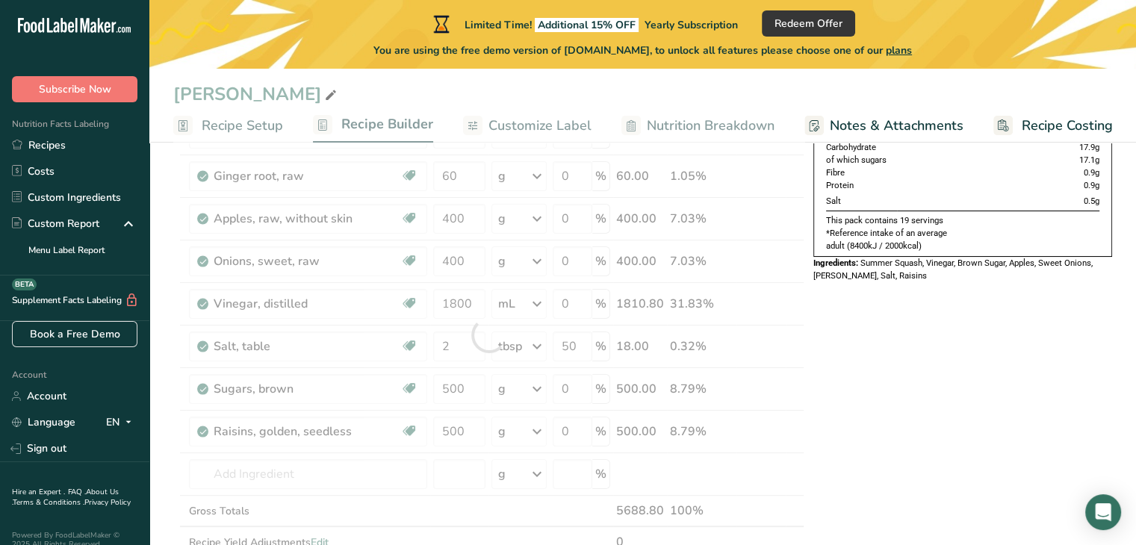
drag, startPoint x: 877, startPoint y: 411, endPoint x: 865, endPoint y: 430, distance: 21.8
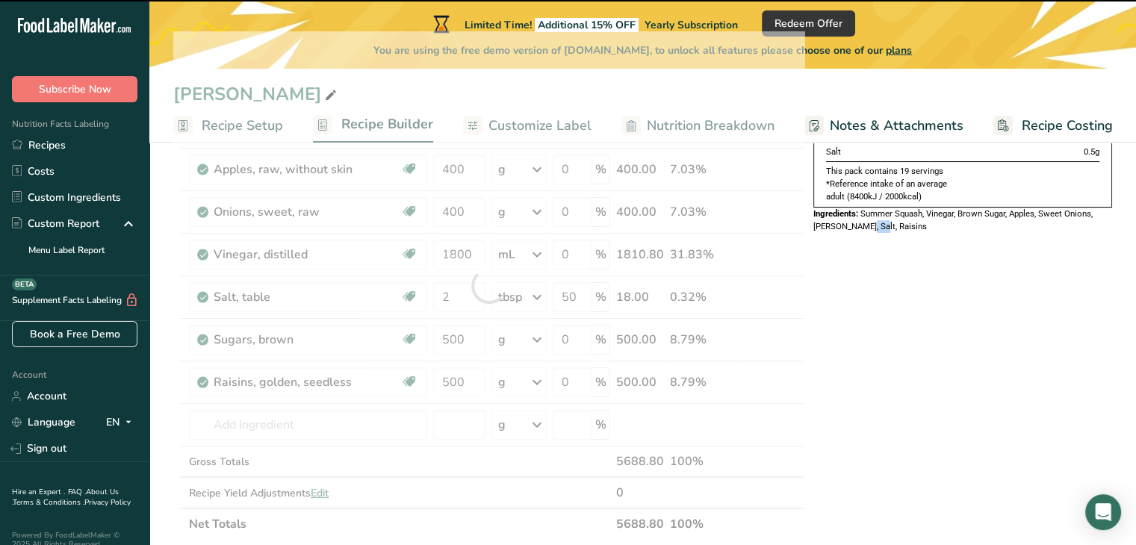
scroll to position [224, 0]
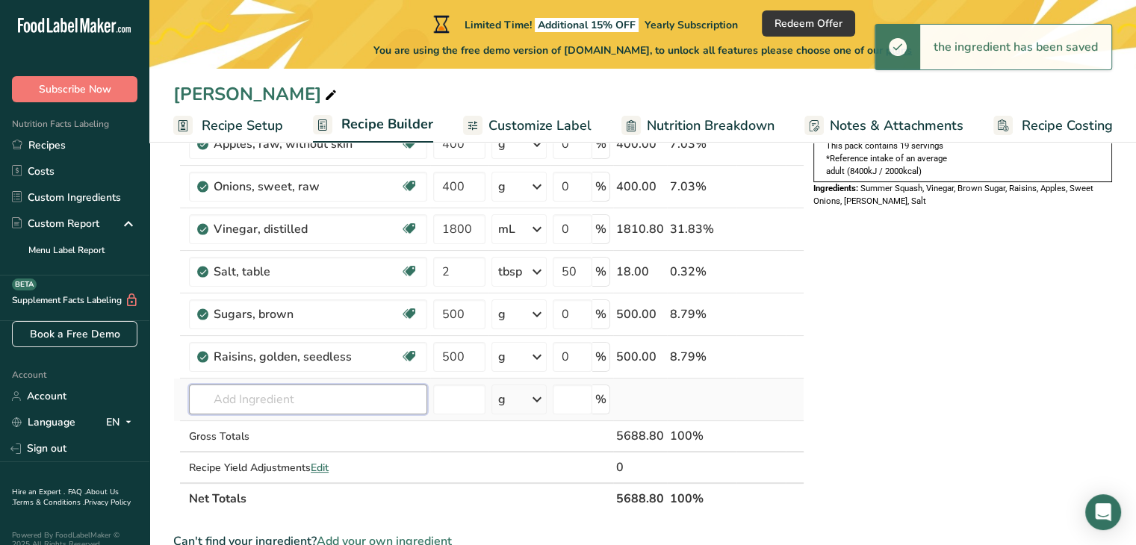
click at [320, 389] on input "text" at bounding box center [308, 400] width 238 height 30
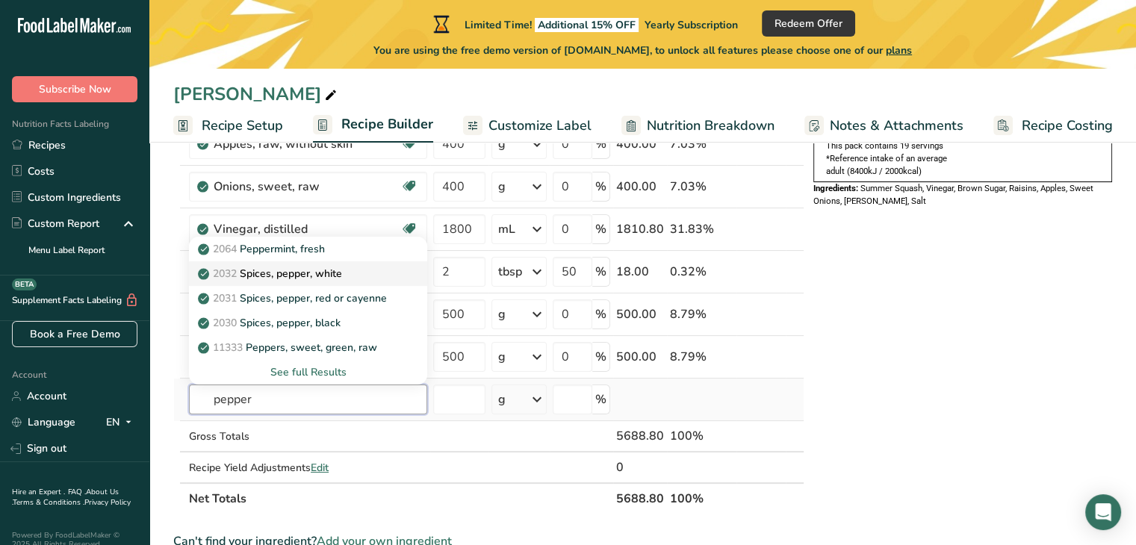
type input "pepper"
click at [367, 274] on div "2032 Spices, pepper, white" at bounding box center [296, 274] width 190 height 16
type input "Spices, pepper, white"
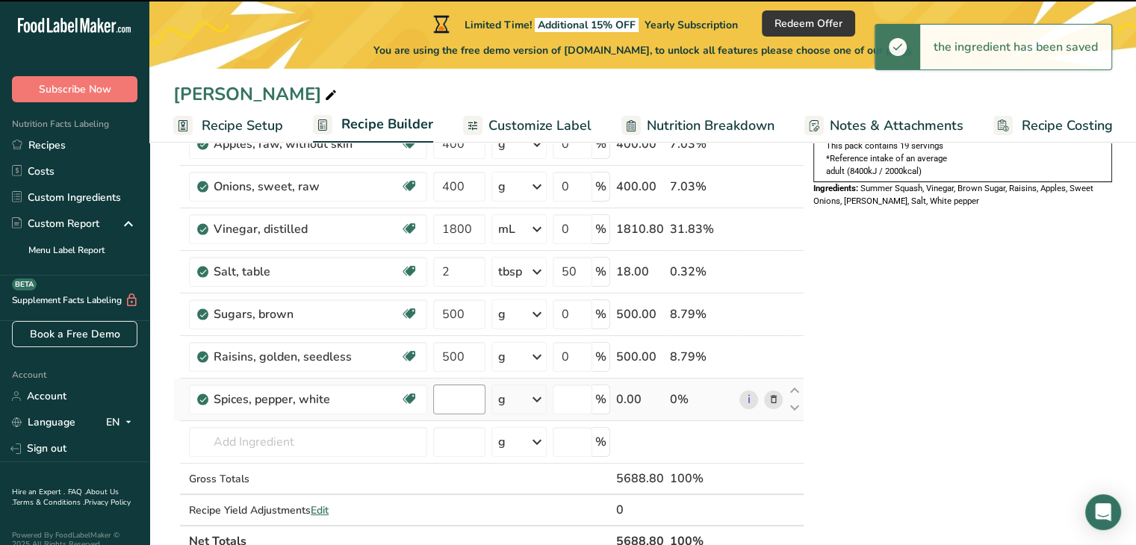
type input "0"
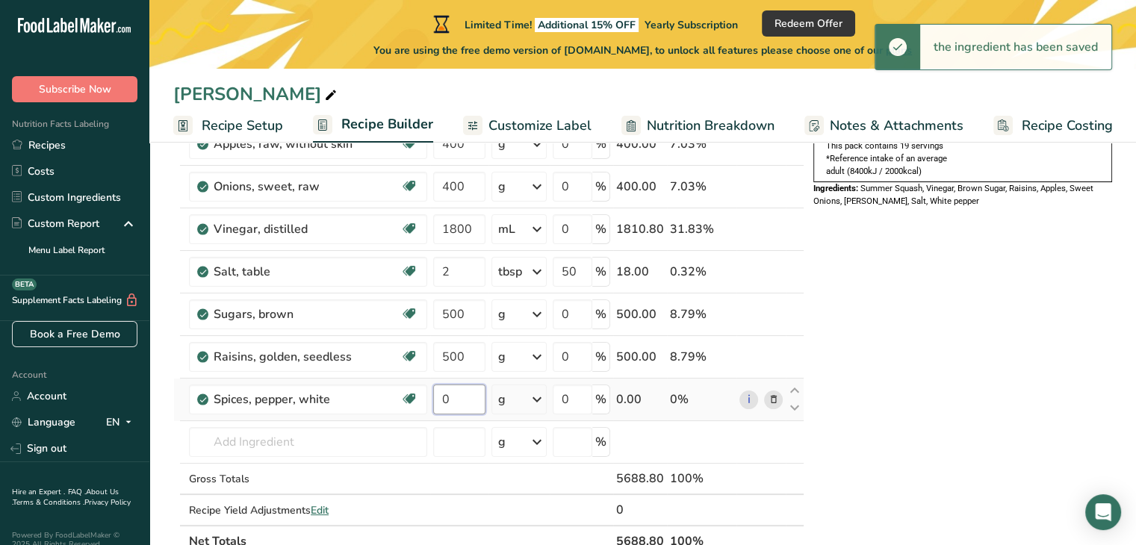
click at [456, 403] on input "0" at bounding box center [459, 400] width 52 height 30
click at [518, 397] on div "Ingredient * Amount * Unit * Waste * .a-a{fill:#347362;}.b-a{fill:#fff;} Grams …" at bounding box center [488, 281] width 631 height 551
click at [512, 397] on div "g" at bounding box center [518, 400] width 55 height 30
click at [532, 449] on div "1 tsp, ground" at bounding box center [562, 450] width 125 height 22
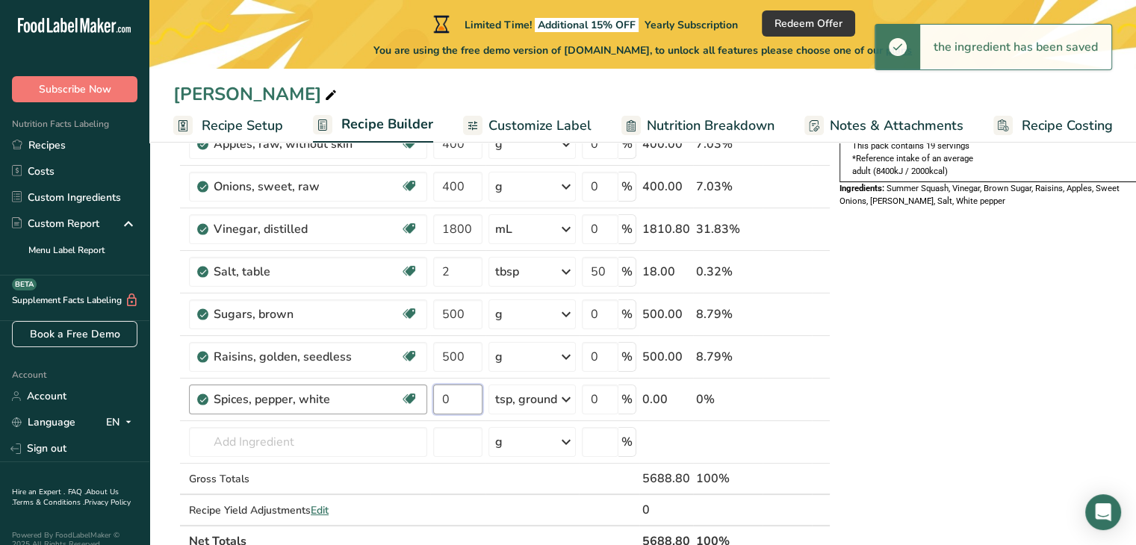
drag, startPoint x: 458, startPoint y: 397, endPoint x: 421, endPoint y: 396, distance: 36.6
click at [421, 396] on tr "Spices, pepper, white Dairy free Gluten free Vegan Vegetarian Soy free 0 tsp, g…" at bounding box center [502, 400] width 656 height 43
type input "1"
click at [968, 391] on div "Nutrition Typical value 100mL contains Energy [GEOGRAPHIC_DATA] 117kcal Fat 0.2…" at bounding box center [988, 525] width 299 height 1159
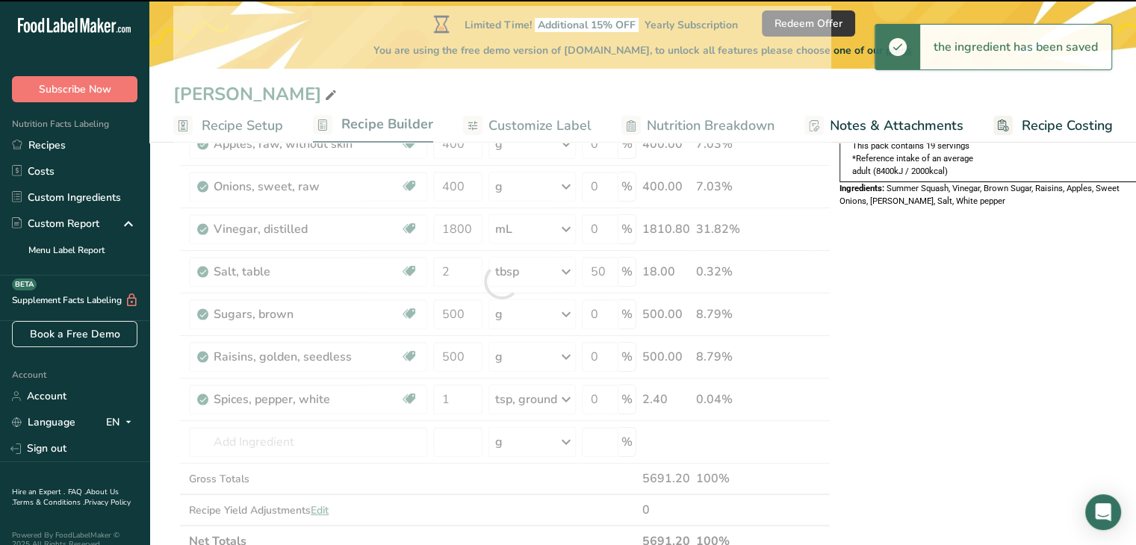
scroll to position [0, 0]
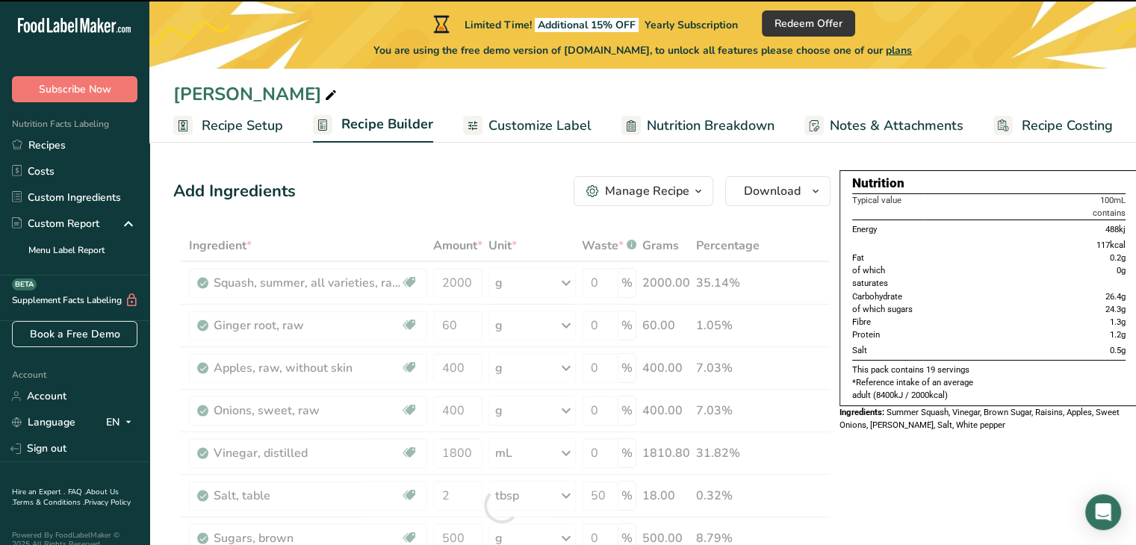
click at [1008, 413] on span "Summer Squash, Vinegar, Brown Sugar, Raisins, Apples, Sweet Onions, [PERSON_NAM…" at bounding box center [979, 418] width 280 height 23
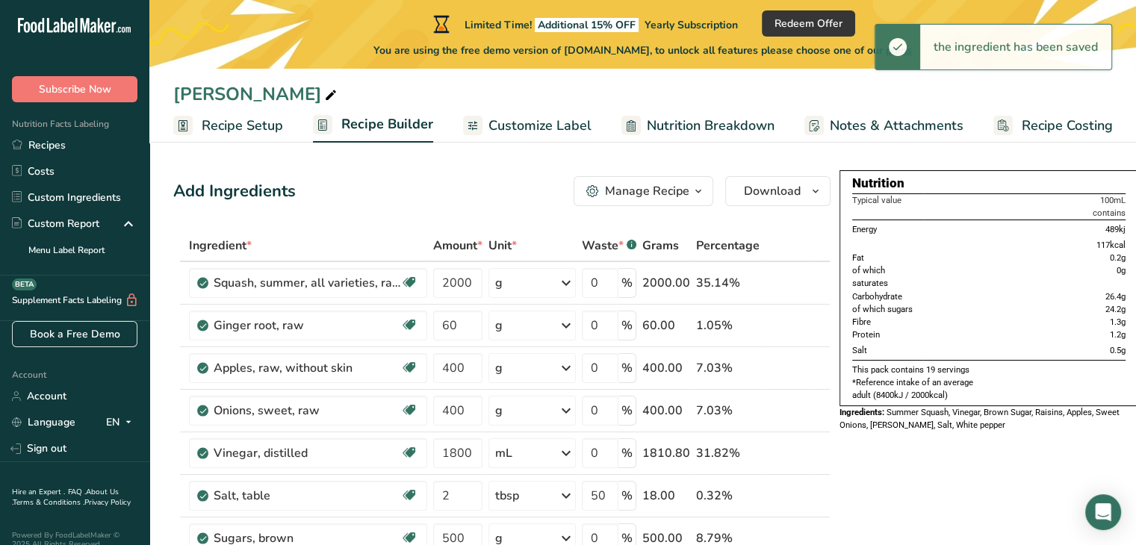
click at [1056, 420] on div "Ingredients: Summer Squash, Vinegar, Brown Sugar, Raisins, Apples, Sweet Onions…" at bounding box center [988, 418] width 299 height 25
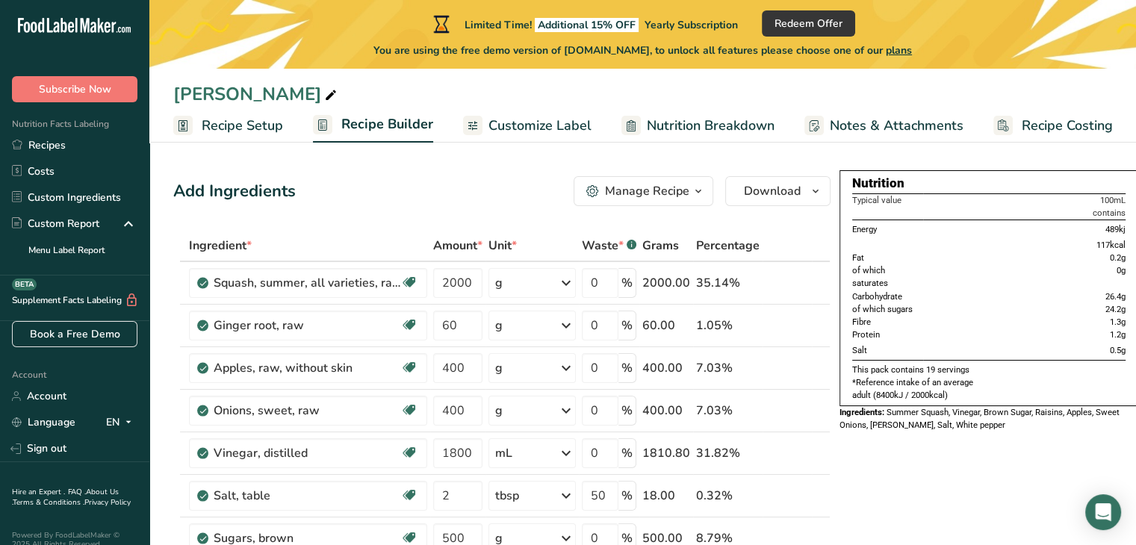
click at [1102, 203] on th "100mL contains" at bounding box center [1024, 206] width 202 height 26
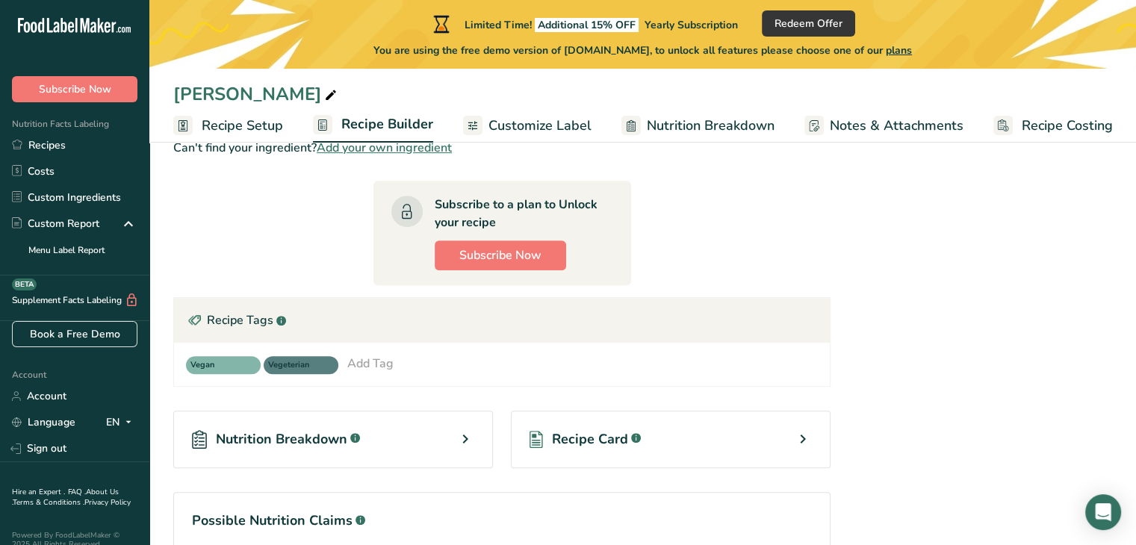
scroll to position [672, 0]
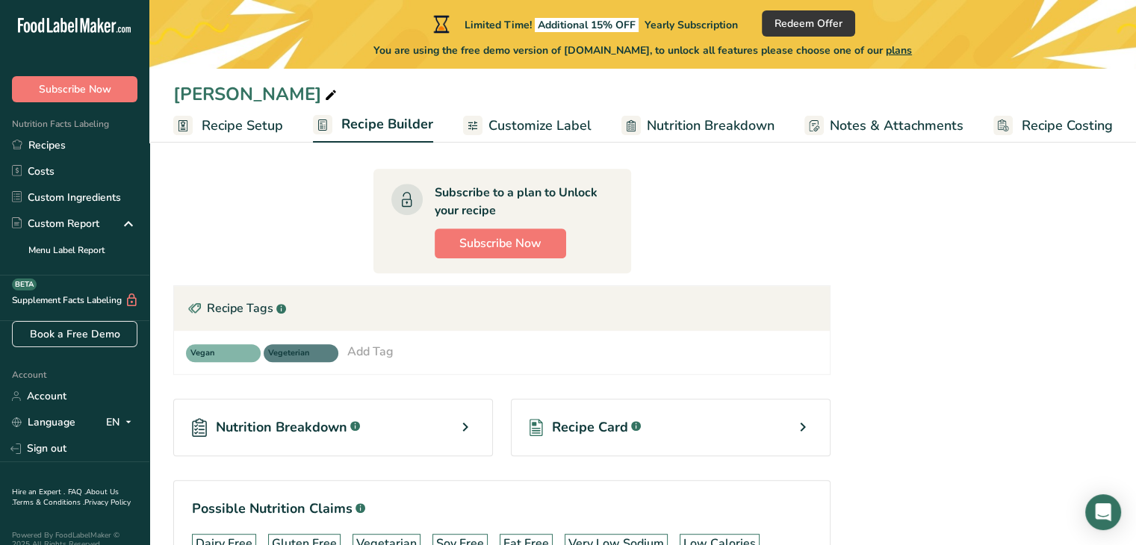
click at [227, 121] on span "Recipe Setup" at bounding box center [242, 126] width 81 height 20
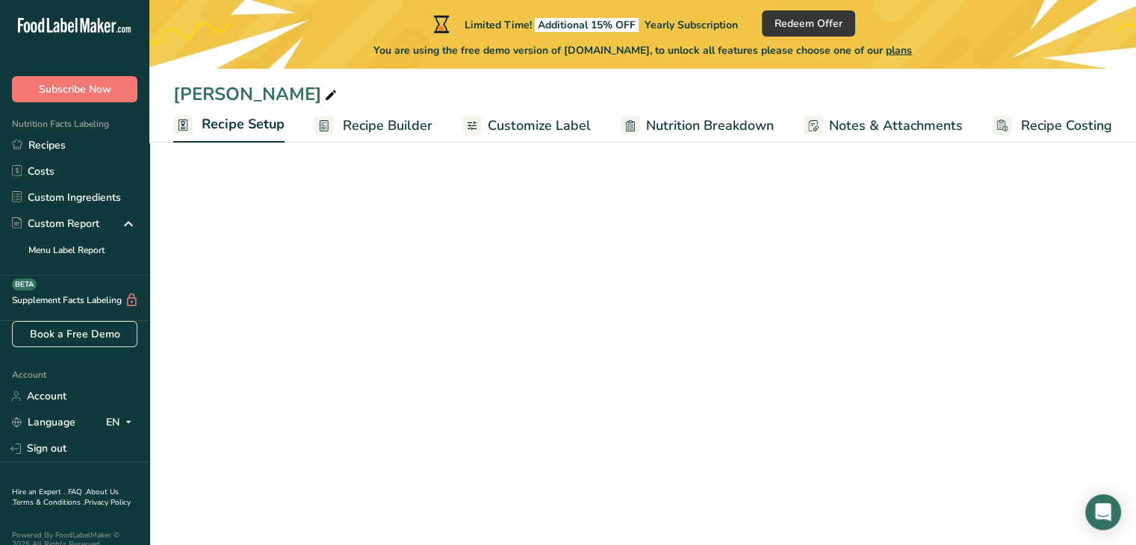
select select "22"
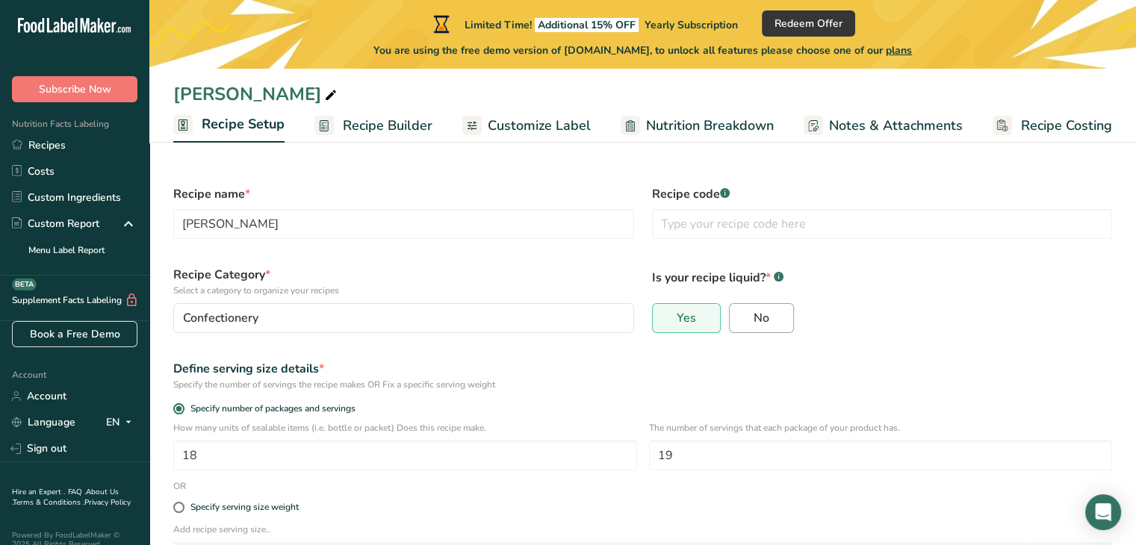
click at [777, 326] on label "No" at bounding box center [761, 318] width 65 height 30
click at [739, 323] on input "No" at bounding box center [735, 319] width 10 height 10
radio input "true"
radio input "false"
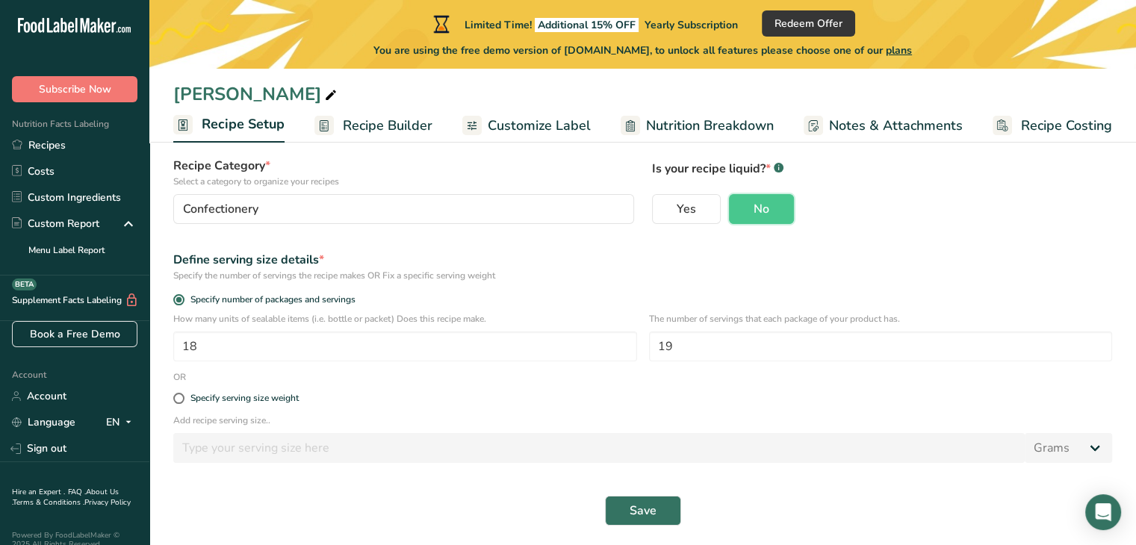
scroll to position [114, 0]
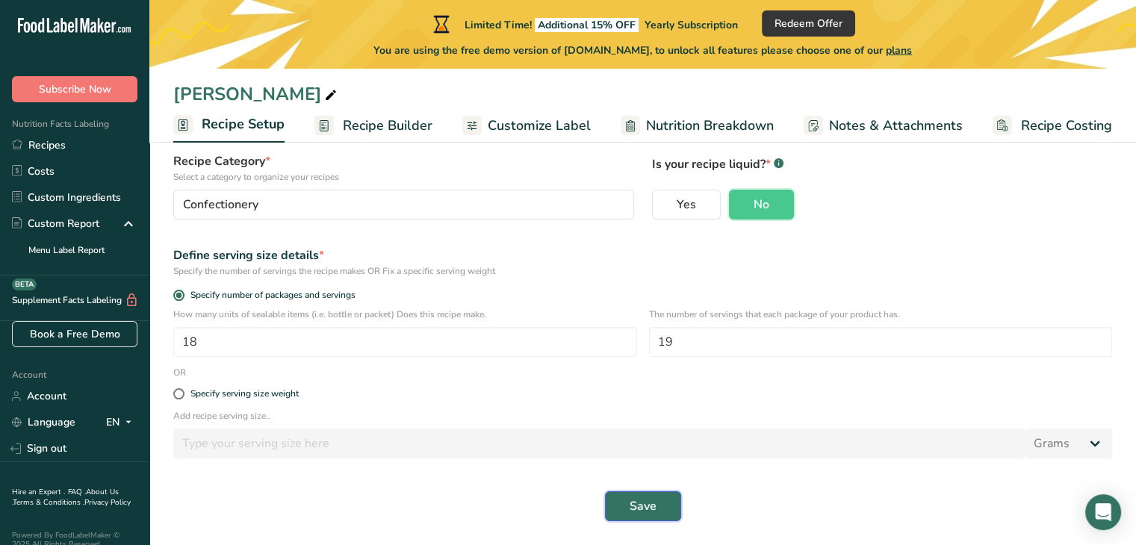
click at [636, 506] on span "Save" at bounding box center [642, 506] width 27 height 18
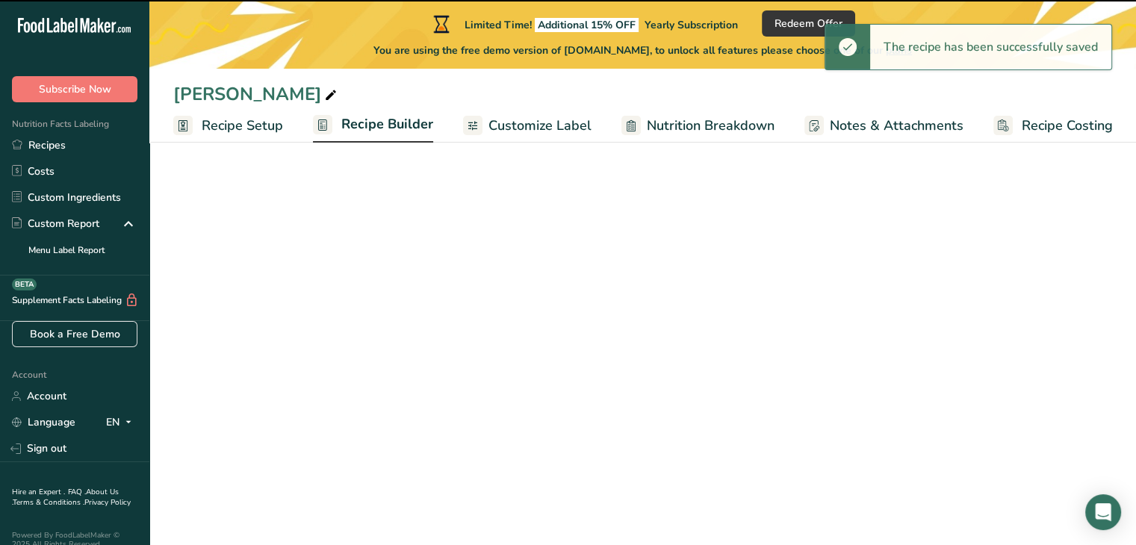
click at [396, 128] on span "Recipe Builder" at bounding box center [387, 124] width 92 height 20
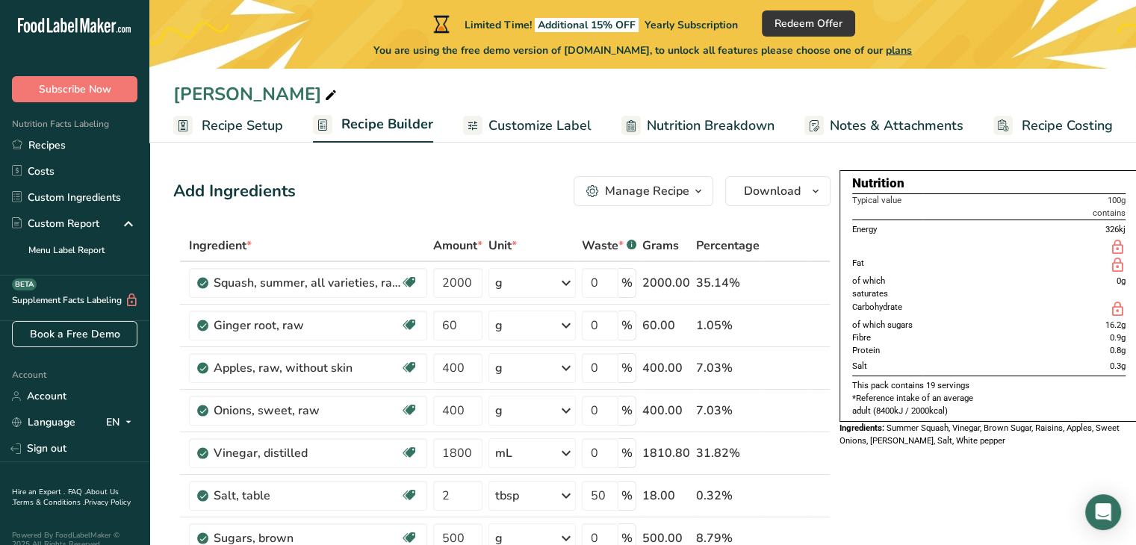
click at [212, 122] on span "Recipe Setup" at bounding box center [242, 126] width 81 height 20
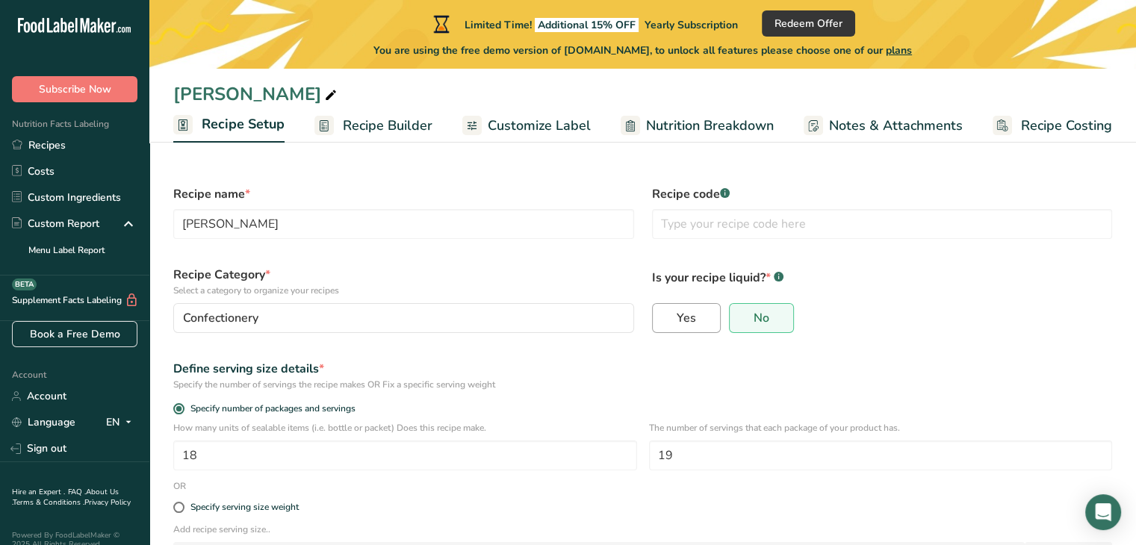
click at [681, 313] on span "Yes" at bounding box center [686, 318] width 19 height 15
click at [662, 314] on input "Yes" at bounding box center [658, 319] width 10 height 10
radio input "true"
radio input "false"
select select "22"
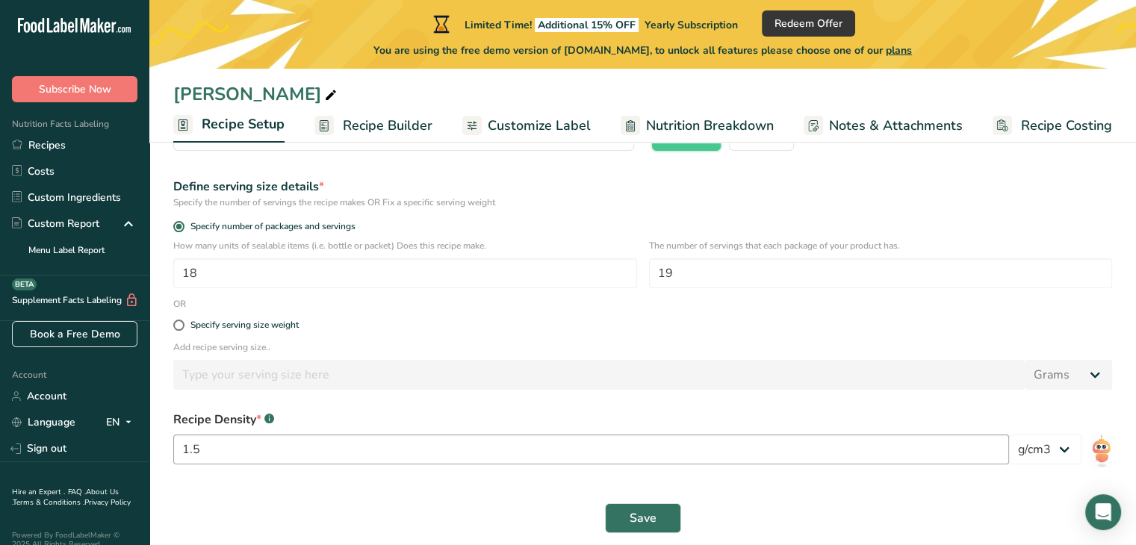
scroll to position [194, 0]
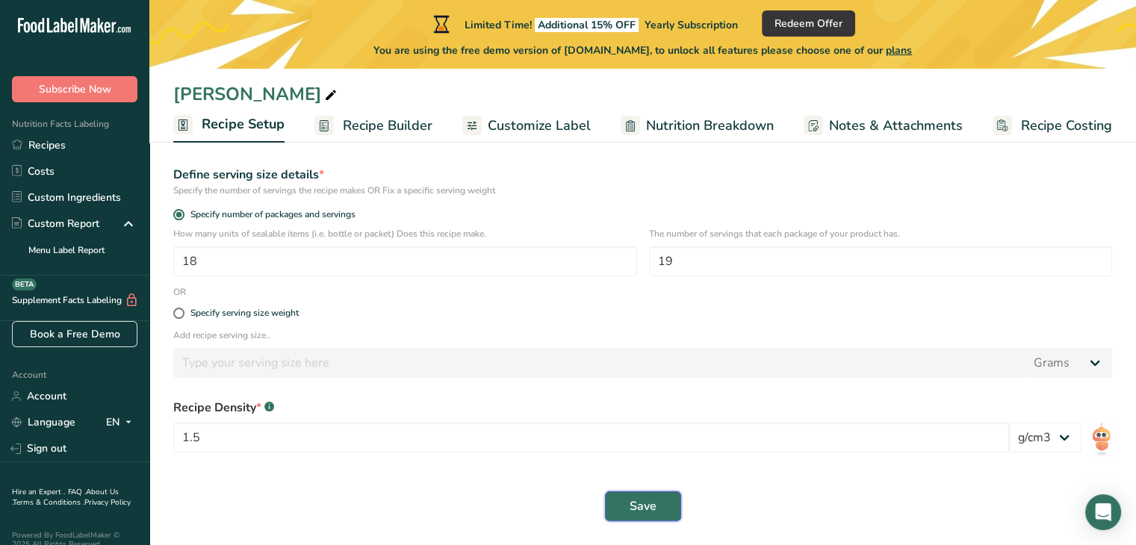
click at [635, 499] on span "Save" at bounding box center [642, 506] width 27 height 18
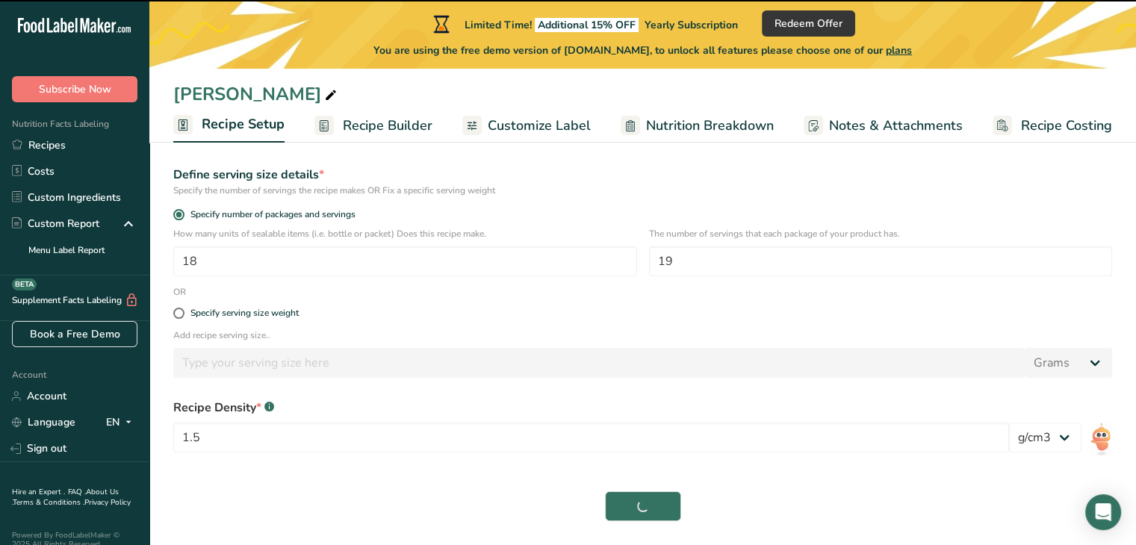
click at [358, 127] on span "Recipe Builder" at bounding box center [388, 126] width 90 height 20
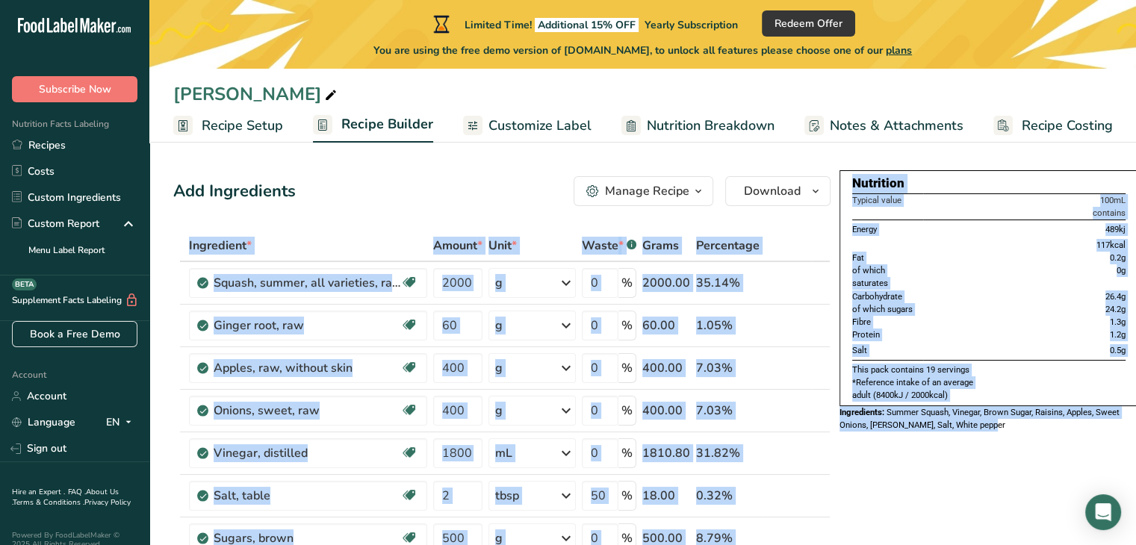
drag, startPoint x: 995, startPoint y: 428, endPoint x: 833, endPoint y: 174, distance: 301.2
click at [815, 182] on icon "button" at bounding box center [815, 191] width 12 height 19
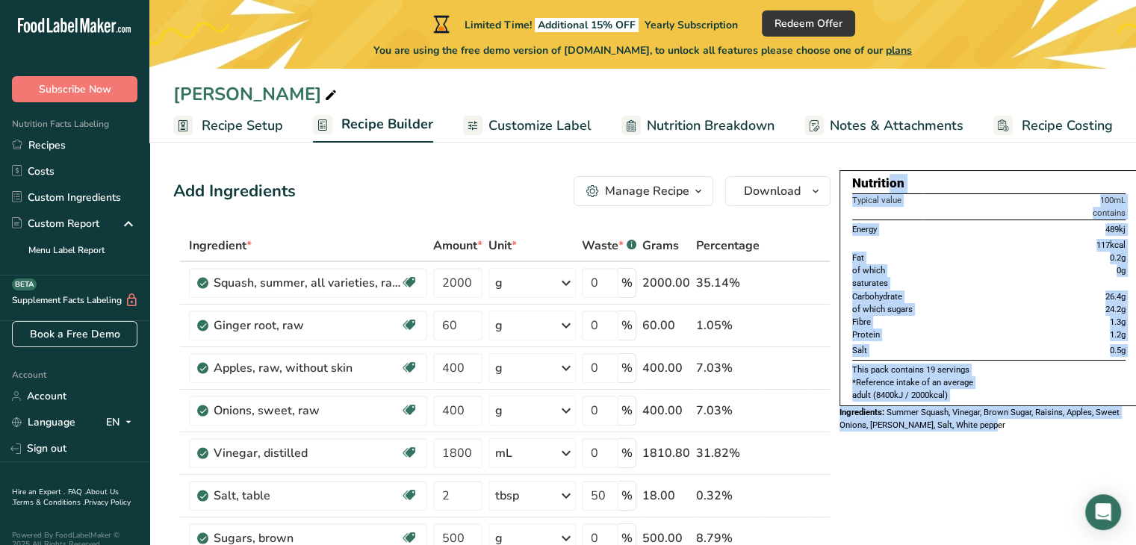
drag, startPoint x: 996, startPoint y: 433, endPoint x: 845, endPoint y: 181, distance: 293.4
click at [845, 181] on div "Nutrition Typical value 100mL contains Energy 489kj 117kcal Fat 0.2g of which s…" at bounding box center [988, 305] width 299 height 270
copy div "Nutrition Typical value 100mL contains Energy 489kj 117kcal Fat 0.2g of which s…"
